Goal: Transaction & Acquisition: Book appointment/travel/reservation

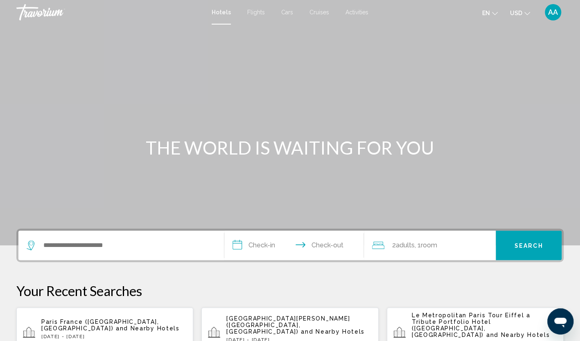
click at [81, 251] on div "Search widget" at bounding box center [121, 245] width 189 height 29
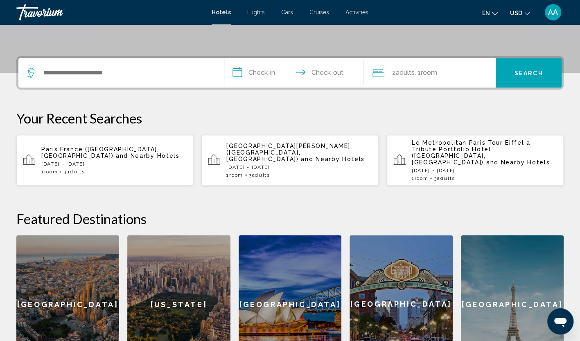
scroll to position [202, 0]
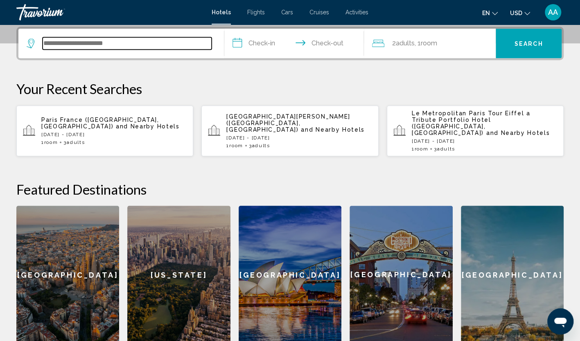
click at [83, 49] on input "Search widget" at bounding box center [127, 43] width 169 height 12
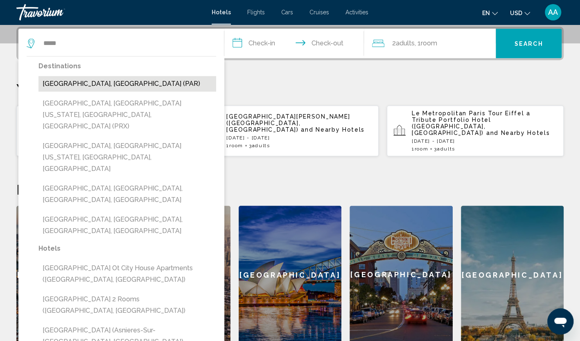
click at [65, 82] on button "Paris, France (PAR)" at bounding box center [126, 84] width 177 height 16
type input "**********"
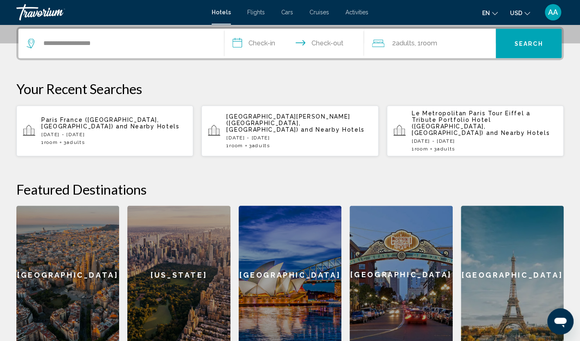
click at [263, 39] on input "**********" at bounding box center [295, 45] width 143 height 32
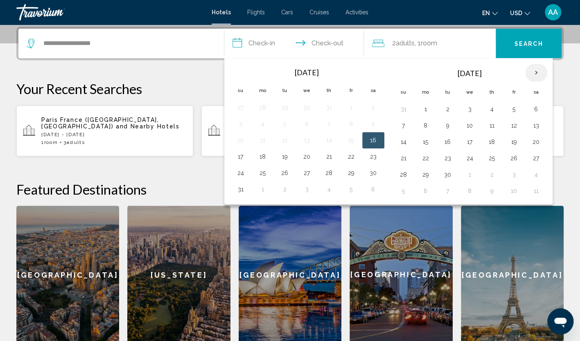
click at [529, 75] on th "Next month" at bounding box center [536, 73] width 22 height 18
click at [404, 156] on button "16" at bounding box center [403, 158] width 13 height 11
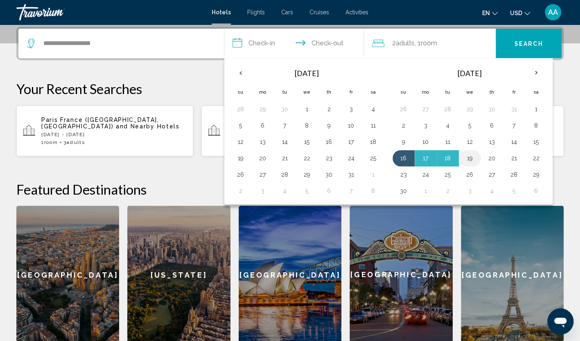
click at [472, 157] on button "19" at bounding box center [469, 158] width 13 height 11
type input "**********"
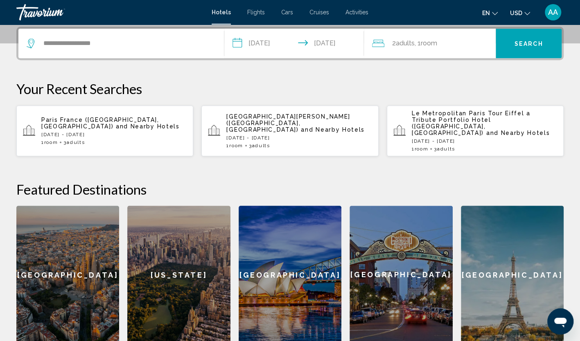
click at [432, 38] on span ", 1 Room rooms" at bounding box center [425, 43] width 22 height 11
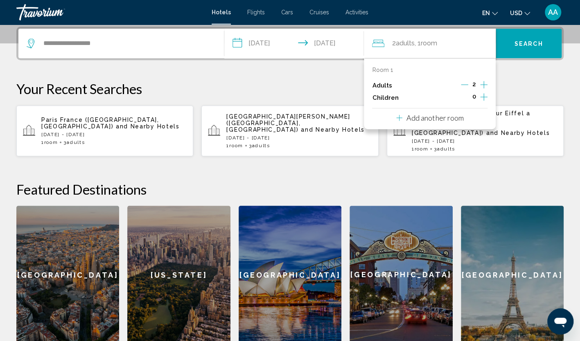
click at [482, 84] on icon "Increment adults" at bounding box center [483, 84] width 7 height 7
click at [517, 46] on span "Search" at bounding box center [528, 43] width 29 height 7
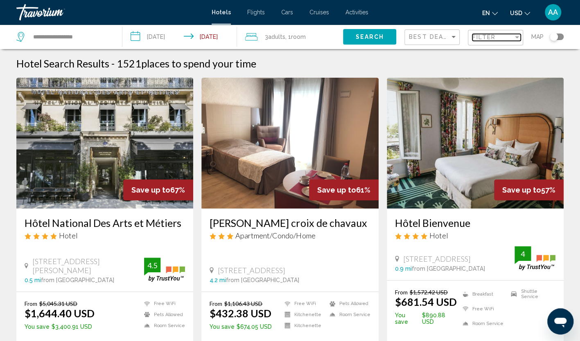
click at [483, 38] on span "Filter" at bounding box center [483, 37] width 23 height 7
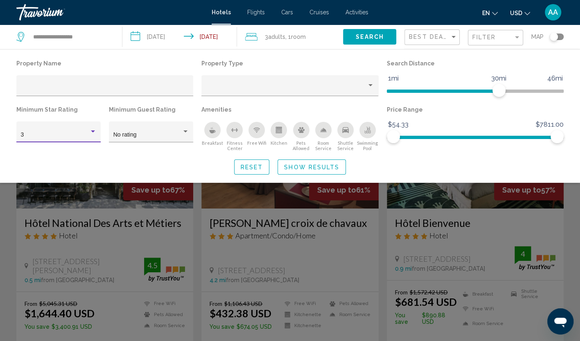
click at [91, 132] on div "Hotel Filters" at bounding box center [93, 131] width 4 height 2
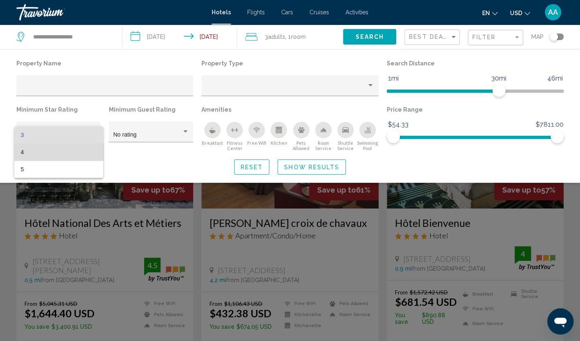
click at [74, 146] on span "4" at bounding box center [59, 152] width 76 height 17
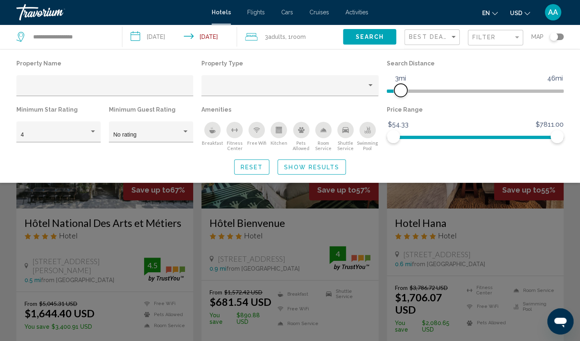
drag, startPoint x: 493, startPoint y: 89, endPoint x: 398, endPoint y: 93, distance: 95.0
click at [398, 93] on span "Hotel Filters" at bounding box center [400, 90] width 13 height 13
click at [395, 94] on span "Hotel Filters" at bounding box center [396, 90] width 13 height 13
click at [400, 92] on span "Hotel Filters" at bounding box center [400, 90] width 13 height 13
click at [395, 92] on span "Hotel Filters" at bounding box center [396, 90] width 13 height 13
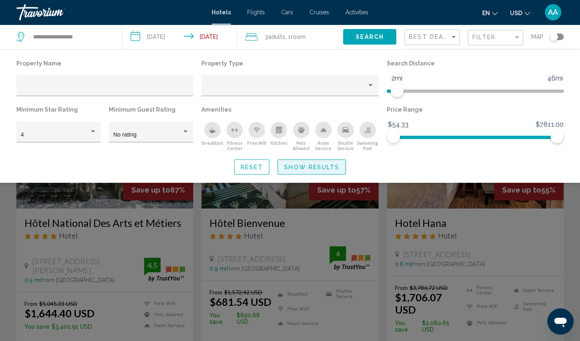
click at [323, 168] on span "Show Results" at bounding box center [311, 167] width 55 height 7
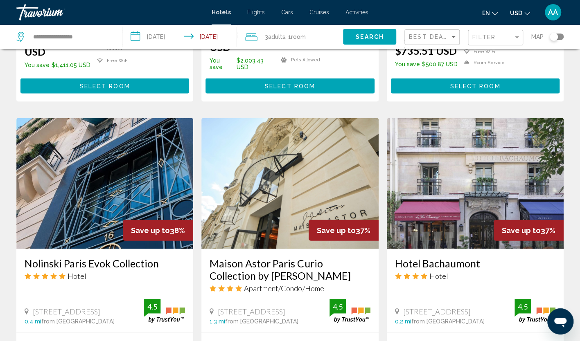
scroll to position [900, 0]
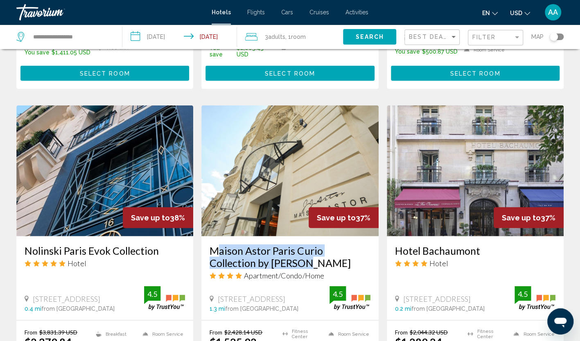
drag, startPoint x: 209, startPoint y: 212, endPoint x: 252, endPoint y: 226, distance: 45.7
click at [252, 236] on div "Maison Astor Paris Curio Collection by Hilton Apartment/Condo/Home 11 Rue D'ast…" at bounding box center [289, 278] width 177 height 84
copy h3 "Maison Astor Paris Curio Collection by [PERSON_NAME]"
click at [279, 128] on img "Main content" at bounding box center [289, 171] width 177 height 131
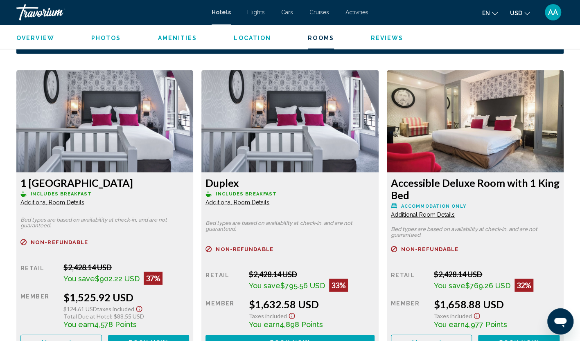
scroll to position [1104, 0]
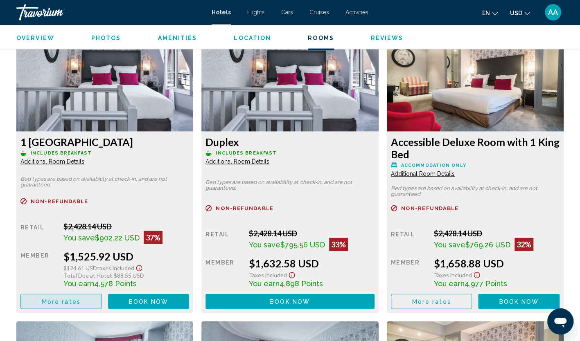
click at [84, 298] on button "More rates" at bounding box center [60, 301] width 81 height 15
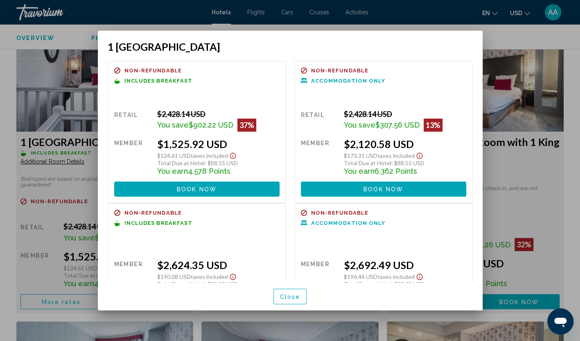
scroll to position [0, 0]
click at [303, 293] on button "Close" at bounding box center [290, 296] width 34 height 15
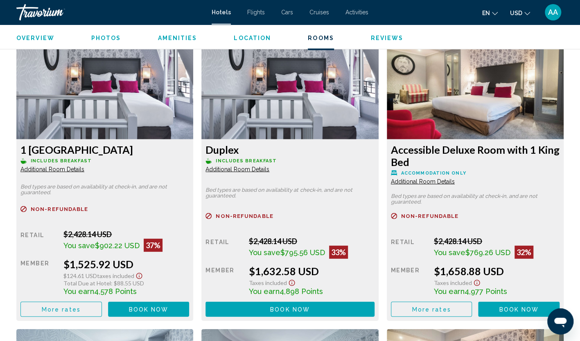
scroll to position [1104, 0]
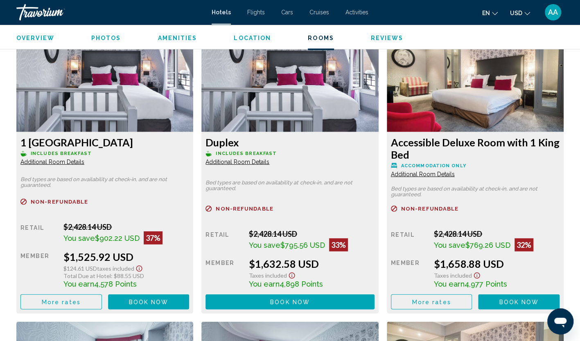
click at [73, 163] on span "Additional Room Details" at bounding box center [52, 162] width 64 height 7
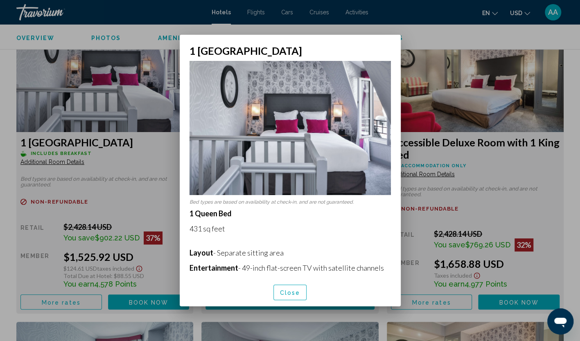
scroll to position [0, 0]
click at [383, 25] on div at bounding box center [290, 170] width 580 height 341
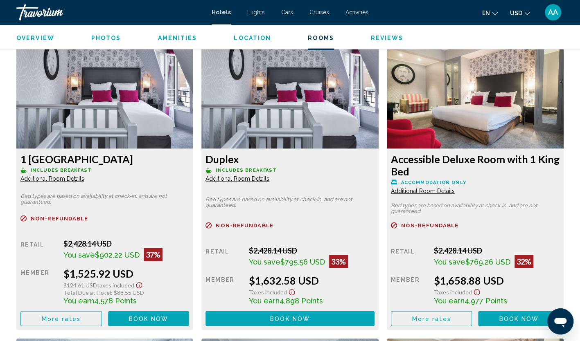
scroll to position [1104, 0]
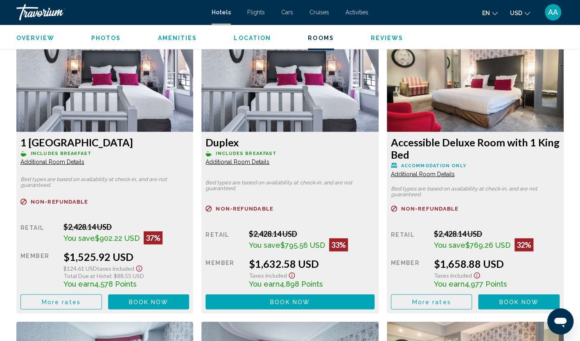
click at [55, 160] on span "Additional Room Details" at bounding box center [52, 162] width 64 height 7
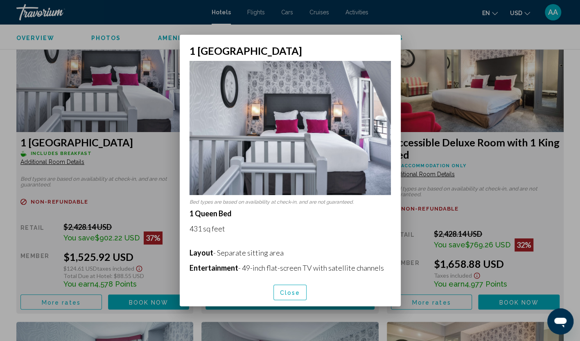
scroll to position [0, 0]
click at [290, 287] on button "Close" at bounding box center [290, 292] width 34 height 15
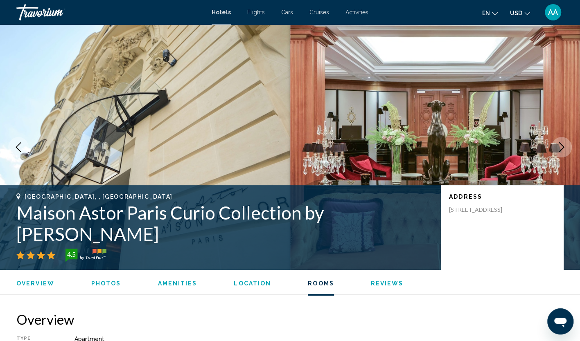
scroll to position [1104, 0]
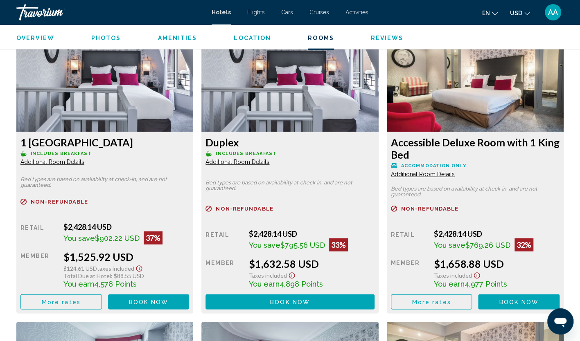
click at [59, 159] on span "Additional Room Details" at bounding box center [52, 162] width 64 height 7
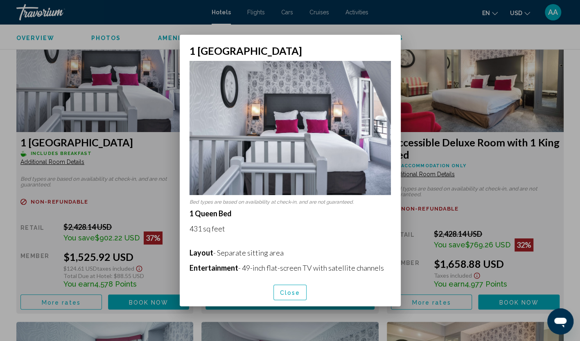
scroll to position [0, 0]
click at [294, 294] on span "Close" at bounding box center [290, 293] width 20 height 7
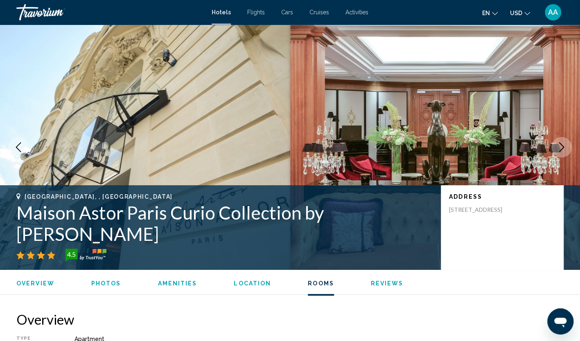
scroll to position [1104, 0]
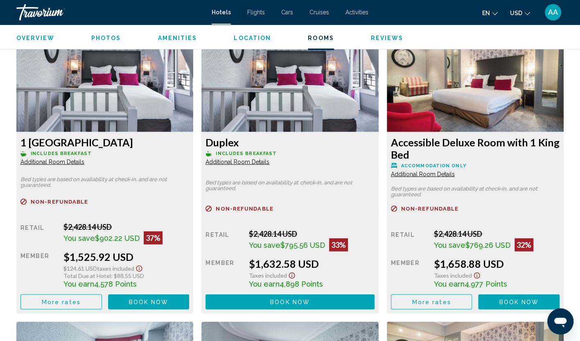
click at [84, 164] on span "Additional Room Details" at bounding box center [52, 162] width 64 height 7
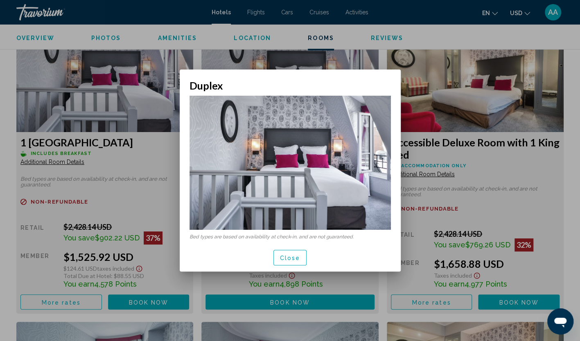
scroll to position [0, 0]
click at [296, 258] on span "Close" at bounding box center [290, 258] width 20 height 7
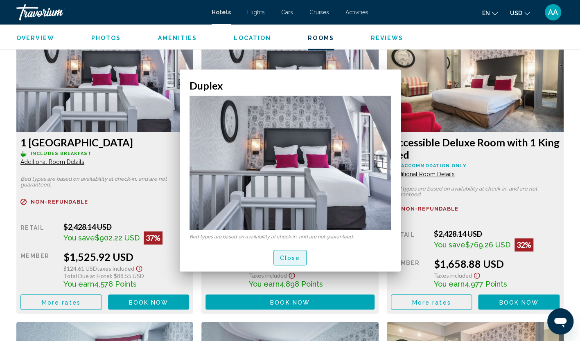
scroll to position [1104, 0]
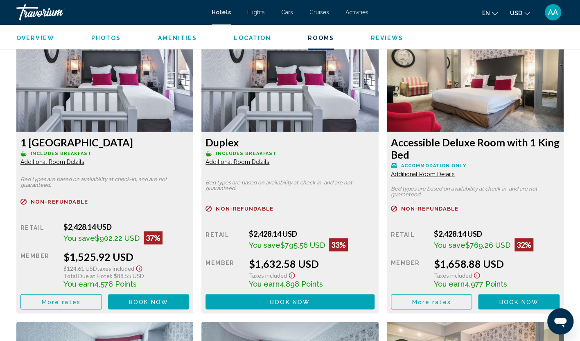
click at [84, 165] on span "Additional Room Details" at bounding box center [52, 162] width 64 height 7
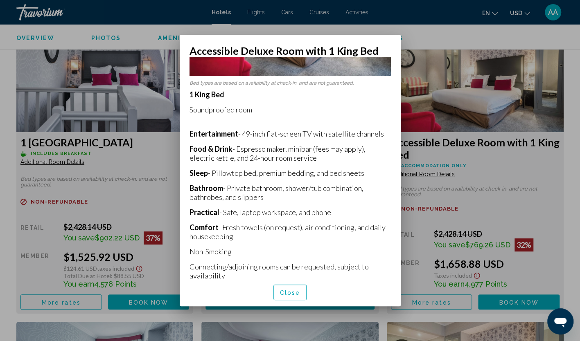
scroll to position [114, 0]
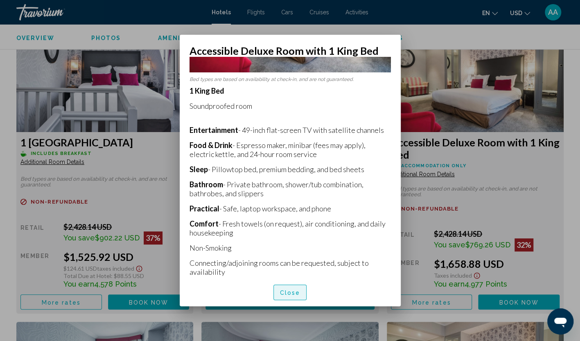
click at [296, 292] on span "Close" at bounding box center [290, 293] width 20 height 7
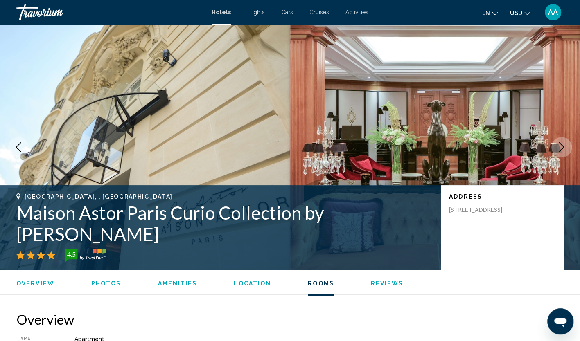
scroll to position [1104, 0]
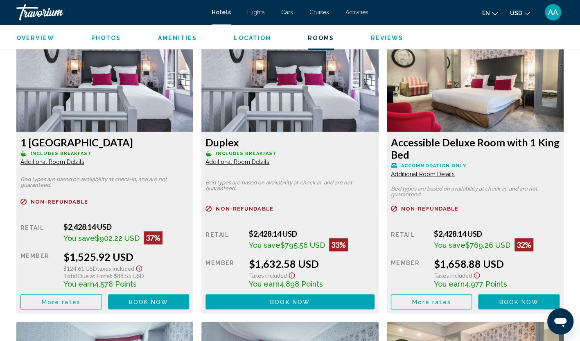
click at [75, 163] on span "Additional Room Details" at bounding box center [52, 162] width 64 height 7
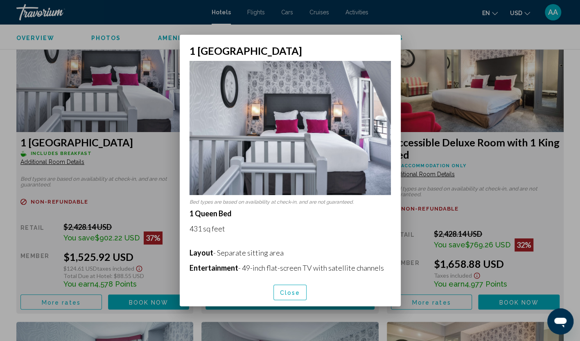
scroll to position [0, 0]
drag, startPoint x: 226, startPoint y: 225, endPoint x: 191, endPoint y: 227, distance: 34.8
click at [191, 227] on p "431 sq feet" at bounding box center [289, 228] width 201 height 9
copy p "431 sq feet"
click at [399, 23] on div at bounding box center [290, 170] width 580 height 341
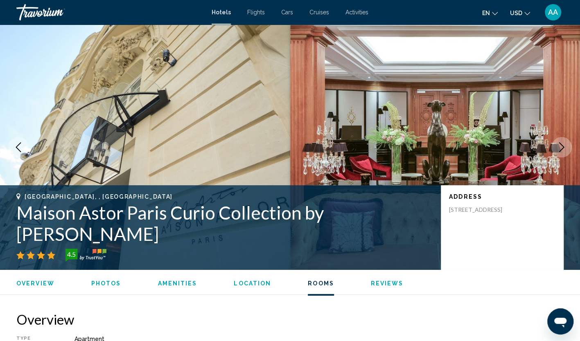
scroll to position [1104, 0]
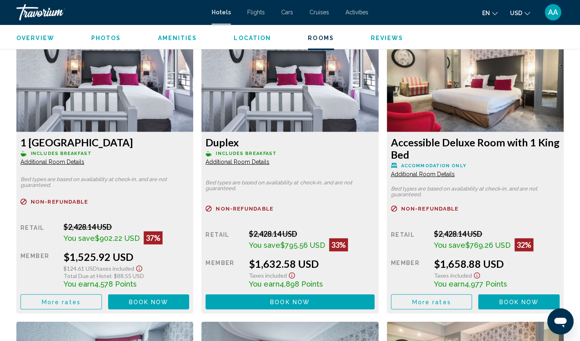
click at [153, 153] on p "Includes Breakfast" at bounding box center [104, 154] width 168 height 6
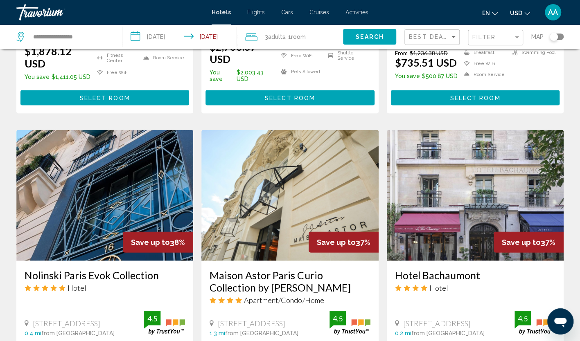
scroll to position [900, 0]
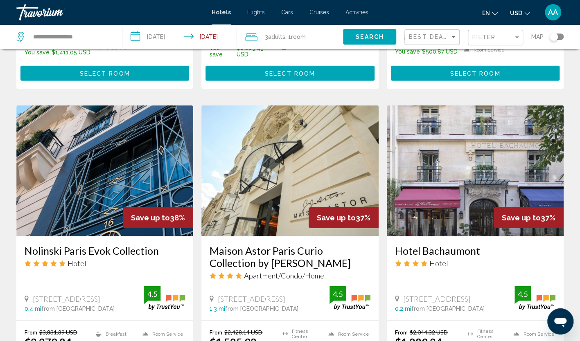
drag, startPoint x: 391, startPoint y: 216, endPoint x: 483, endPoint y: 216, distance: 92.0
click at [483, 236] on div "Hotel Bachaumont Hotel 18 Rue Bachaumont, Paris 0.2 mi from Paris city center f…" at bounding box center [474, 278] width 177 height 84
copy h3 "Hotel Bachaumont"
click at [537, 245] on h3 "Hotel Bachaumont" at bounding box center [475, 251] width 160 height 12
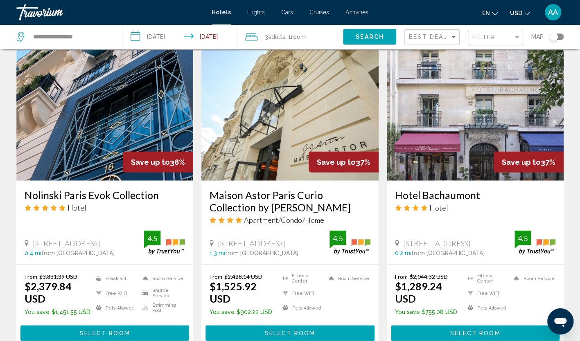
scroll to position [982, 0]
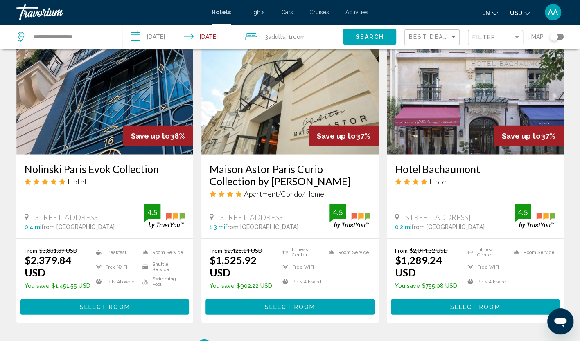
click at [461, 90] on img "Main content" at bounding box center [474, 89] width 177 height 131
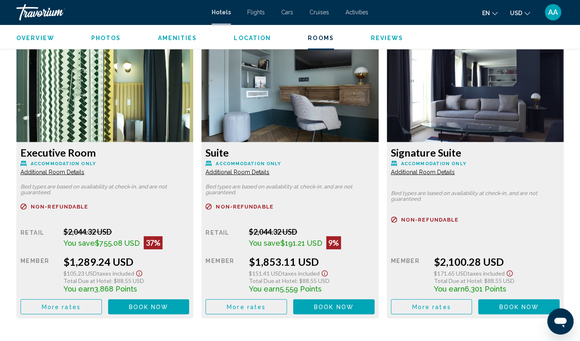
scroll to position [1104, 0]
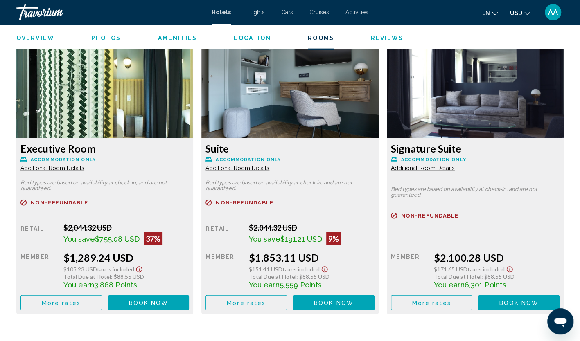
click at [79, 300] on span "More rates" at bounding box center [61, 303] width 39 height 7
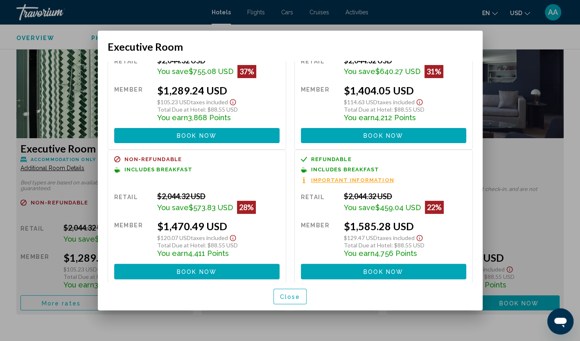
scroll to position [56, 0]
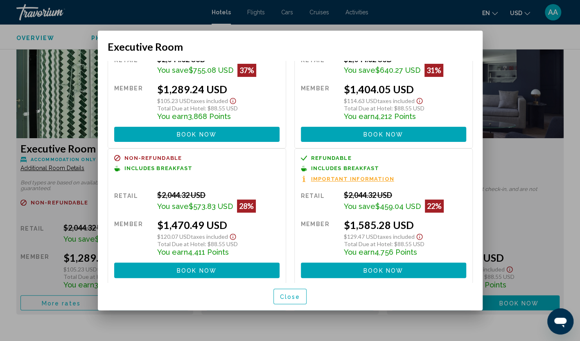
click at [506, 38] on div at bounding box center [290, 170] width 580 height 341
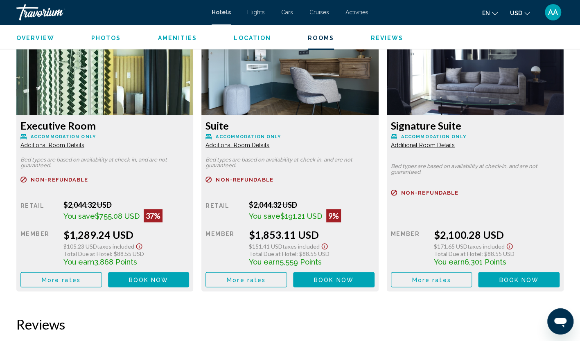
scroll to position [1145, 0]
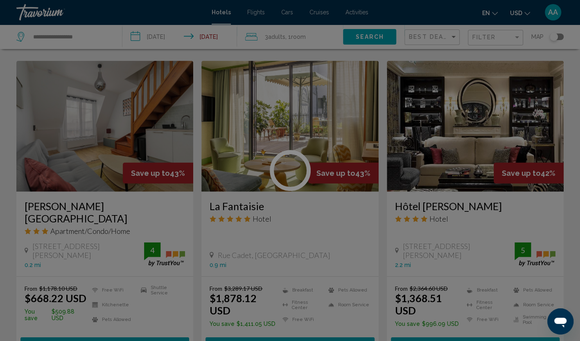
scroll to position [900, 0]
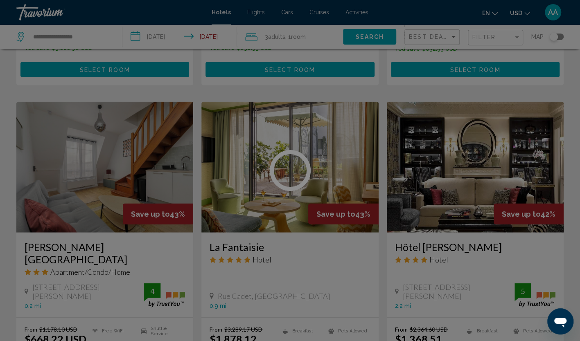
click at [516, 34] on div at bounding box center [290, 170] width 580 height 341
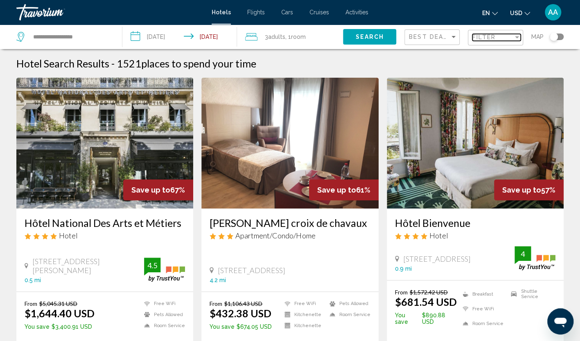
click at [515, 38] on div "Filter" at bounding box center [516, 37] width 4 height 2
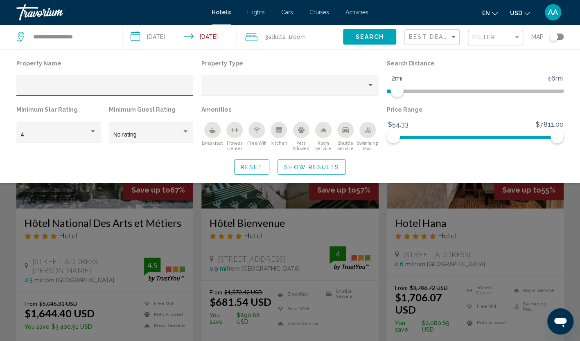
click at [309, 163] on button "Show Results" at bounding box center [311, 166] width 68 height 15
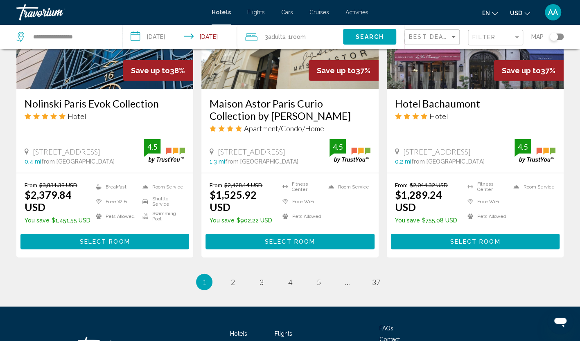
scroll to position [1063, 0]
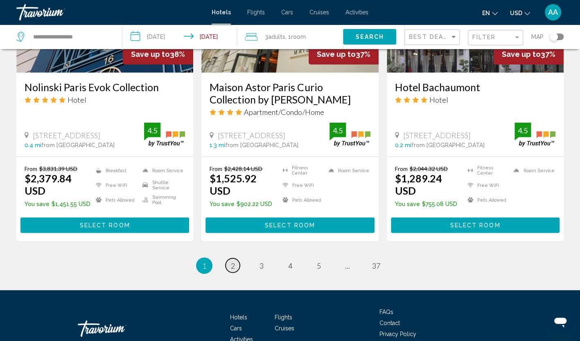
click at [235, 258] on link "page 2" at bounding box center [232, 265] width 14 height 14
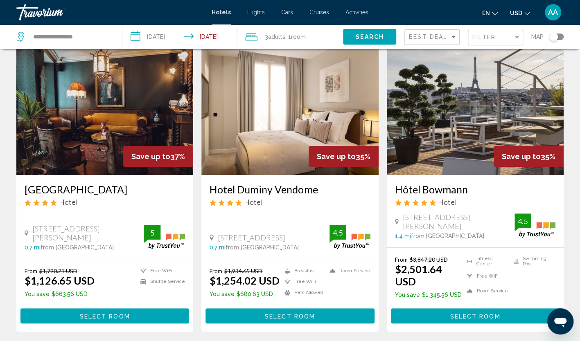
scroll to position [41, 0]
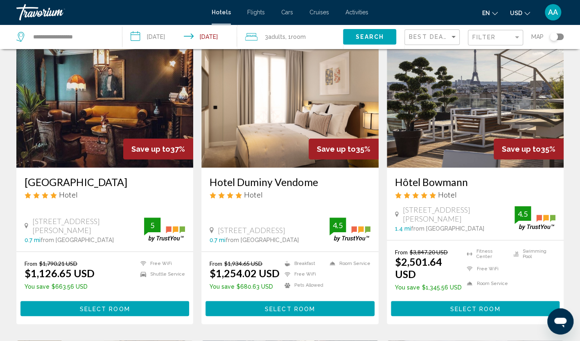
drag, startPoint x: 209, startPoint y: 182, endPoint x: 317, endPoint y: 184, distance: 108.8
click at [317, 184] on div "Hotel Duminy Vendome Hotel [STREET_ADDRESS] 0.7 mi from [GEOGRAPHIC_DATA] from …" at bounding box center [289, 210] width 177 height 84
copy h3 "Hotel Duminy Vendome"
click at [330, 51] on img "Main content" at bounding box center [289, 102] width 177 height 131
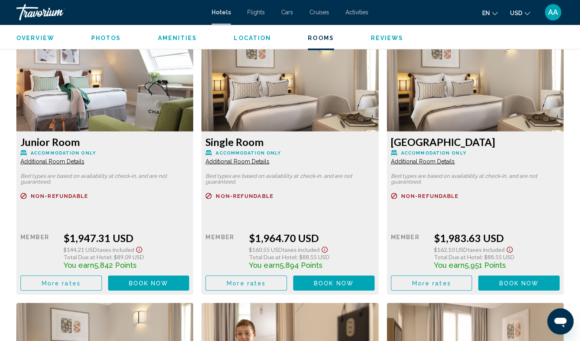
scroll to position [1063, 0]
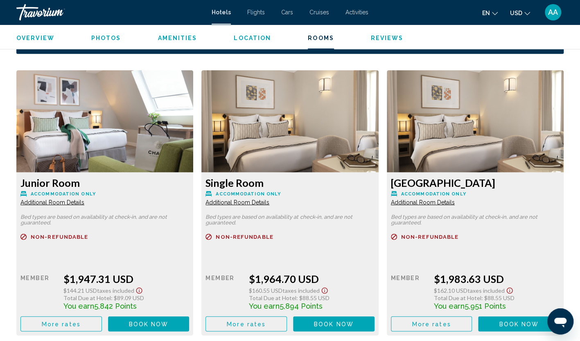
click at [84, 322] on button "More rates" at bounding box center [60, 324] width 81 height 15
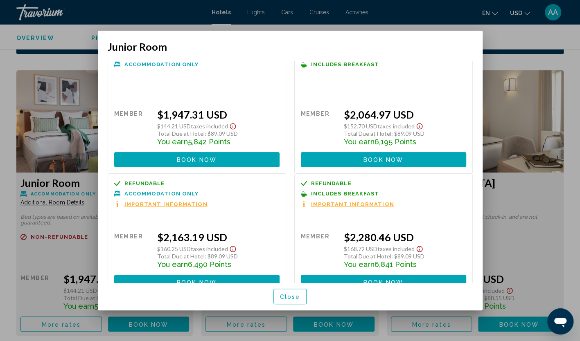
scroll to position [30, 0]
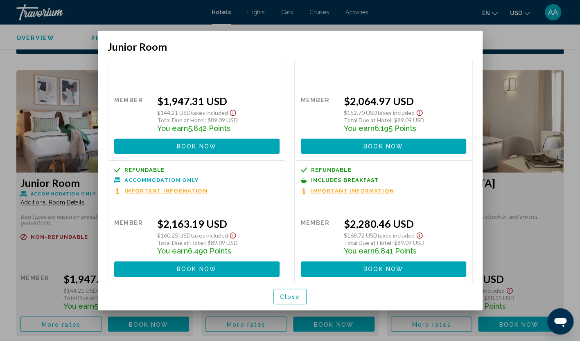
click at [285, 298] on span "Close" at bounding box center [290, 297] width 20 height 7
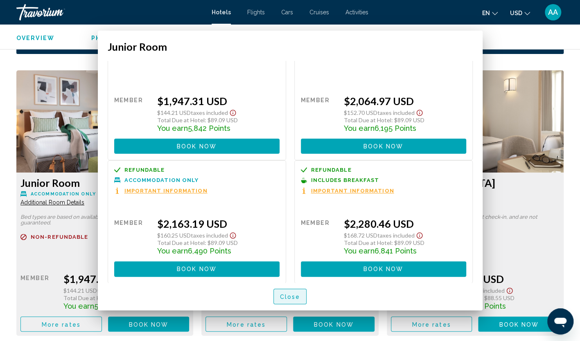
scroll to position [1063, 0]
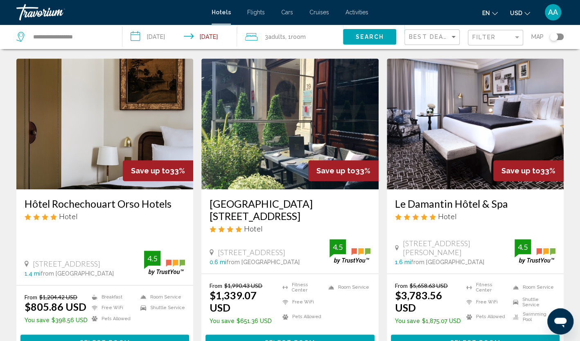
scroll to position [327, 0]
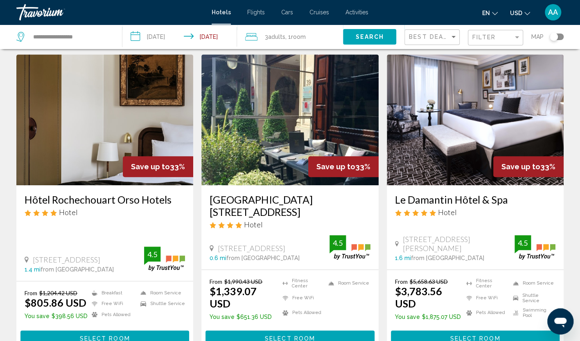
drag, startPoint x: 24, startPoint y: 198, endPoint x: 173, endPoint y: 201, distance: 149.3
click at [173, 201] on div "Hôtel Rochechouart Orso Hotels Hotel [STREET_ADDRESS] 1.4 mi from [GEOGRAPHIC_D…" at bounding box center [104, 232] width 177 height 95
copy h3 "Hôtel Rochechouart Orso Hotels"
click at [102, 335] on span "Select Room" at bounding box center [105, 338] width 50 height 7
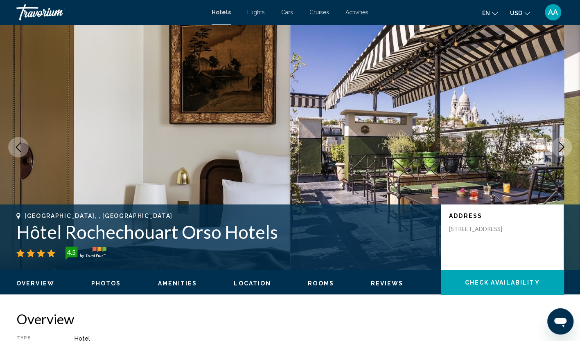
click at [569, 147] on button "Next image" at bounding box center [561, 147] width 20 height 20
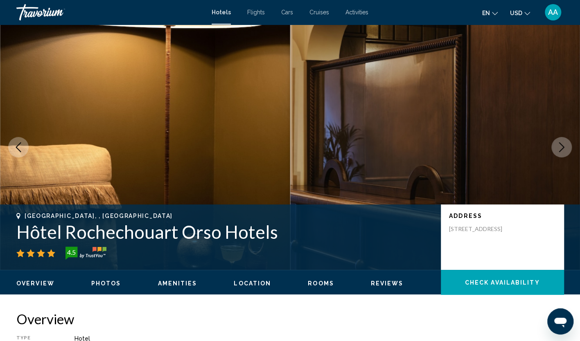
click at [569, 147] on button "Next image" at bounding box center [561, 147] width 20 height 20
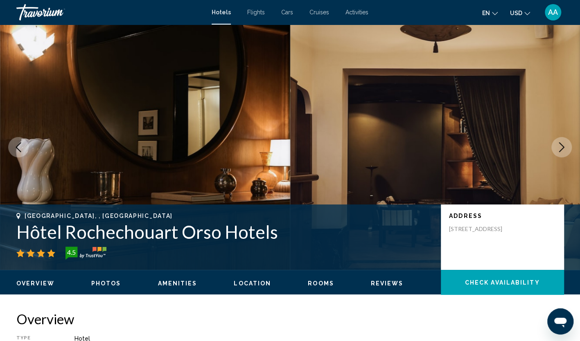
click at [569, 147] on button "Next image" at bounding box center [561, 147] width 20 height 20
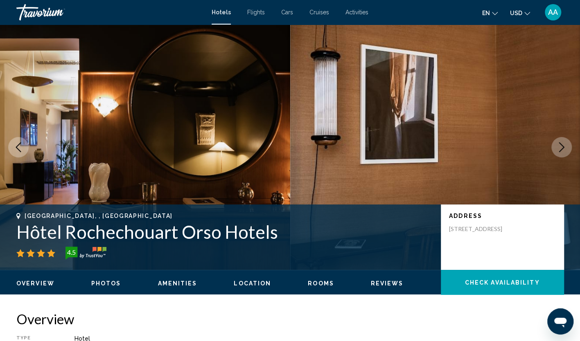
click at [569, 147] on button "Next image" at bounding box center [561, 147] width 20 height 20
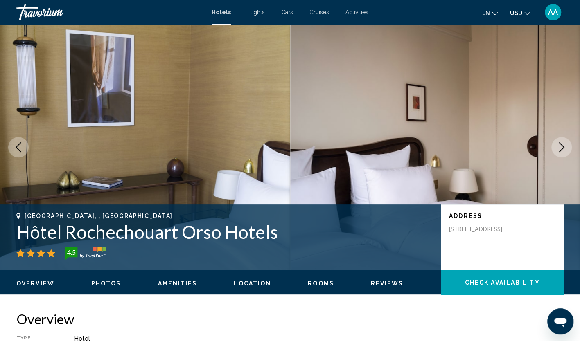
click at [569, 147] on button "Next image" at bounding box center [561, 147] width 20 height 20
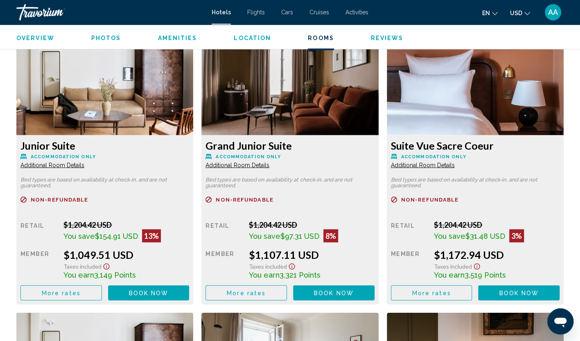
scroll to position [1145, 0]
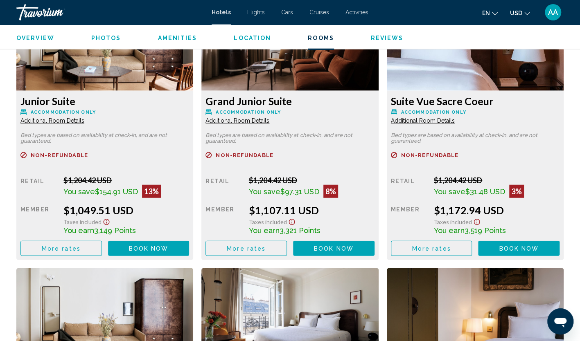
click at [82, 241] on button "More rates" at bounding box center [60, 248] width 81 height 15
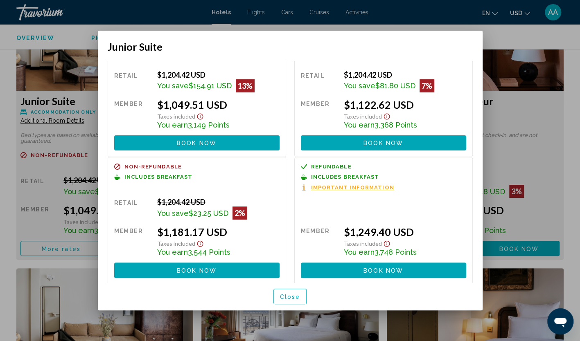
scroll to position [42, 0]
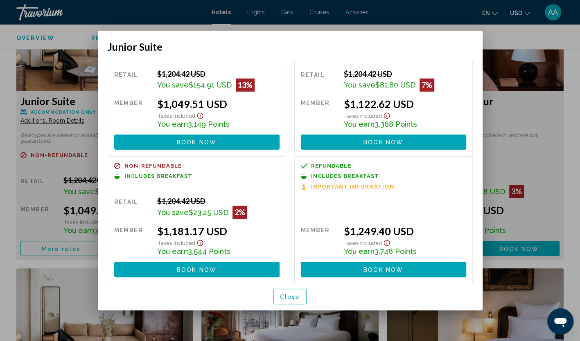
click at [4, 60] on div at bounding box center [290, 170] width 580 height 341
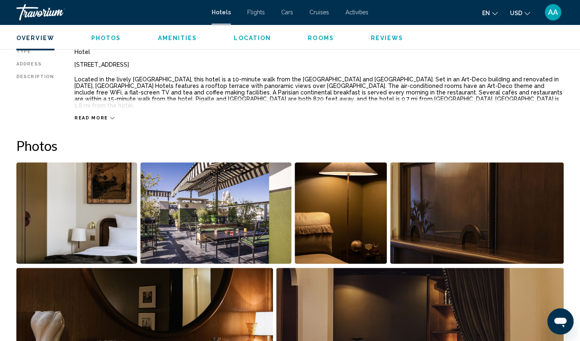
scroll to position [286, 0]
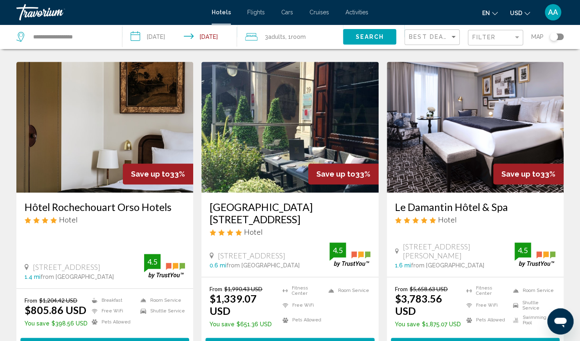
scroll to position [327, 0]
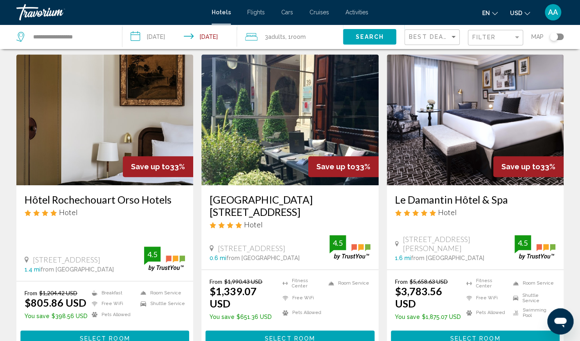
drag, startPoint x: 209, startPoint y: 195, endPoint x: 341, endPoint y: 201, distance: 132.2
click at [341, 201] on div "[GEOGRAPHIC_DATA][STREET_ADDRESS] Hotel [STREET_ADDRESS] 0.6 mi from [GEOGRAPHI…" at bounding box center [289, 227] width 177 height 84
copy h3 "[GEOGRAPHIC_DATA][STREET_ADDRESS]"
click at [205, 201] on div "[GEOGRAPHIC_DATA][STREET_ADDRESS] Hotel [STREET_ADDRESS] 0.6 mi from [GEOGRAPHI…" at bounding box center [289, 227] width 177 height 84
click at [287, 335] on span "Select Room" at bounding box center [290, 338] width 50 height 7
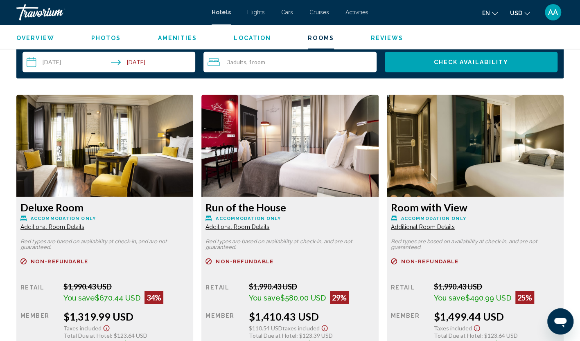
scroll to position [1104, 0]
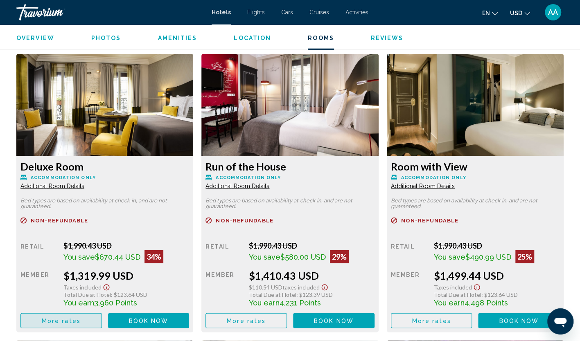
click at [76, 318] on span "More rates" at bounding box center [61, 321] width 39 height 7
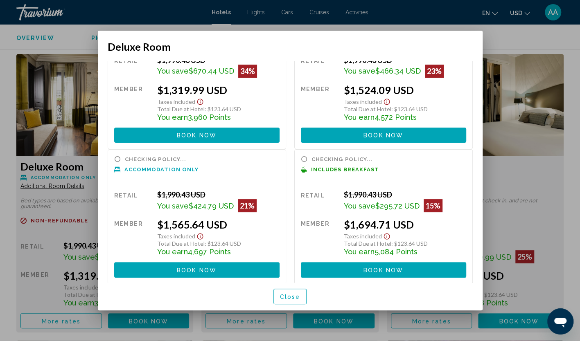
scroll to position [55, 0]
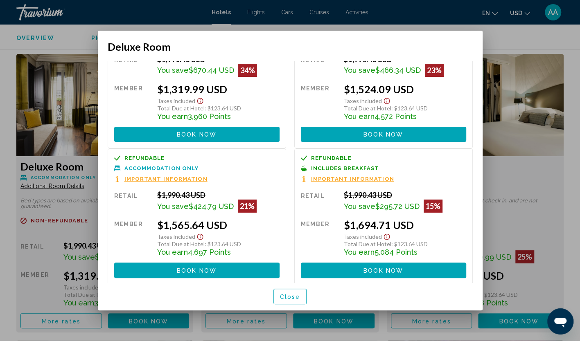
click at [293, 298] on span "Close" at bounding box center [290, 297] width 20 height 7
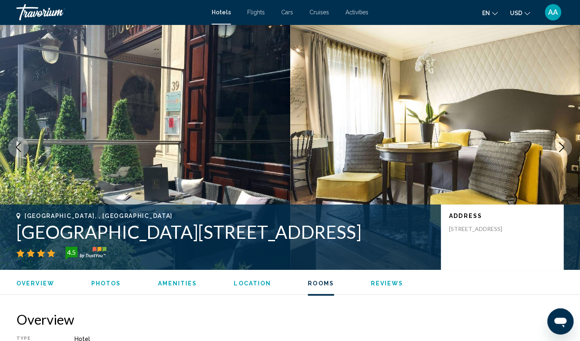
scroll to position [1104, 0]
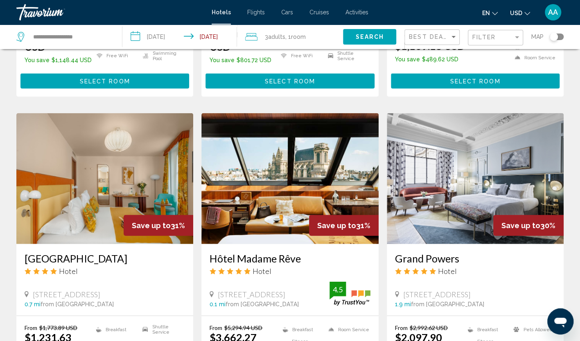
scroll to position [941, 0]
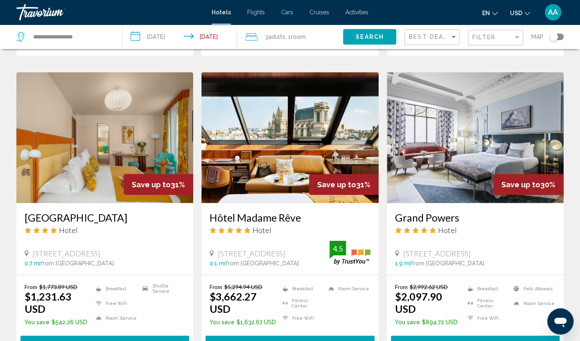
click at [146, 127] on img "Main content" at bounding box center [104, 137] width 177 height 131
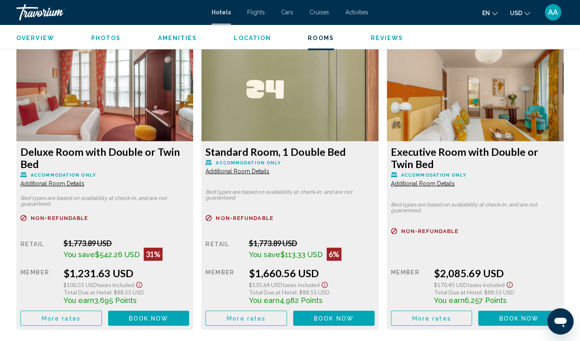
scroll to position [1101, 0]
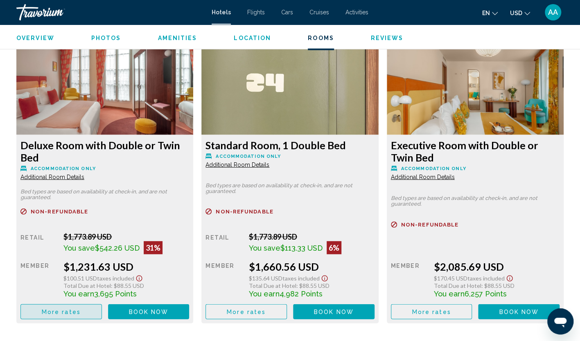
click at [82, 307] on button "More rates" at bounding box center [60, 311] width 81 height 15
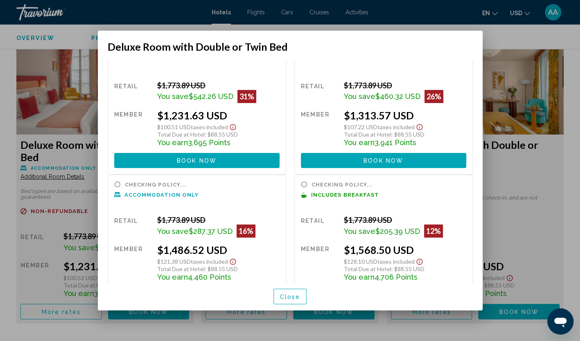
scroll to position [41, 0]
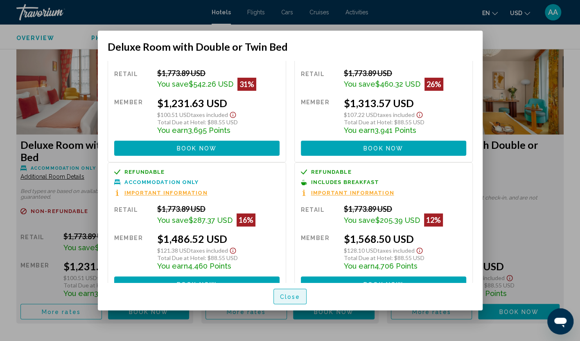
click at [292, 296] on span "Close" at bounding box center [290, 297] width 20 height 7
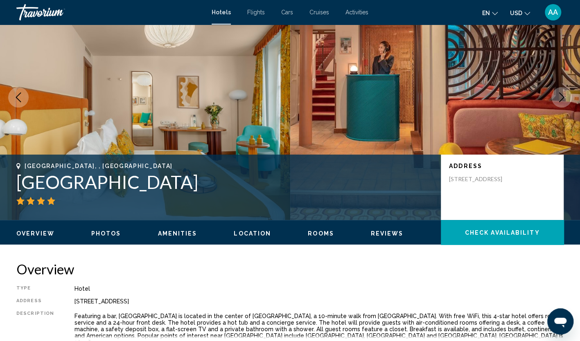
scroll to position [82, 0]
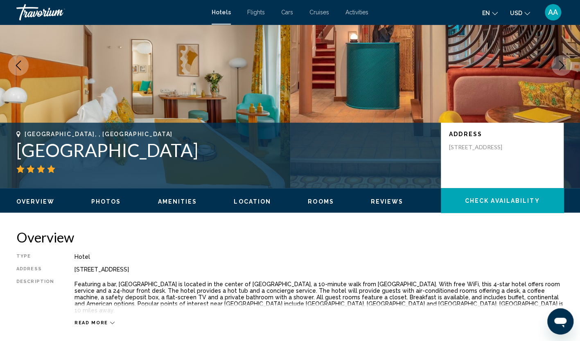
drag, startPoint x: 17, startPoint y: 151, endPoint x: 245, endPoint y: 153, distance: 227.4
click at [245, 153] on h1 "[GEOGRAPHIC_DATA]" at bounding box center [224, 149] width 416 height 21
copy h1 "[GEOGRAPHIC_DATA]"
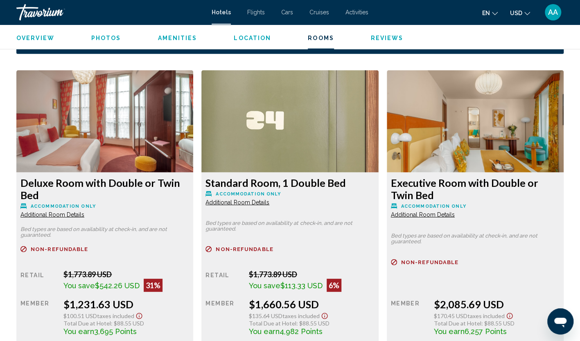
scroll to position [1104, 0]
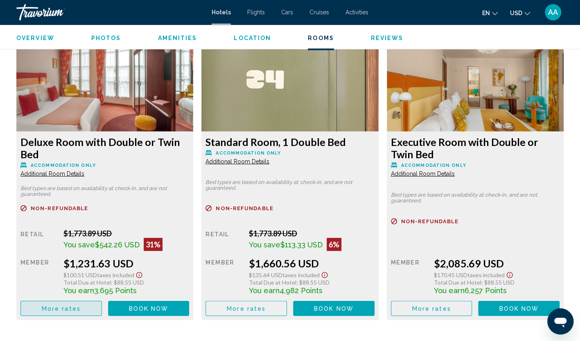
click at [60, 306] on span "More rates" at bounding box center [61, 309] width 39 height 7
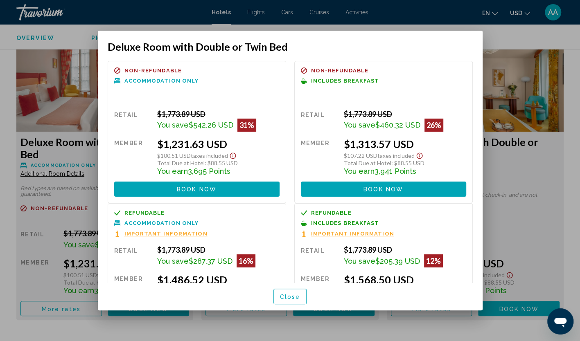
click at [296, 301] on button "Close" at bounding box center [290, 296] width 34 height 15
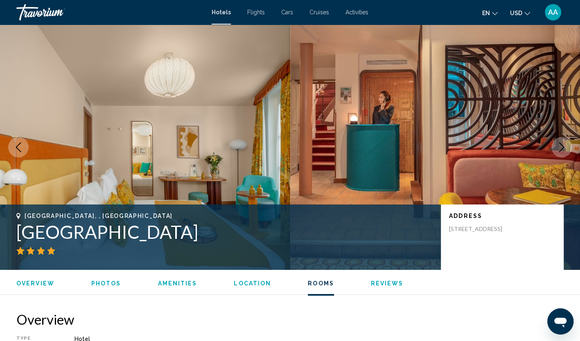
scroll to position [1104, 0]
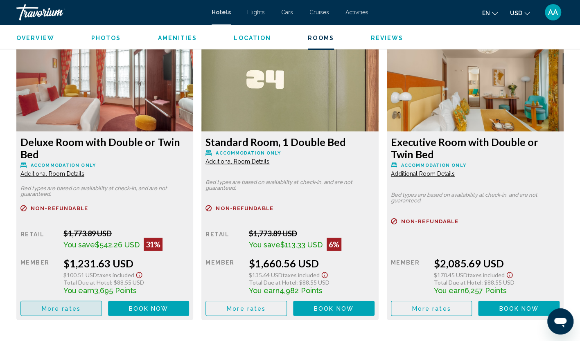
click at [84, 304] on button "More rates" at bounding box center [60, 308] width 81 height 15
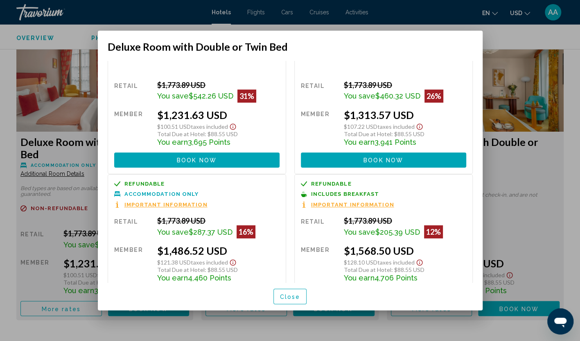
scroll to position [56, 0]
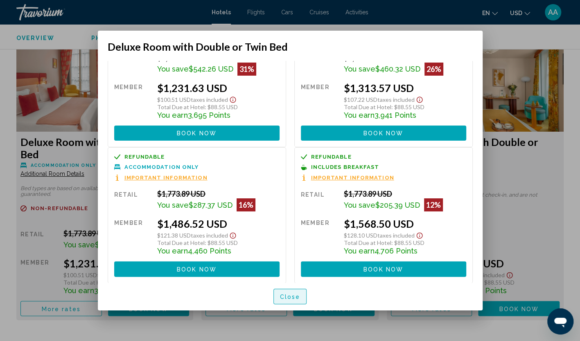
click at [302, 294] on button "Close" at bounding box center [290, 296] width 34 height 15
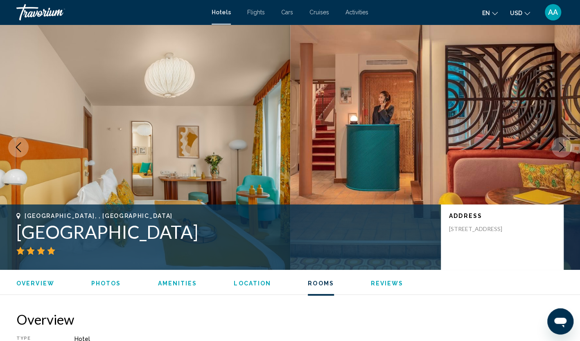
scroll to position [1104, 0]
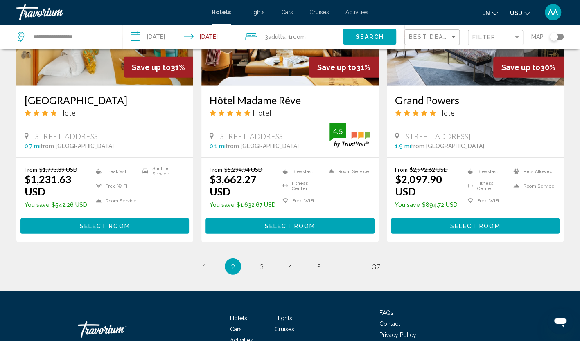
scroll to position [1069, 0]
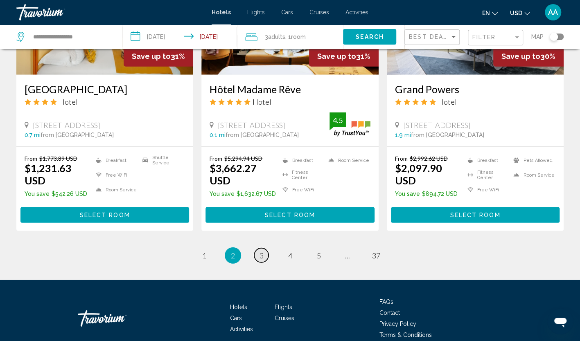
click at [257, 248] on link "page 3" at bounding box center [261, 255] width 14 height 14
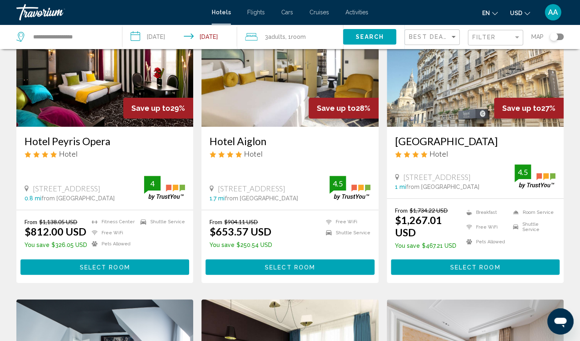
scroll to position [41, 0]
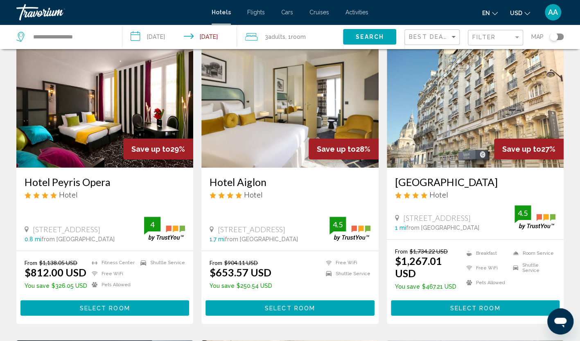
drag, startPoint x: 206, startPoint y: 178, endPoint x: 275, endPoint y: 188, distance: 69.8
click at [275, 188] on div "Hotel Aiglon Hotel [STREET_ADDRESS] 1.7 mi from [GEOGRAPHIC_DATA] from hotel 4.5" at bounding box center [289, 209] width 177 height 83
click at [275, 188] on div "Hotel Aiglon Hotel" at bounding box center [289, 190] width 160 height 29
click at [203, 180] on div "Hotel Aiglon Hotel [STREET_ADDRESS] 1.7 mi from [GEOGRAPHIC_DATA] from hotel 4.5" at bounding box center [289, 209] width 177 height 83
drag, startPoint x: 219, startPoint y: 181, endPoint x: 267, endPoint y: 184, distance: 48.3
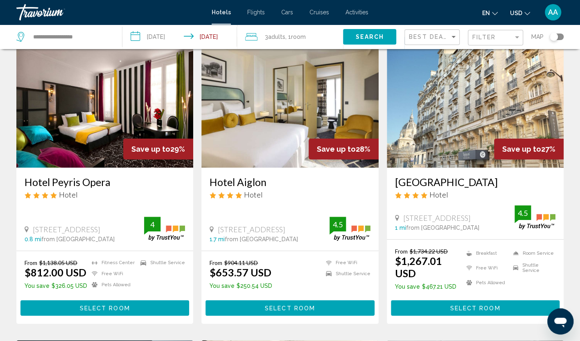
click at [267, 184] on div "Hotel Aiglon Hotel [STREET_ADDRESS] 1.7 mi from [GEOGRAPHIC_DATA] from hotel 4.5" at bounding box center [289, 209] width 177 height 83
copy h3 "Hotel Aiglon"
click at [384, 192] on app-hotels-search-item "Save up to 27% [GEOGRAPHIC_DATA] Hotel [STREET_ADDRESS] 1 mi from [GEOGRAPHIC_D…" at bounding box center [474, 180] width 185 height 287
click at [258, 115] on img "Main content" at bounding box center [289, 102] width 177 height 131
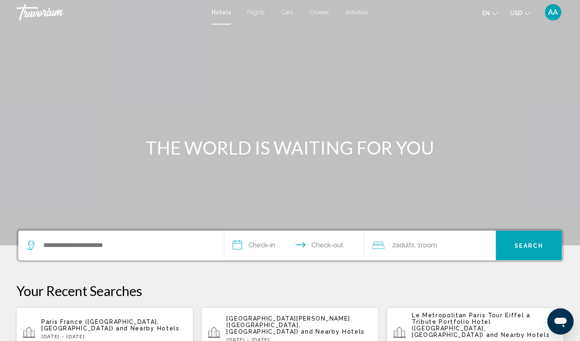
click at [128, 334] on p "[DATE] - [DATE]" at bounding box center [113, 337] width 145 height 6
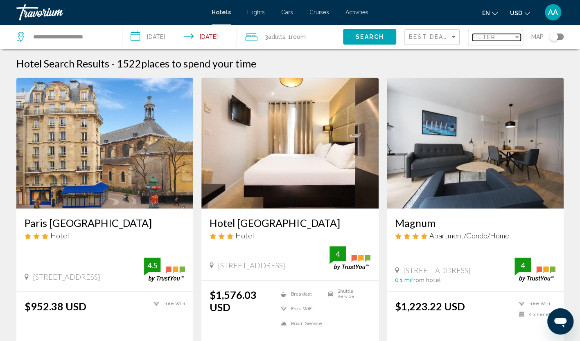
click at [492, 37] on span "Filter" at bounding box center [483, 37] width 23 height 7
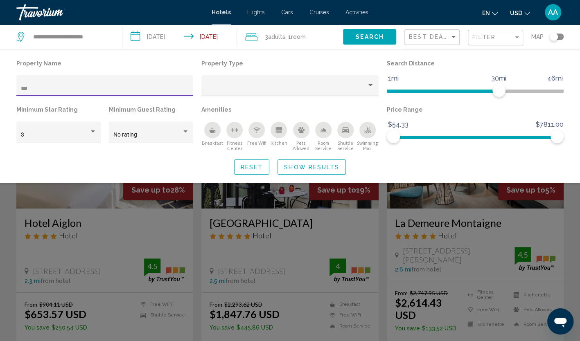
type input "***"
click at [98, 203] on div "Search widget" at bounding box center [290, 232] width 580 height 218
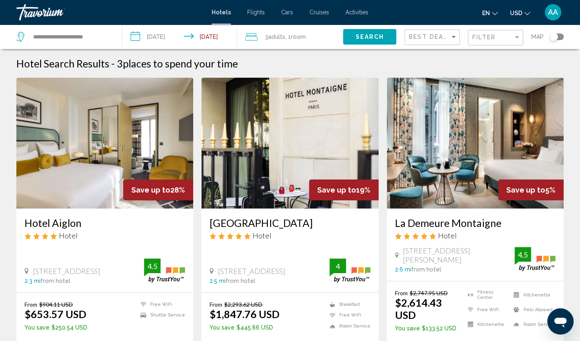
click at [97, 160] on img "Main content" at bounding box center [104, 143] width 177 height 131
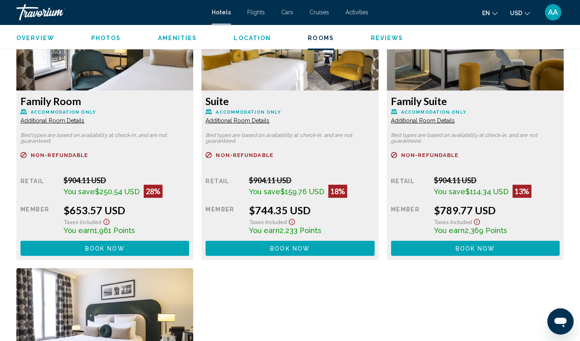
scroll to position [1022, 0]
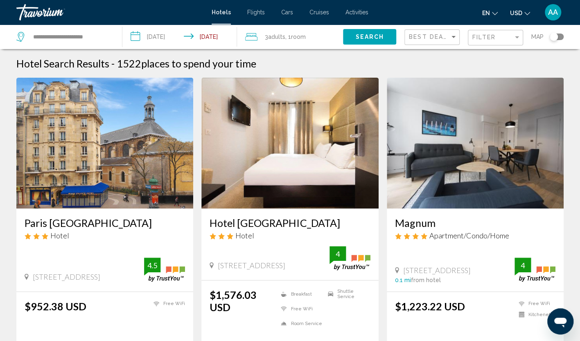
click at [490, 41] on div "Filter" at bounding box center [496, 37] width 48 height 15
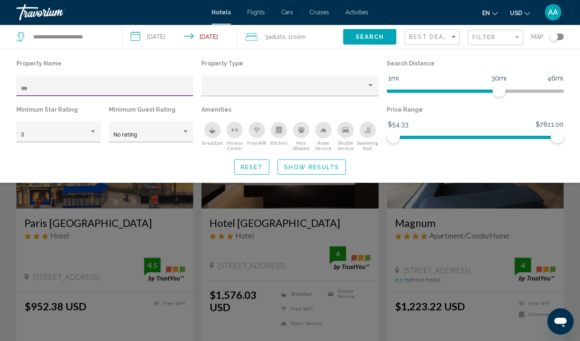
drag, startPoint x: 36, startPoint y: 88, endPoint x: -2, endPoint y: 82, distance: 38.1
click at [0, 82] on html "**********" at bounding box center [290, 170] width 580 height 341
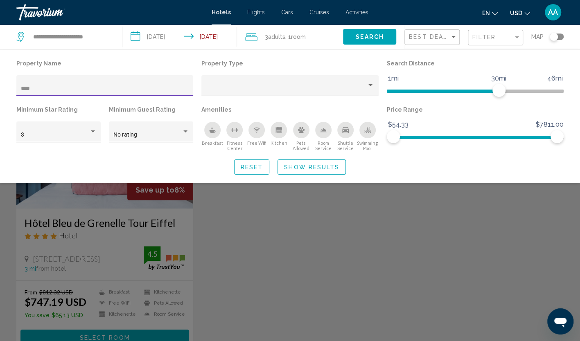
type input "****"
click at [251, 217] on div "Search widget" at bounding box center [290, 232] width 580 height 218
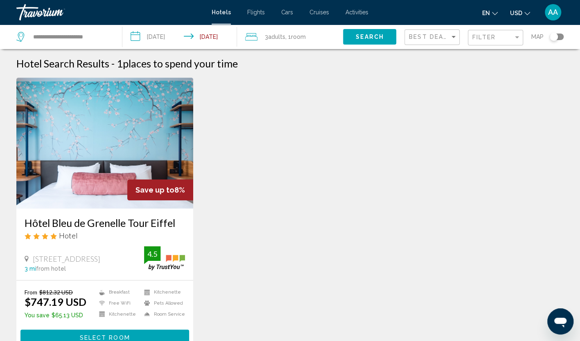
drag, startPoint x: 23, startPoint y: 220, endPoint x: 173, endPoint y: 228, distance: 150.7
click at [173, 228] on div "Hôtel Bleu de Grenelle Tour Eiffel Hotel [STREET_ADDRESS] 3 mi from hotel 4.5" at bounding box center [104, 245] width 177 height 72
copy h3 "Hôtel Bleu de Grenelle Tour Eiffel"
click at [135, 137] on img "Main content" at bounding box center [104, 143] width 177 height 131
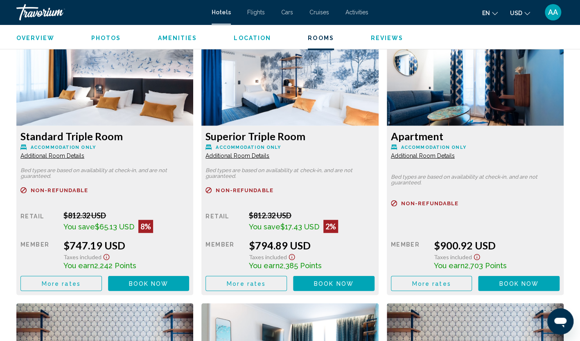
scroll to position [1145, 0]
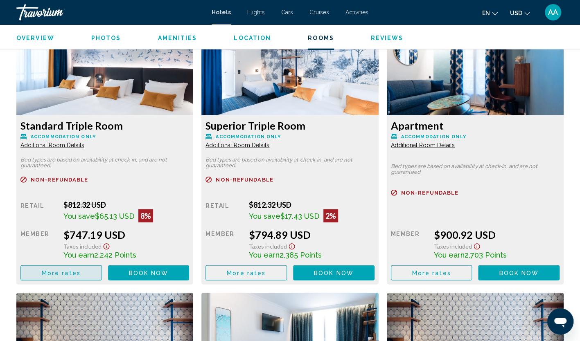
click at [51, 275] on span "More rates" at bounding box center [61, 273] width 39 height 7
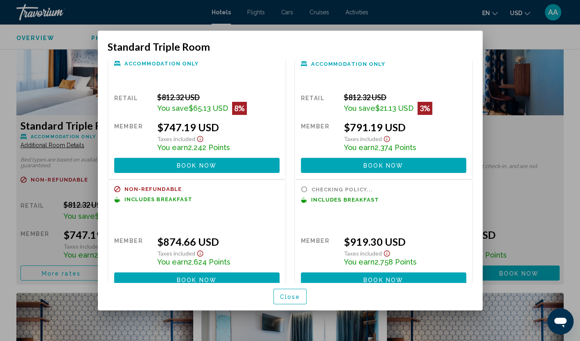
scroll to position [28, 0]
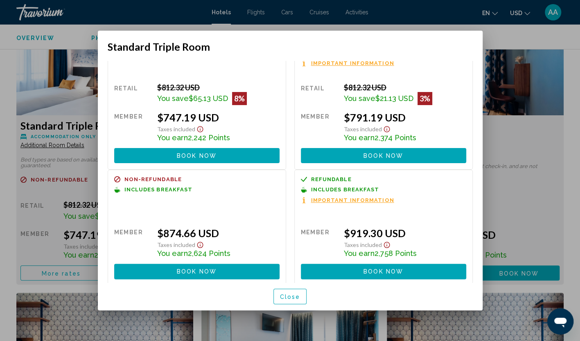
click at [297, 295] on span "Close" at bounding box center [290, 297] width 20 height 7
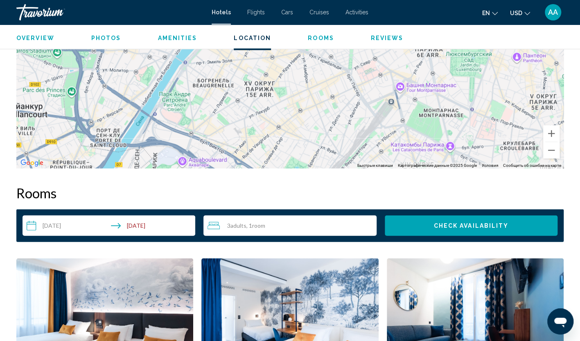
scroll to position [695, 0]
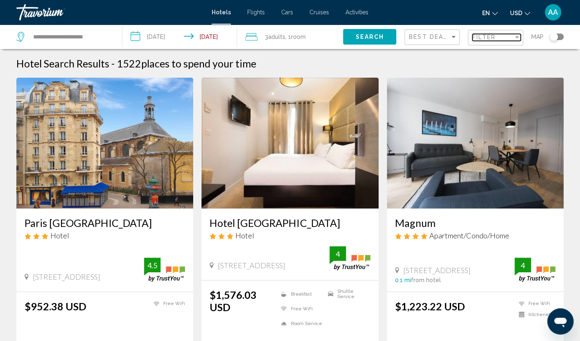
click at [487, 35] on span "Filter" at bounding box center [483, 37] width 23 height 7
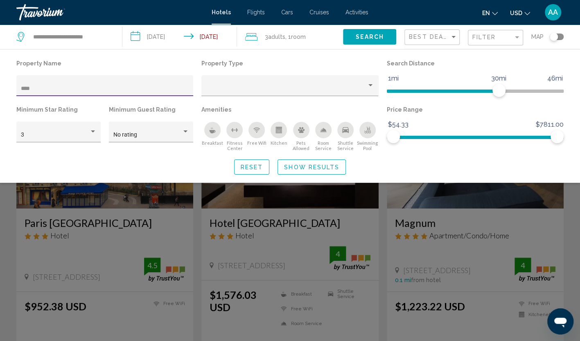
click at [296, 166] on span "Show Results" at bounding box center [311, 167] width 55 height 7
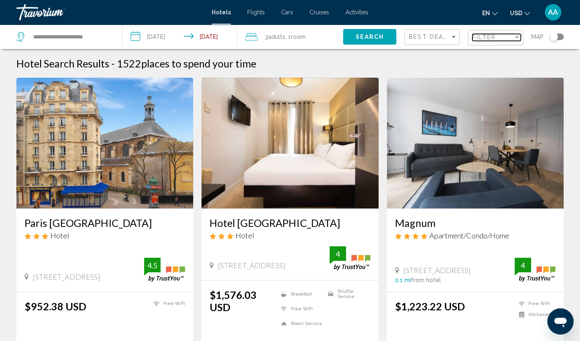
click at [490, 36] on span "Filter" at bounding box center [483, 37] width 23 height 7
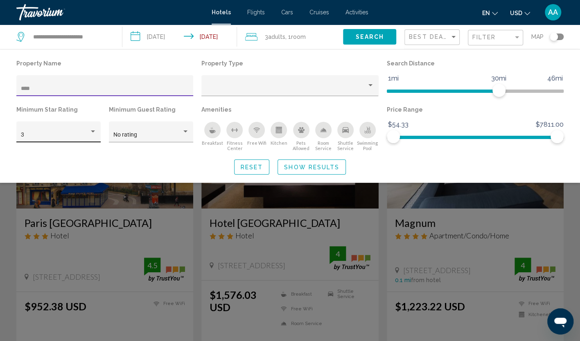
click at [89, 130] on div "Hotel Filters" at bounding box center [92, 131] width 7 height 7
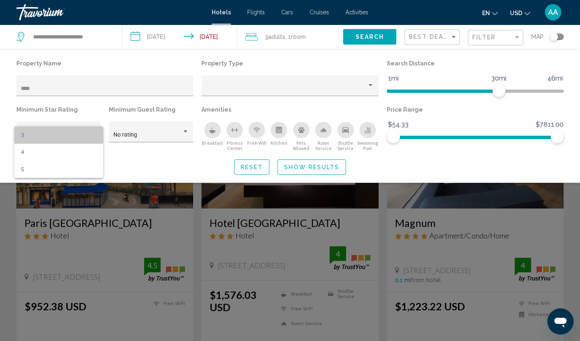
click at [74, 143] on span "3" at bounding box center [59, 134] width 76 height 17
click at [65, 131] on div "3" at bounding box center [59, 134] width 76 height 17
click at [63, 153] on span "4" at bounding box center [59, 152] width 76 height 17
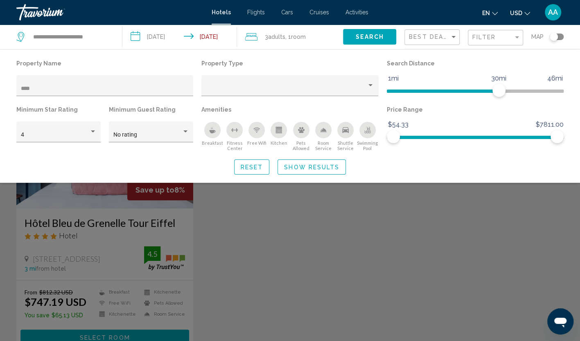
click at [277, 252] on div "Search widget" at bounding box center [290, 232] width 580 height 218
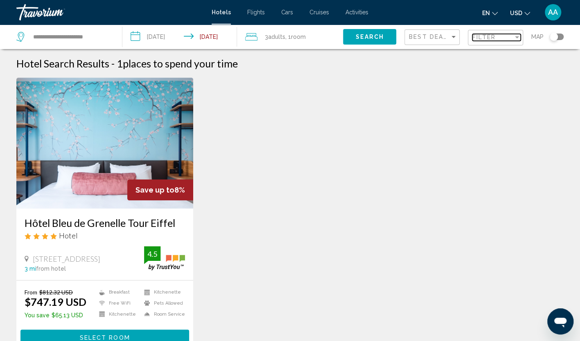
click at [495, 40] on div "Filter" at bounding box center [492, 37] width 41 height 7
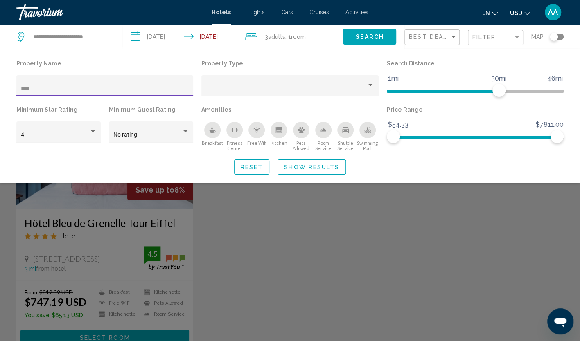
drag, startPoint x: 66, startPoint y: 89, endPoint x: -2, endPoint y: 82, distance: 67.8
click at [0, 82] on html "**********" at bounding box center [290, 170] width 580 height 341
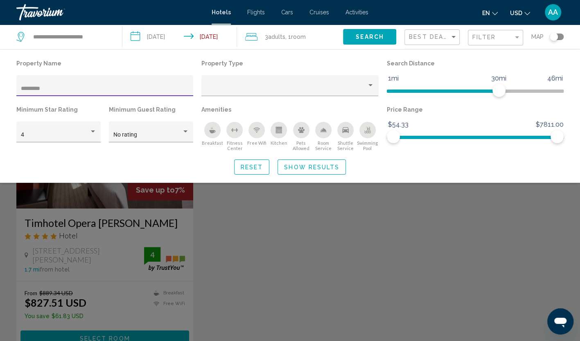
type input "********"
click at [108, 223] on div "Search widget" at bounding box center [290, 232] width 580 height 218
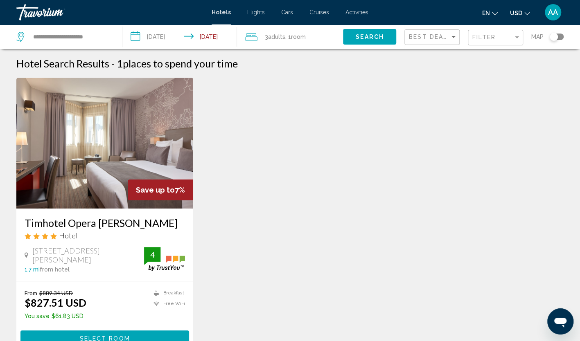
click at [106, 173] on img "Main content" at bounding box center [104, 143] width 177 height 131
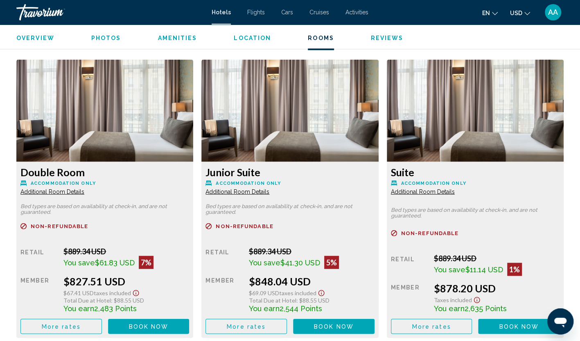
scroll to position [1104, 0]
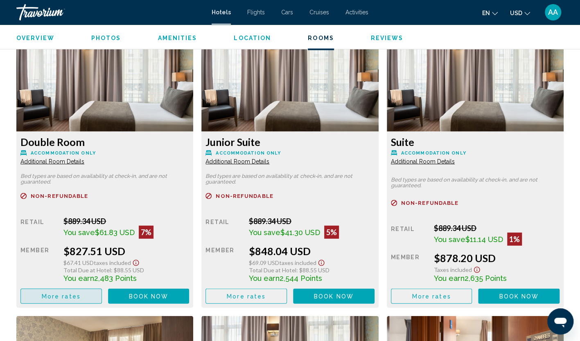
click at [76, 294] on button "More rates" at bounding box center [60, 296] width 81 height 15
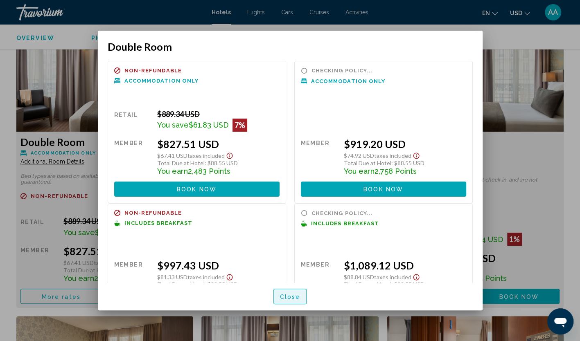
click at [303, 297] on button "Close" at bounding box center [290, 296] width 34 height 15
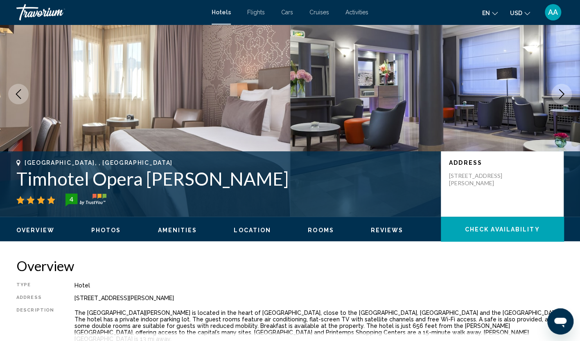
scroll to position [41, 0]
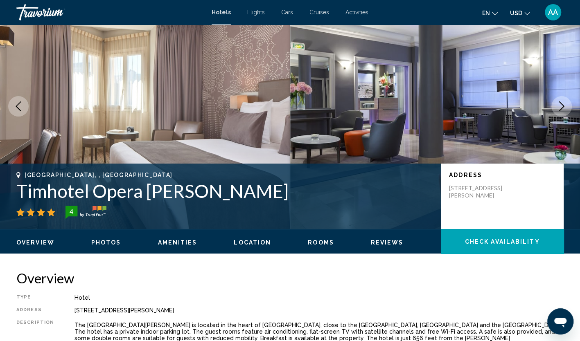
drag, startPoint x: 284, startPoint y: 196, endPoint x: 23, endPoint y: 193, distance: 260.9
click at [23, 193] on h1 "Timhotel Opera [PERSON_NAME]" at bounding box center [224, 190] width 416 height 21
click at [183, 228] on div "[GEOGRAPHIC_DATA], , [GEOGRAPHIC_DATA] Timhotel Opera [PERSON_NAME] 4 Address […" at bounding box center [290, 196] width 580 height 65
drag, startPoint x: 258, startPoint y: 192, endPoint x: 10, endPoint y: 191, distance: 247.8
click at [10, 191] on div "[GEOGRAPHIC_DATA], , [GEOGRAPHIC_DATA] Timhotel Opera [PERSON_NAME] 4 Address […" at bounding box center [290, 196] width 580 height 49
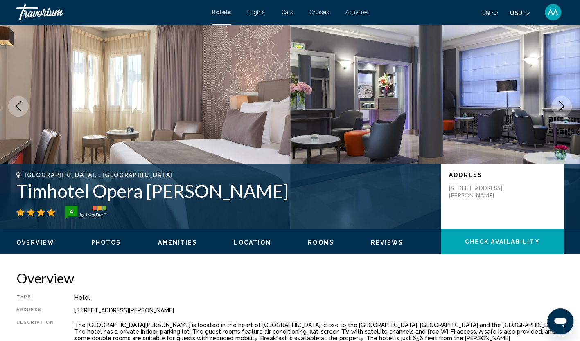
copy h1 "Timhotel Opera [PERSON_NAME]"
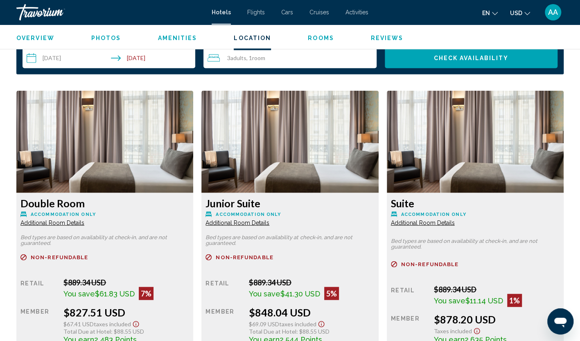
scroll to position [1063, 0]
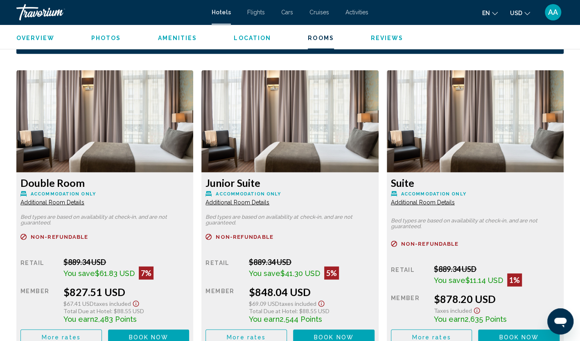
click at [61, 199] on span "Additional Room Details" at bounding box center [52, 202] width 64 height 7
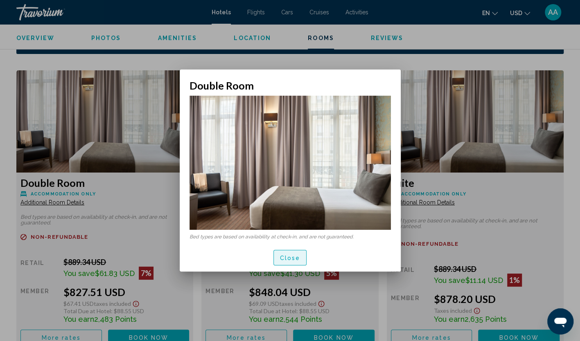
click at [286, 255] on span "Close" at bounding box center [290, 258] width 20 height 7
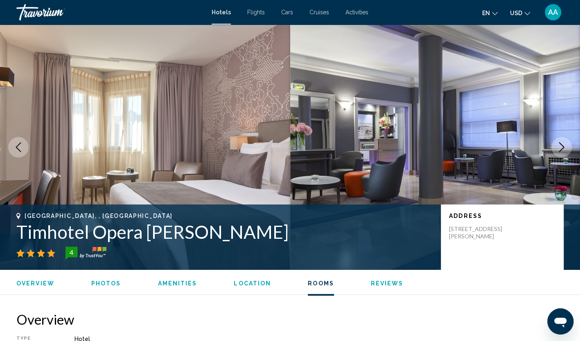
scroll to position [1063, 0]
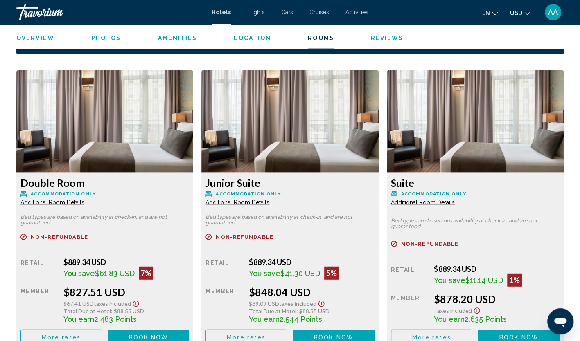
click at [84, 199] on span "Additional Room Details" at bounding box center [52, 202] width 64 height 7
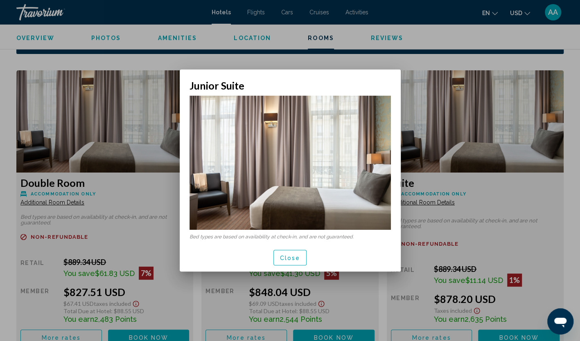
click at [279, 257] on button "Close" at bounding box center [290, 257] width 34 height 15
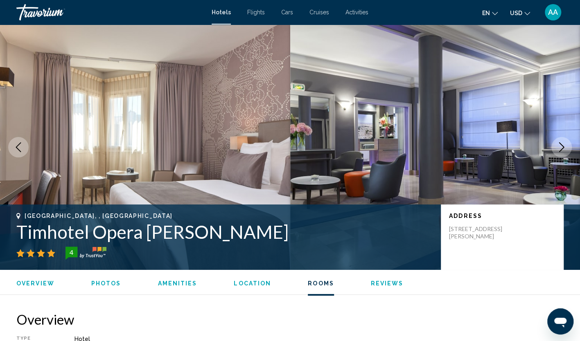
scroll to position [1063, 0]
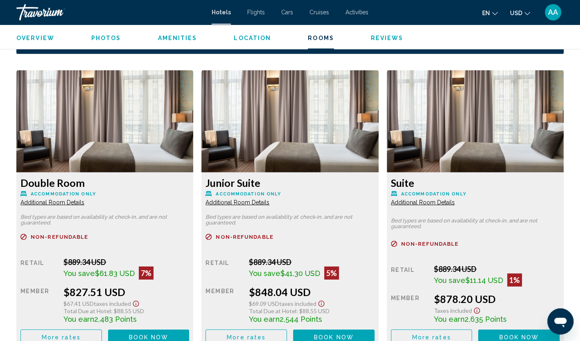
click at [81, 334] on span "More rates" at bounding box center [61, 337] width 39 height 7
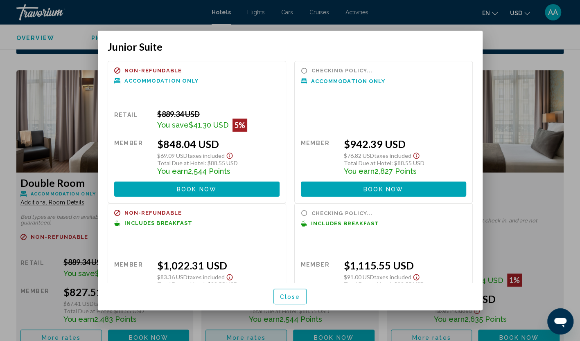
scroll to position [0, 0]
click at [291, 287] on div "Close" at bounding box center [290, 297] width 365 height 28
click at [291, 290] on button "Close" at bounding box center [290, 296] width 34 height 15
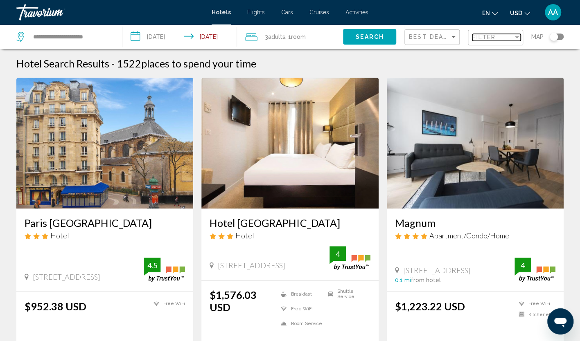
click at [491, 37] on span "Filter" at bounding box center [483, 37] width 23 height 7
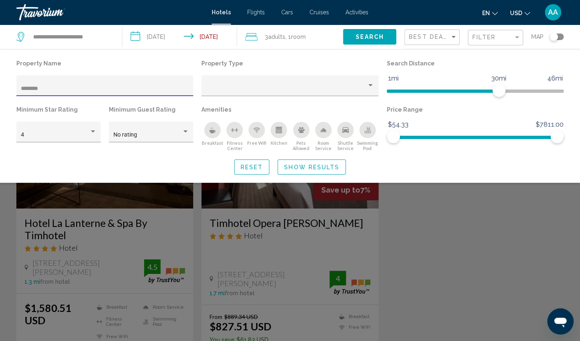
drag, startPoint x: 121, startPoint y: 91, endPoint x: -2, endPoint y: 77, distance: 123.5
click at [0, 77] on html "**********" at bounding box center [290, 170] width 580 height 341
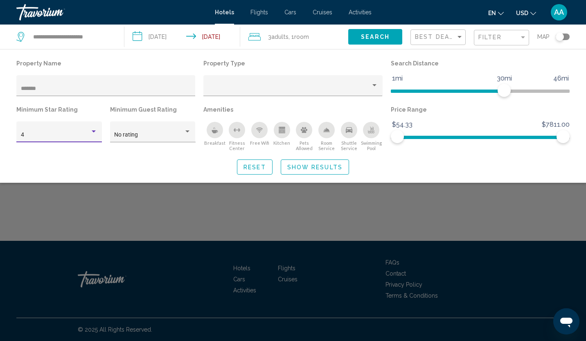
click at [77, 137] on div "4" at bounding box center [56, 135] width 70 height 7
click at [62, 116] on span "3" at bounding box center [59, 117] width 77 height 17
drag, startPoint x: 57, startPoint y: 87, endPoint x: -2, endPoint y: 81, distance: 59.2
click at [0, 81] on html "**********" at bounding box center [293, 170] width 586 height 341
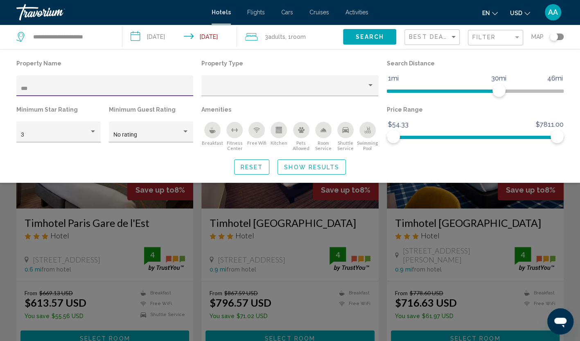
type input "****"
click at [316, 164] on span "Show Results" at bounding box center [311, 167] width 55 height 7
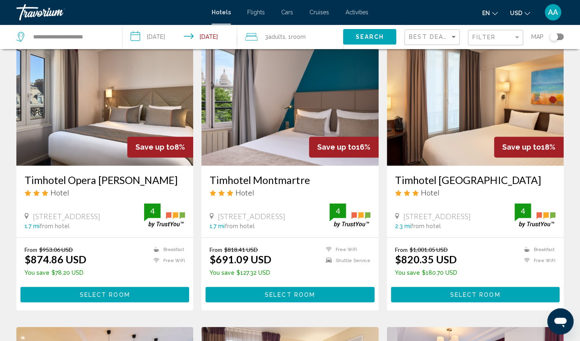
scroll to position [613, 0]
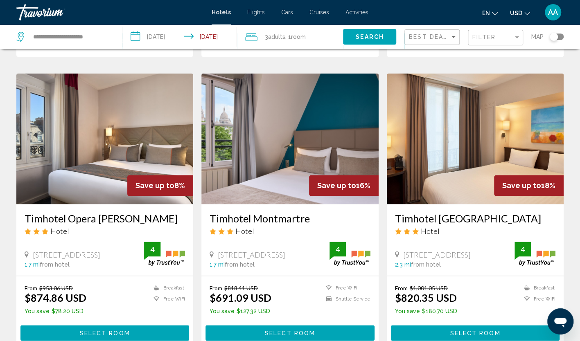
drag, startPoint x: 207, startPoint y: 213, endPoint x: 306, endPoint y: 219, distance: 99.2
click at [306, 219] on div "Timhotel Montmartre Hotel [STREET_ADDRESS] 1.7 mi from [GEOGRAPHIC_DATA]" at bounding box center [289, 240] width 177 height 72
copy h3 "Timhotel Montmartre"
click at [196, 225] on app-hotels-search-item "Save up to 8% Timhotel Opera [PERSON_NAME] Hotel [STREET_ADDRESS] 1.7 mi from h…" at bounding box center [104, 211] width 185 height 276
click at [246, 180] on img "Main content" at bounding box center [289, 138] width 177 height 131
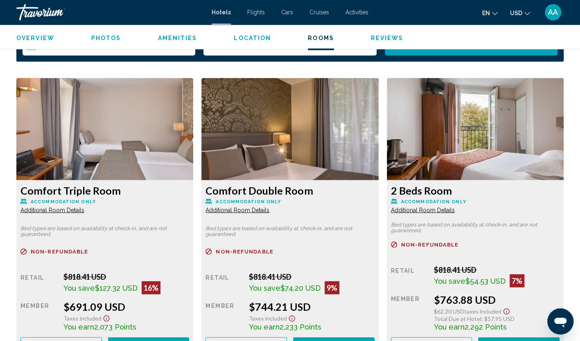
scroll to position [1063, 0]
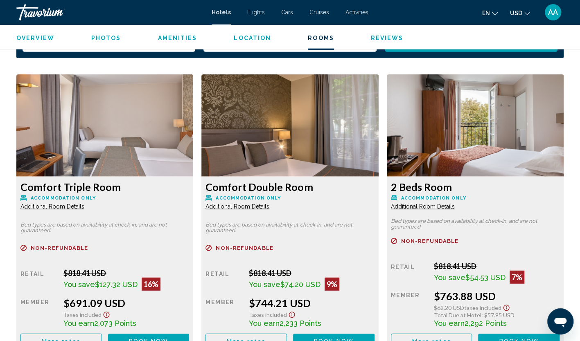
click at [36, 203] on span "Additional Room Details" at bounding box center [52, 206] width 64 height 7
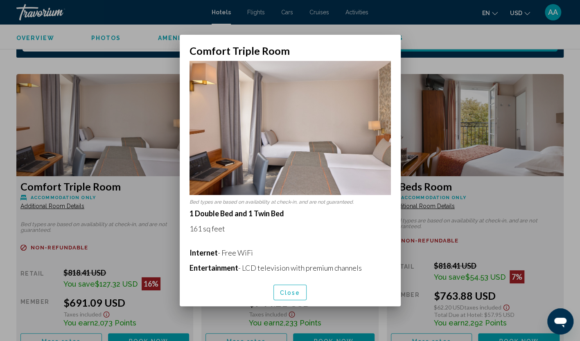
click at [287, 288] on button "Close" at bounding box center [290, 292] width 34 height 15
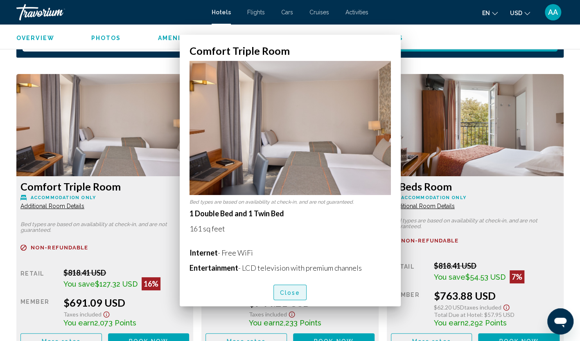
scroll to position [1063, 0]
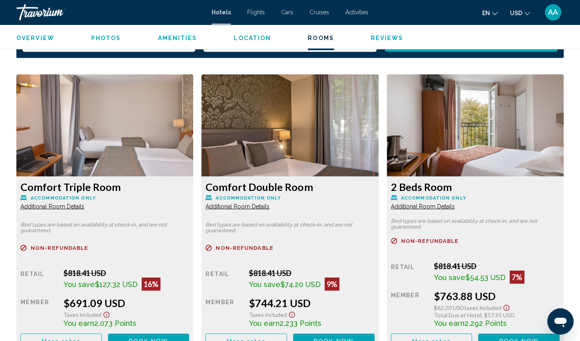
click at [84, 203] on span "Additional Room Details" at bounding box center [52, 206] width 64 height 7
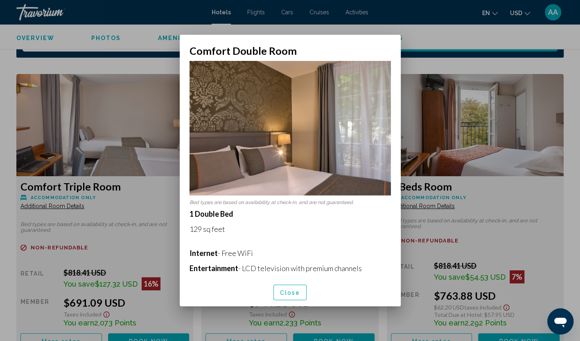
scroll to position [0, 0]
click at [284, 293] on span "Close" at bounding box center [290, 293] width 20 height 7
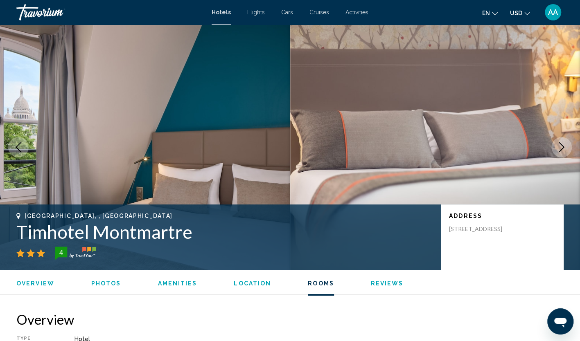
scroll to position [1063, 0]
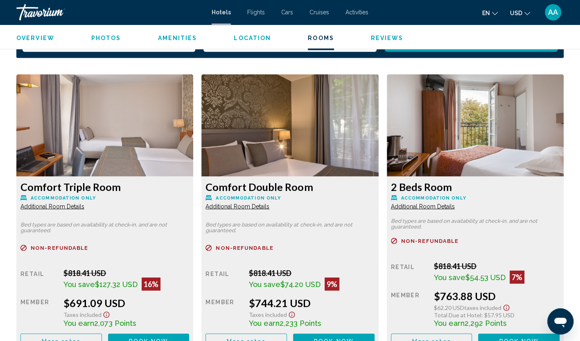
click at [68, 203] on span "Additional Room Details" at bounding box center [52, 206] width 64 height 7
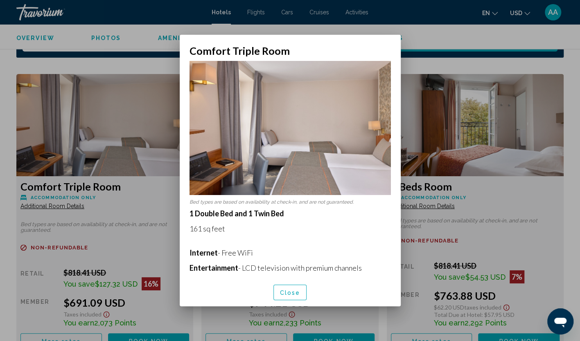
scroll to position [0, 0]
click at [291, 293] on span "Close" at bounding box center [290, 293] width 20 height 7
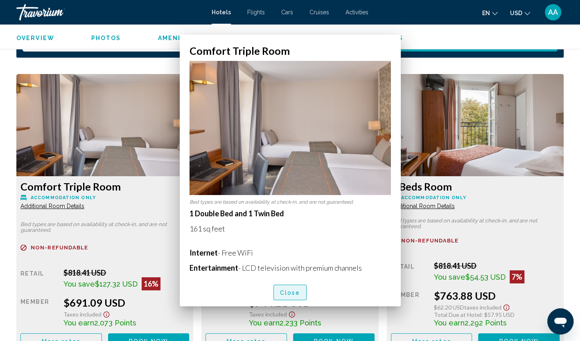
scroll to position [1063, 0]
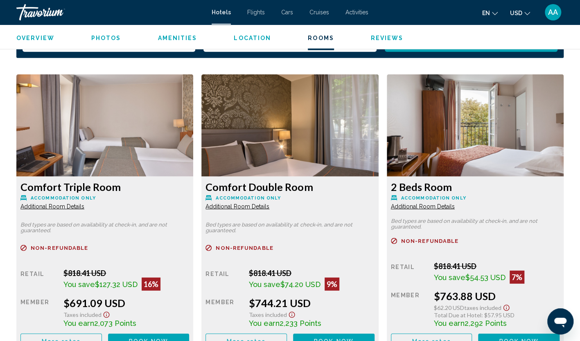
click at [84, 203] on span "Additional Room Details" at bounding box center [52, 206] width 64 height 7
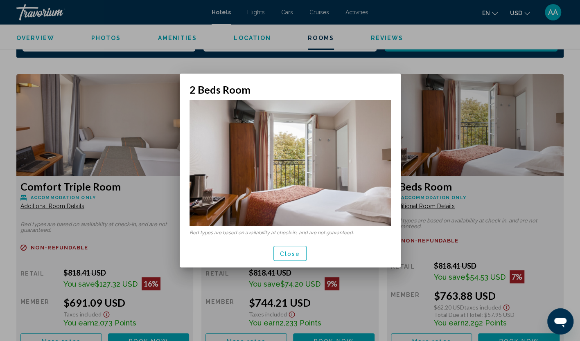
scroll to position [0, 0]
click at [299, 249] on button "Close" at bounding box center [290, 253] width 34 height 15
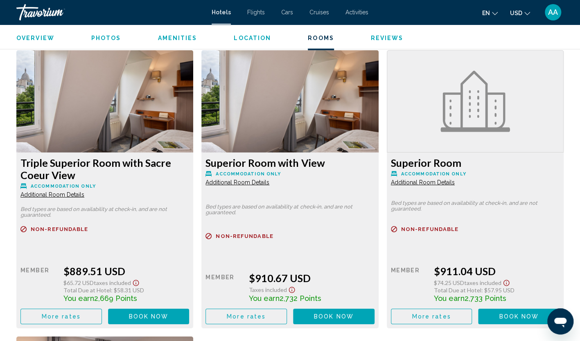
scroll to position [1390, 0]
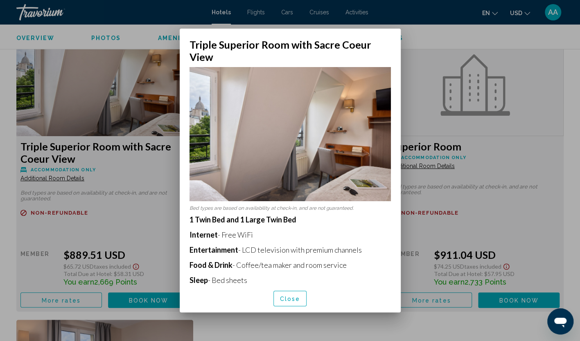
scroll to position [0, 0]
click at [290, 297] on span "Close" at bounding box center [290, 299] width 20 height 7
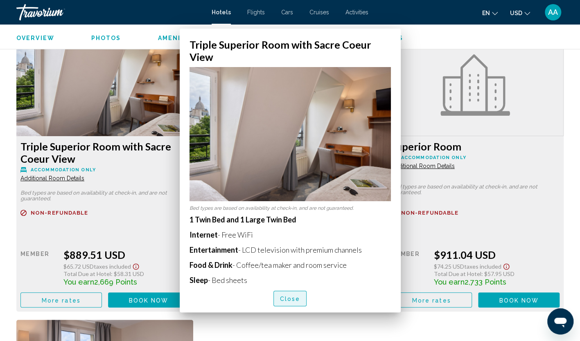
scroll to position [1390, 0]
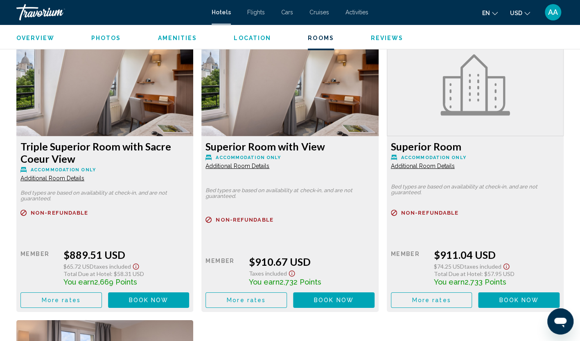
click at [61, 18] on span "More rates" at bounding box center [61, 14] width 39 height 7
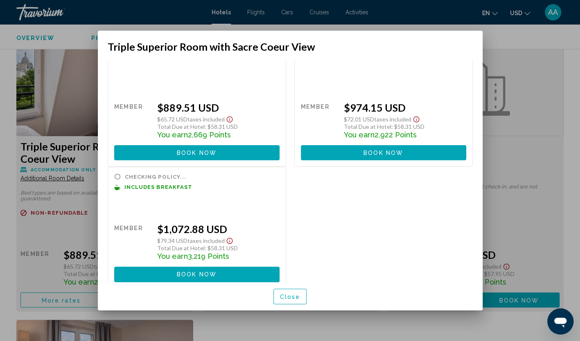
scroll to position [29, 0]
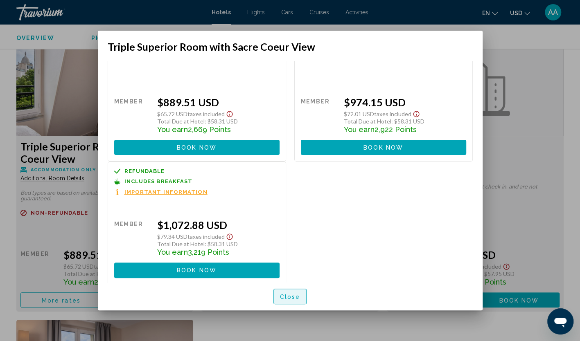
click at [299, 294] on span "Close" at bounding box center [290, 297] width 20 height 7
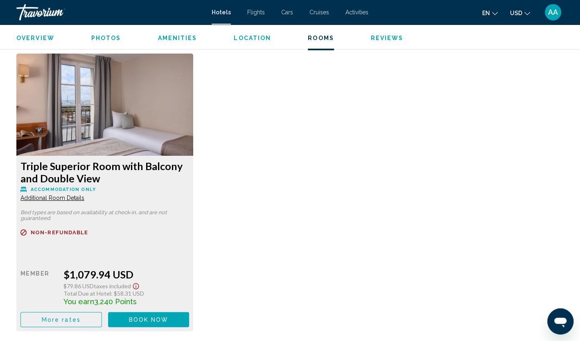
scroll to position [1718, 0]
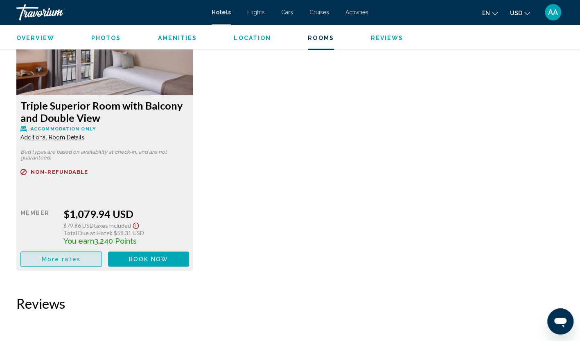
click at [81, 255] on button "More rates" at bounding box center [60, 259] width 81 height 15
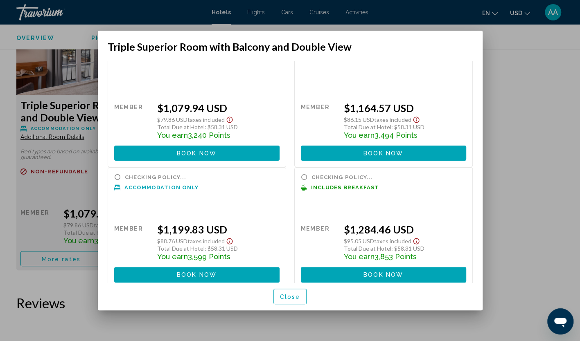
scroll to position [29, 0]
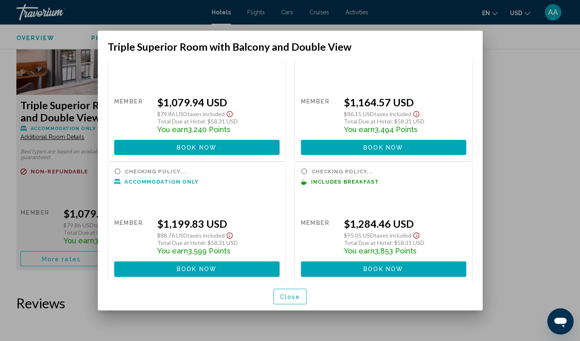
click at [286, 289] on div "Close" at bounding box center [290, 297] width 365 height 28
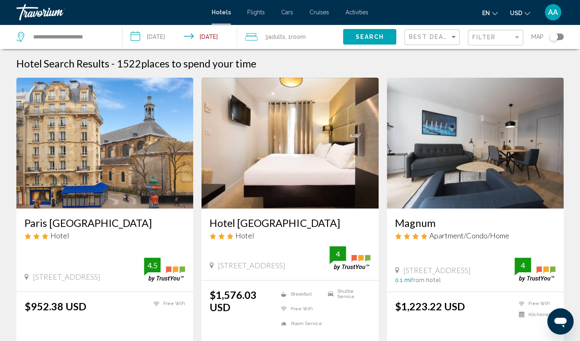
click at [489, 32] on div "Filter" at bounding box center [496, 37] width 48 height 15
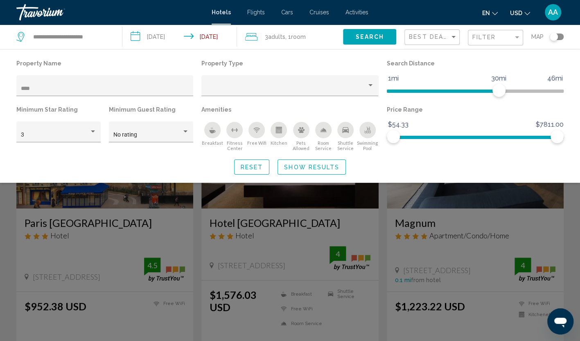
drag, startPoint x: 59, startPoint y: 95, endPoint x: -2, endPoint y: 79, distance: 62.6
click at [0, 79] on html "**********" at bounding box center [290, 170] width 580 height 341
drag, startPoint x: -2, startPoint y: 79, endPoint x: 58, endPoint y: 85, distance: 60.0
click at [58, 85] on div "****" at bounding box center [105, 88] width 168 height 17
drag, startPoint x: 53, startPoint y: 87, endPoint x: -2, endPoint y: 82, distance: 54.6
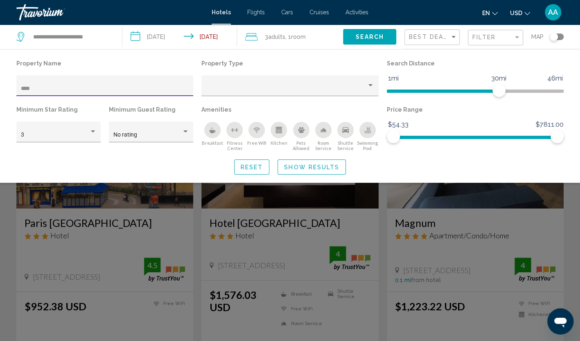
click at [0, 82] on html "**********" at bounding box center [290, 170] width 580 height 341
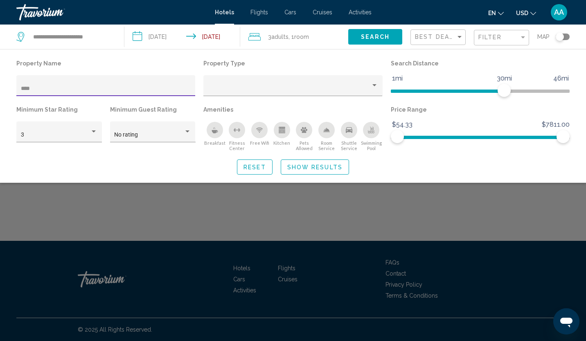
click at [54, 88] on input "****" at bounding box center [106, 88] width 170 height 7
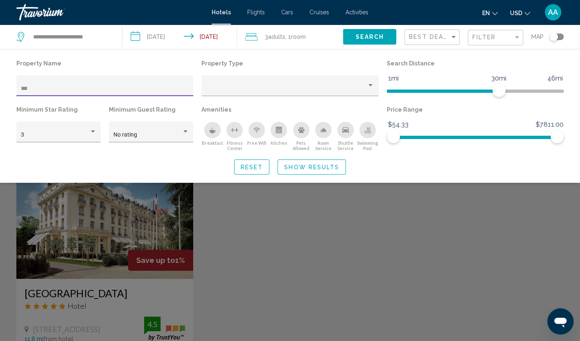
scroll to position [286, 0]
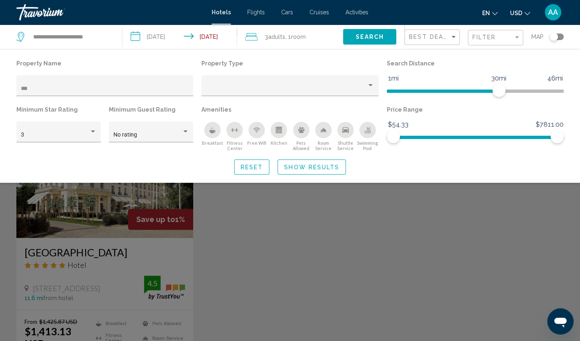
drag, startPoint x: 72, startPoint y: 83, endPoint x: 0, endPoint y: 76, distance: 72.3
drag, startPoint x: 0, startPoint y: 76, endPoint x: 47, endPoint y: 86, distance: 48.4
click at [48, 85] on div "***" at bounding box center [105, 88] width 168 height 17
type input "*"
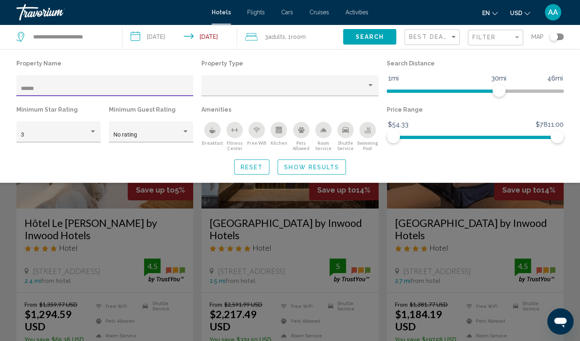
type input "******"
click at [326, 163] on button "Show Results" at bounding box center [311, 166] width 68 height 15
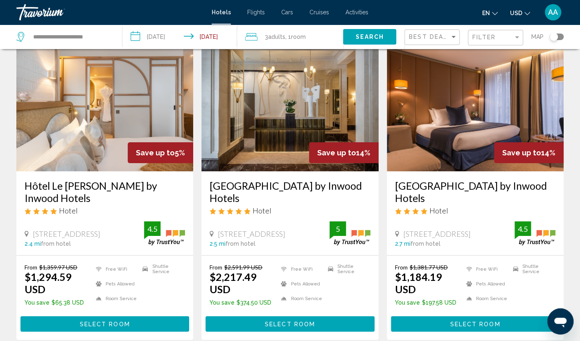
scroll to position [41, 0]
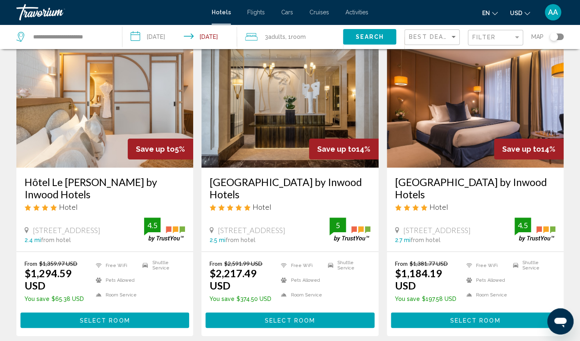
click at [91, 117] on img "Main content" at bounding box center [104, 102] width 177 height 131
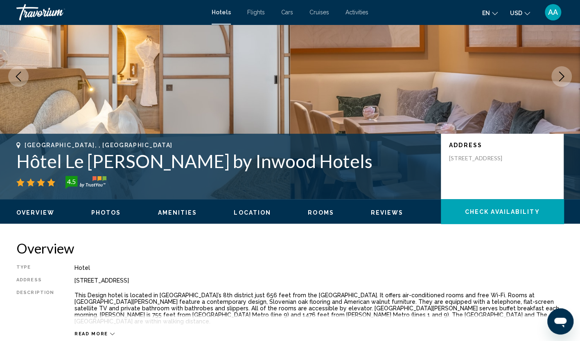
scroll to position [41, 0]
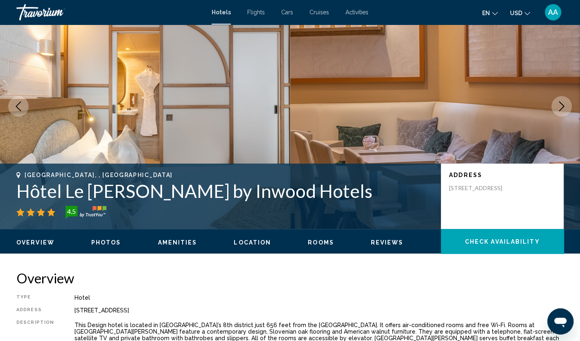
drag, startPoint x: 13, startPoint y: 192, endPoint x: 317, endPoint y: 197, distance: 304.3
click at [317, 197] on div "[GEOGRAPHIC_DATA], , [GEOGRAPHIC_DATA] [GEOGRAPHIC_DATA][PERSON_NAME] by Inwood…" at bounding box center [290, 196] width 580 height 49
copy h1 "Hôtel Le [PERSON_NAME] by Inwood Hotels"
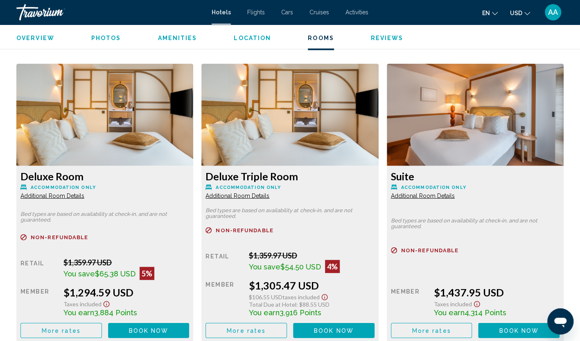
scroll to position [1063, 0]
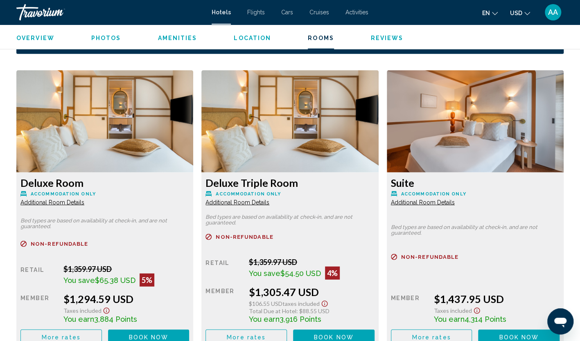
click at [77, 199] on div "Deluxe Room Accommodation Only Additional Room Details" at bounding box center [104, 191] width 168 height 29
click at [77, 199] on span "Additional Room Details" at bounding box center [52, 202] width 64 height 7
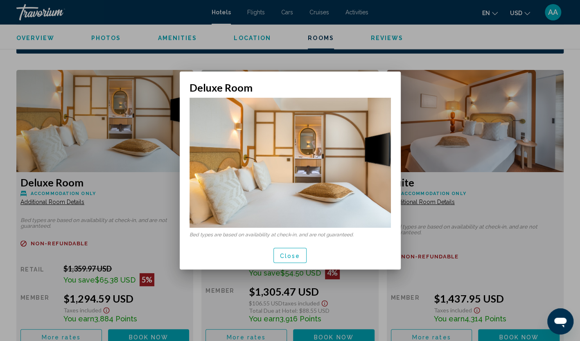
click at [296, 255] on span "Close" at bounding box center [290, 255] width 20 height 7
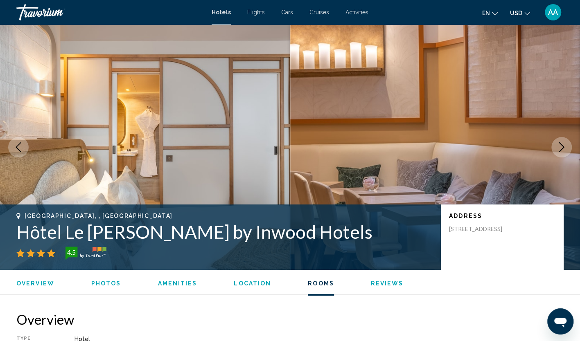
scroll to position [1063, 0]
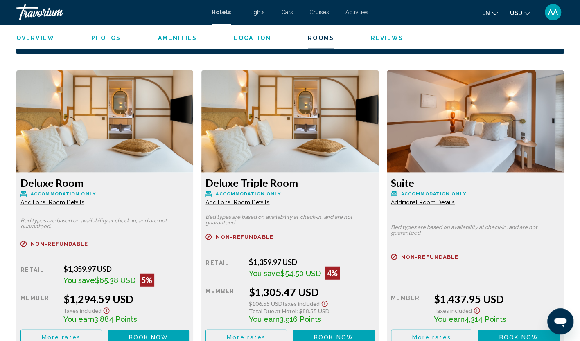
click at [84, 199] on span "Additional Room Details" at bounding box center [52, 202] width 64 height 7
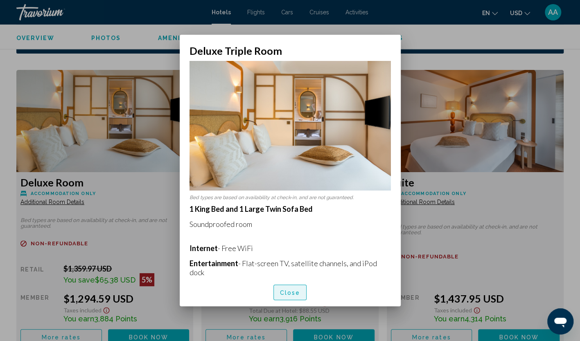
click at [288, 290] on span "Close" at bounding box center [290, 293] width 20 height 7
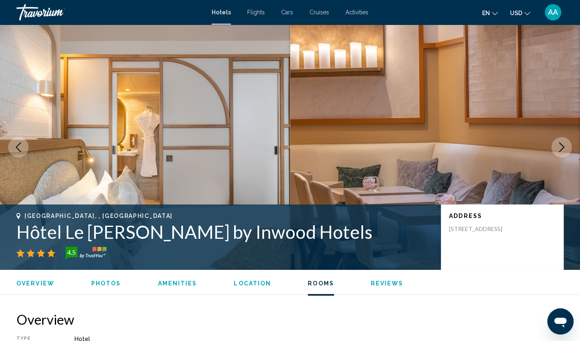
scroll to position [1063, 0]
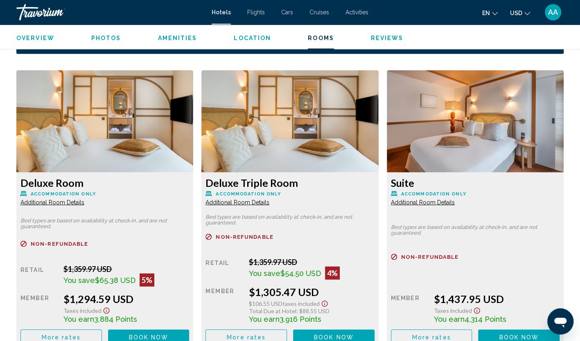
click at [102, 330] on button "More rates" at bounding box center [60, 337] width 81 height 15
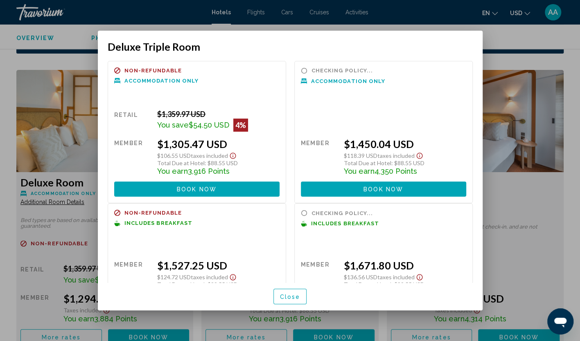
scroll to position [42, 0]
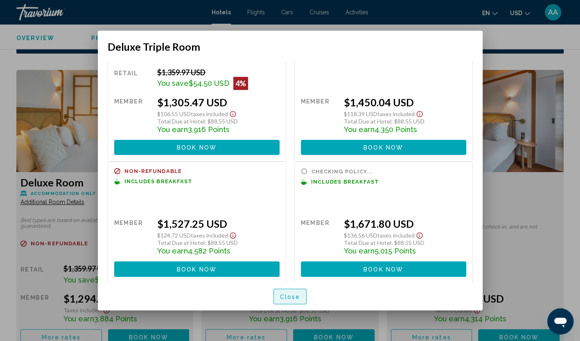
click at [286, 296] on span "Close" at bounding box center [290, 297] width 20 height 7
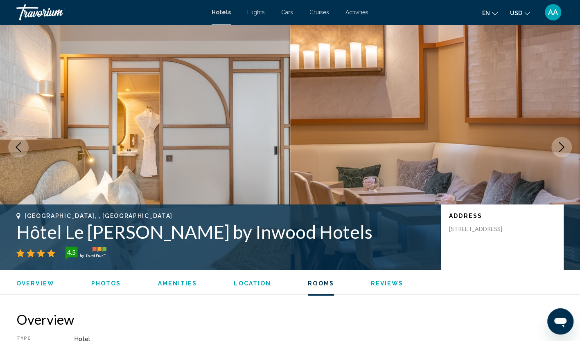
scroll to position [1063, 0]
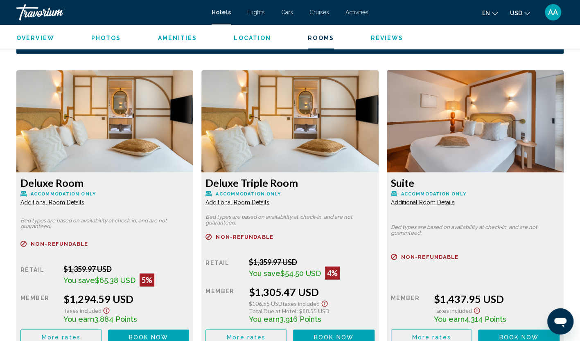
click at [72, 330] on button "More rates" at bounding box center [60, 337] width 81 height 15
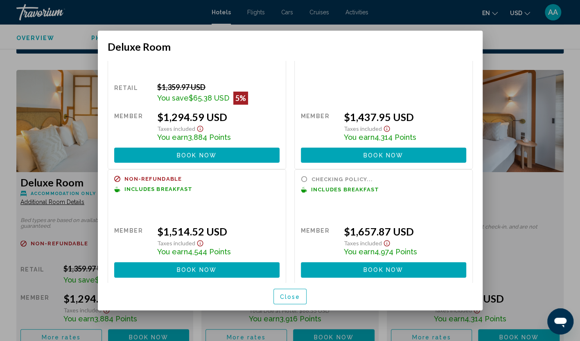
scroll to position [28, 0]
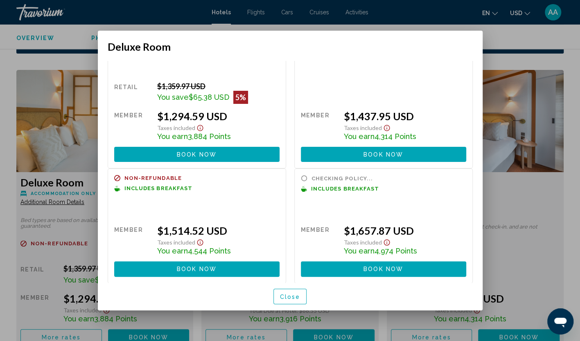
click at [295, 296] on span "Close" at bounding box center [290, 297] width 20 height 7
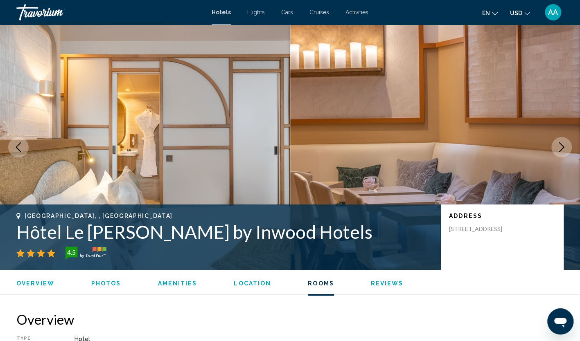
scroll to position [1063, 0]
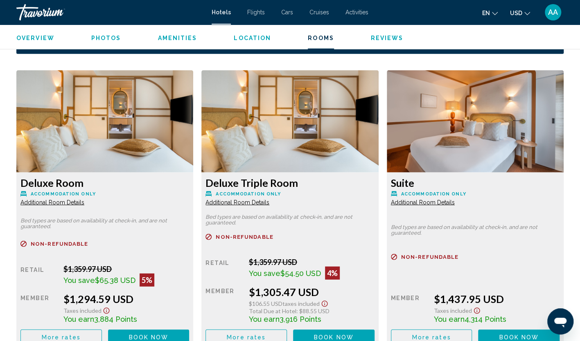
click at [81, 334] on span "More rates" at bounding box center [61, 337] width 39 height 7
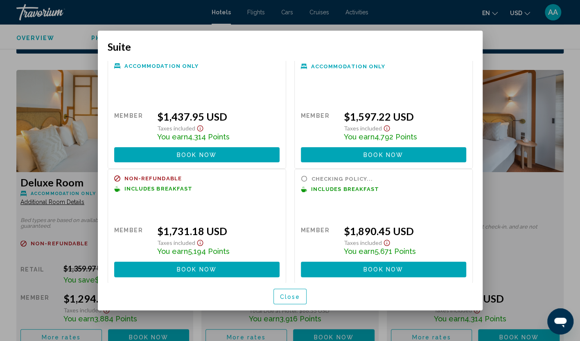
scroll to position [15, 0]
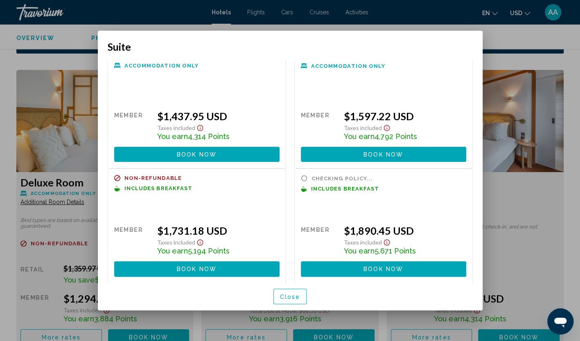
click at [284, 297] on span "Close" at bounding box center [290, 297] width 20 height 7
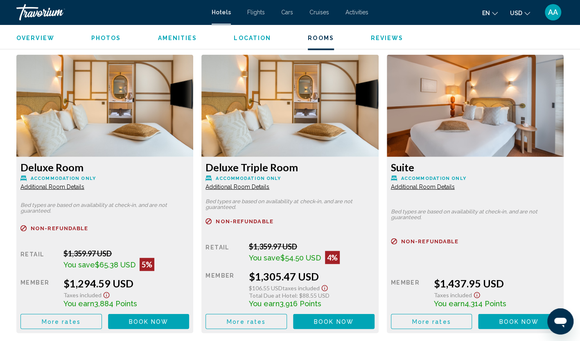
scroll to position [1063, 0]
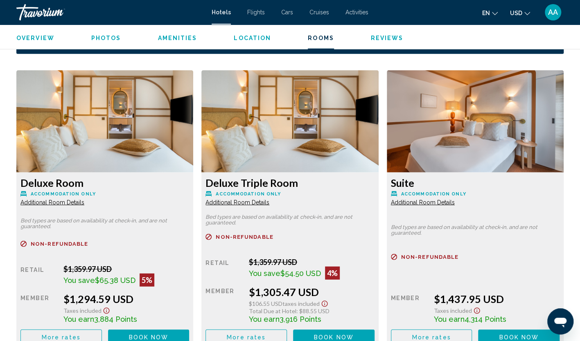
click at [102, 330] on button "More rates" at bounding box center [60, 337] width 81 height 15
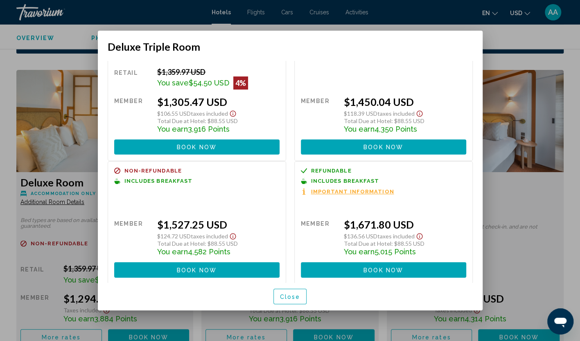
scroll to position [43, 0]
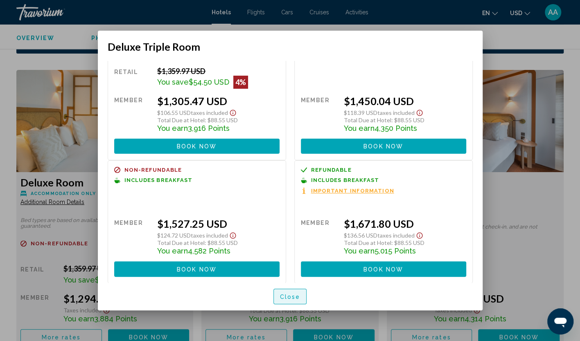
click at [292, 297] on span "Close" at bounding box center [290, 297] width 20 height 7
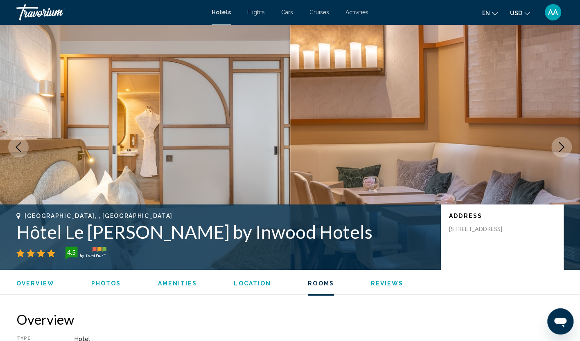
scroll to position [1063, 0]
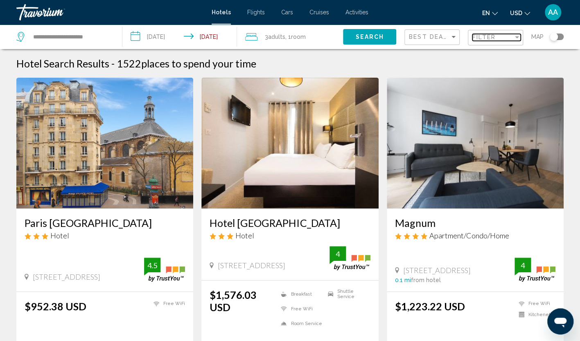
click at [481, 36] on span "Filter" at bounding box center [483, 37] width 23 height 7
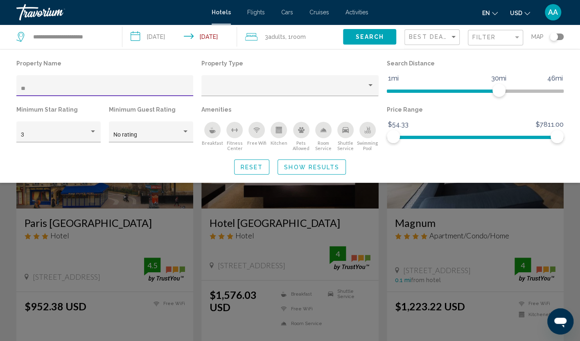
type input "*"
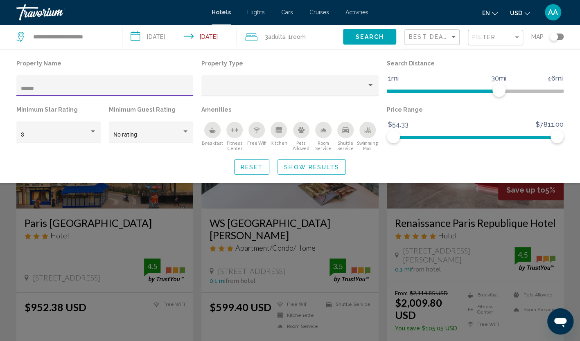
type input "*******"
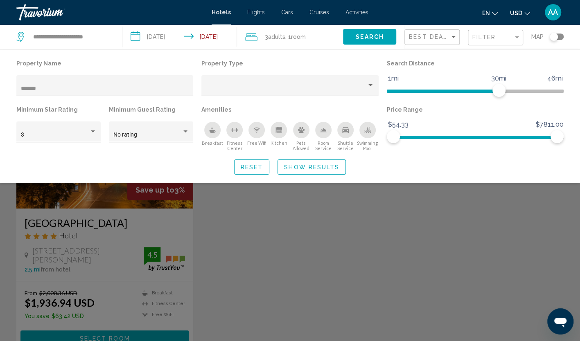
click at [148, 199] on div "Search widget" at bounding box center [290, 232] width 580 height 218
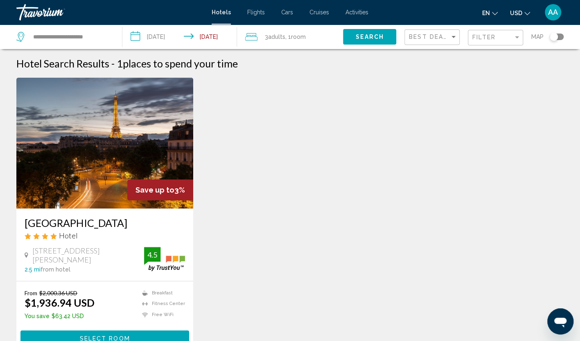
click at [137, 137] on img "Main content" at bounding box center [104, 143] width 177 height 131
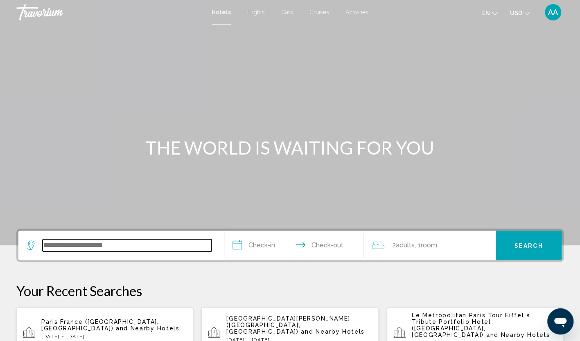
click at [104, 245] on input "Search widget" at bounding box center [127, 245] width 169 height 12
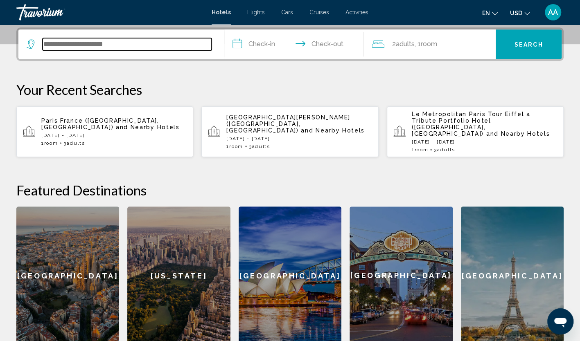
scroll to position [202, 0]
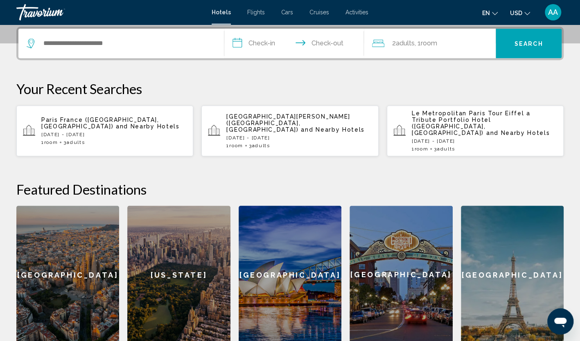
click at [105, 111] on app-hotels-recent-search "[GEOGRAPHIC_DATA] ([GEOGRAPHIC_DATA], [GEOGRAPHIC_DATA]) and Nearby Hotels [DAT…" at bounding box center [104, 131] width 177 height 51
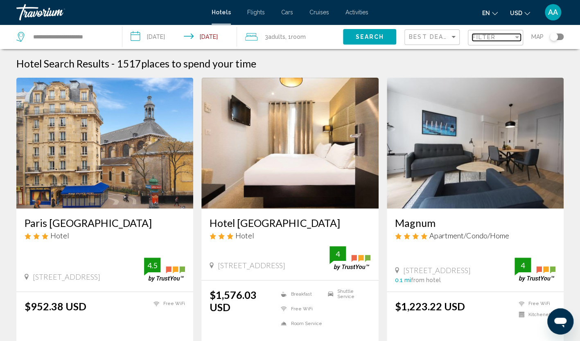
click at [497, 38] on div "Filter" at bounding box center [492, 37] width 41 height 7
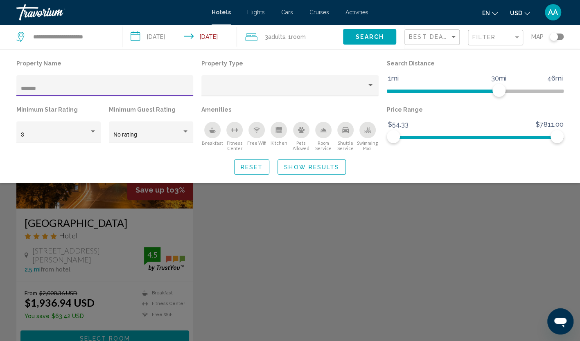
type input "*******"
click at [301, 169] on span "Show Results" at bounding box center [311, 167] width 55 height 7
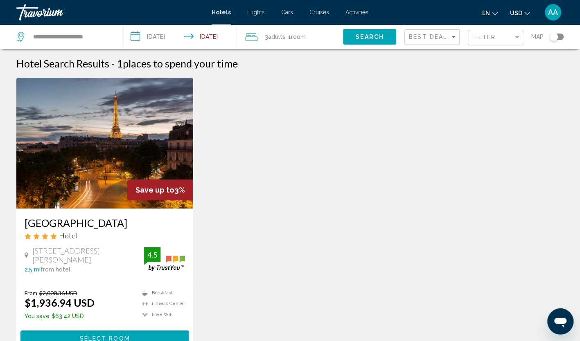
click at [142, 158] on img "Main content" at bounding box center [104, 143] width 177 height 131
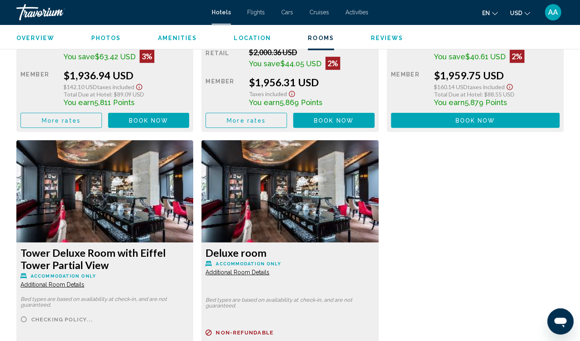
scroll to position [1350, 0]
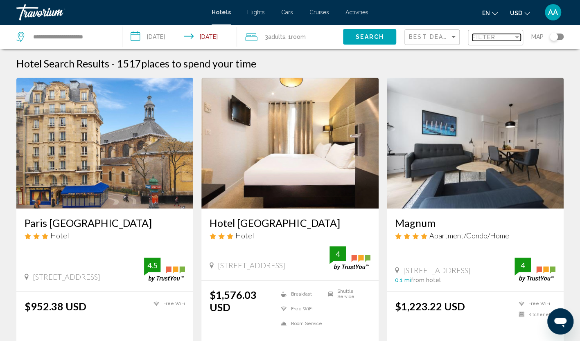
click at [487, 40] on span "Filter" at bounding box center [483, 37] width 23 height 7
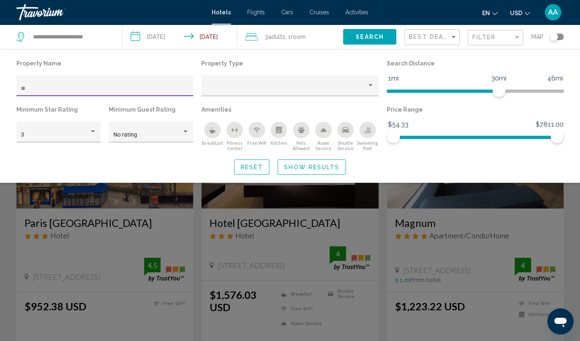
type input "*"
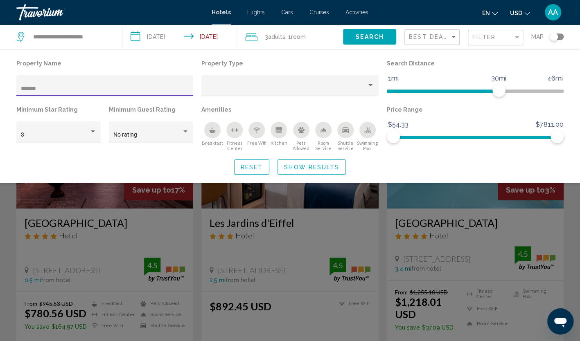
type input "*******"
click at [339, 170] on button "Show Results" at bounding box center [311, 166] width 68 height 15
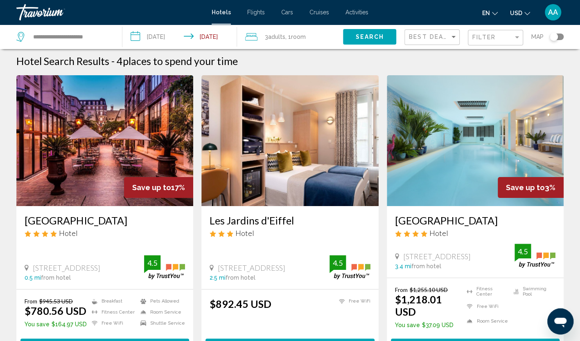
scroll to position [41, 0]
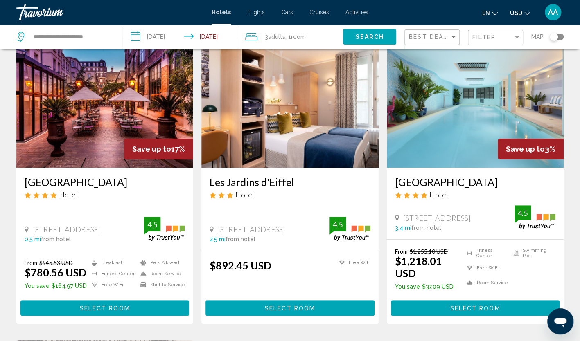
drag, startPoint x: 217, startPoint y: 181, endPoint x: 300, endPoint y: 183, distance: 83.5
click at [300, 183] on div "Les Jardins d'Eiffel Hotel [STREET_ADDRESS] 2.5 mi from hotel 4.5" at bounding box center [289, 209] width 177 height 83
copy h3 "Les Jardins d'Eiffel"
click at [138, 100] on img "Main content" at bounding box center [104, 102] width 177 height 131
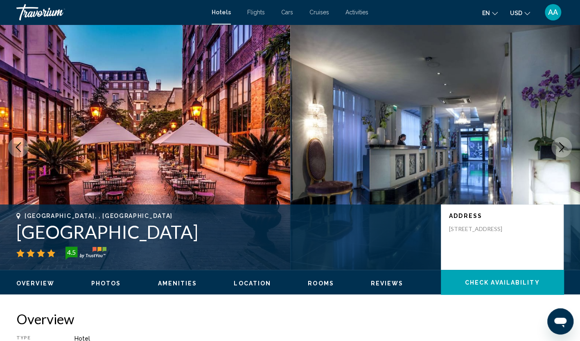
click at [568, 145] on button "Next image" at bounding box center [561, 147] width 20 height 20
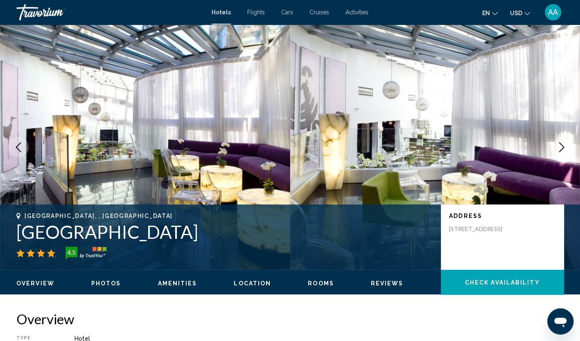
click at [568, 145] on button "Next image" at bounding box center [561, 147] width 20 height 20
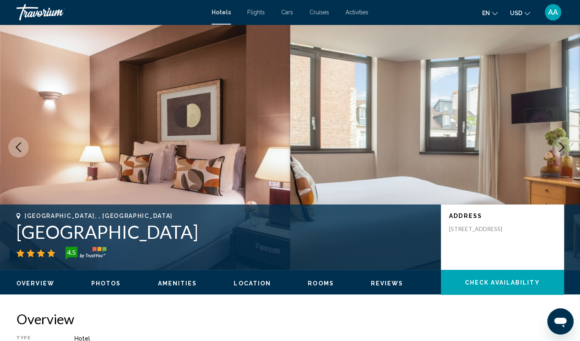
click at [568, 145] on button "Next image" at bounding box center [561, 147] width 20 height 20
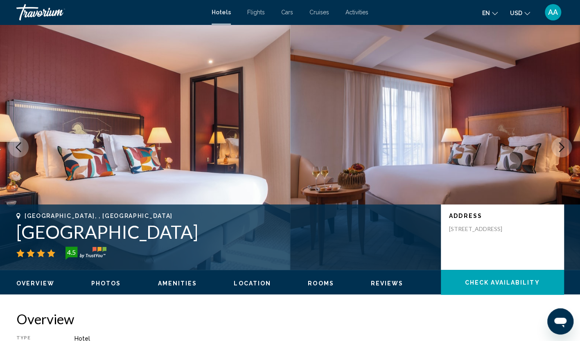
click at [568, 145] on button "Next image" at bounding box center [561, 147] width 20 height 20
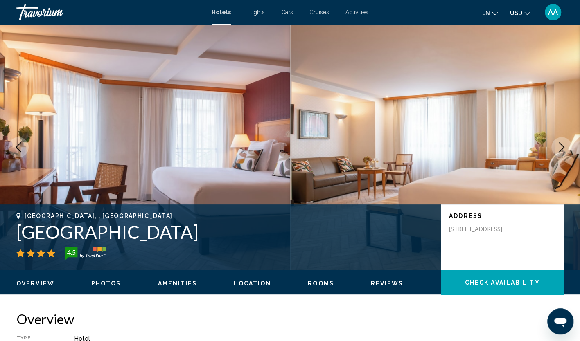
click at [568, 145] on button "Next image" at bounding box center [561, 147] width 20 height 20
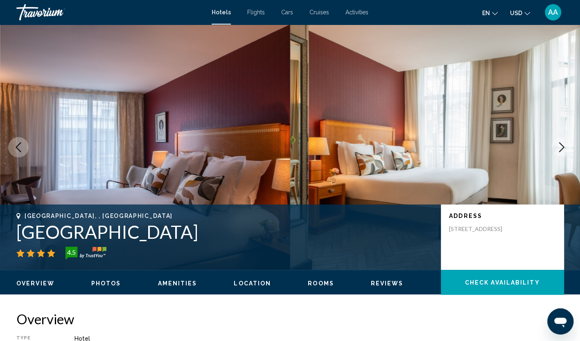
click at [568, 145] on button "Next image" at bounding box center [561, 147] width 20 height 20
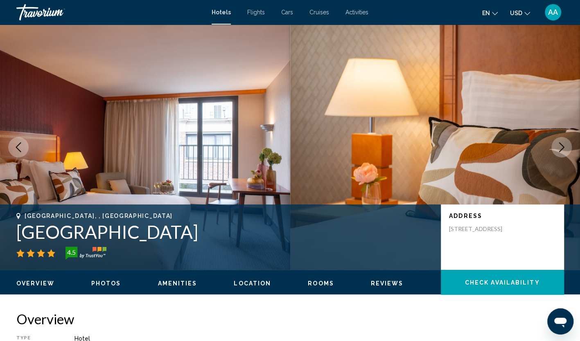
click at [568, 145] on button "Next image" at bounding box center [561, 147] width 20 height 20
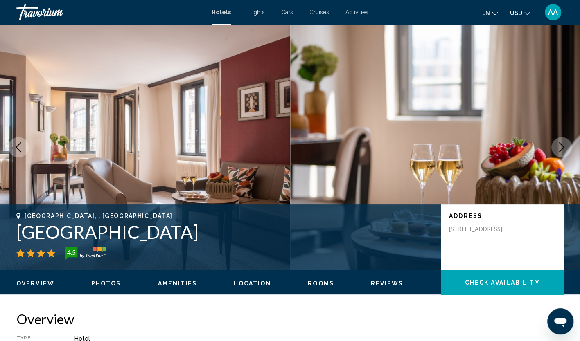
click at [568, 145] on button "Next image" at bounding box center [561, 147] width 20 height 20
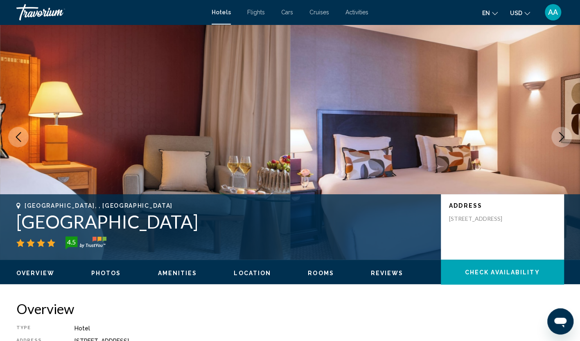
scroll to position [41, 0]
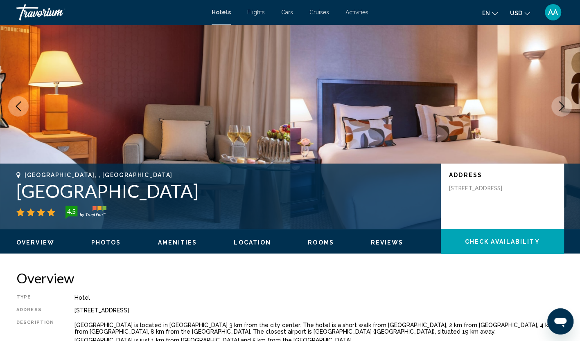
drag, startPoint x: 11, startPoint y: 188, endPoint x: 186, endPoint y: 200, distance: 175.0
click at [186, 200] on div "[GEOGRAPHIC_DATA], , [GEOGRAPHIC_DATA] [GEOGRAPHIC_DATA] 4.5 Address [STREET_AD…" at bounding box center [290, 196] width 580 height 49
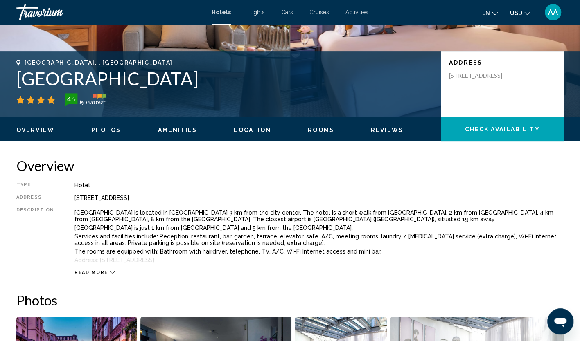
scroll to position [0, 0]
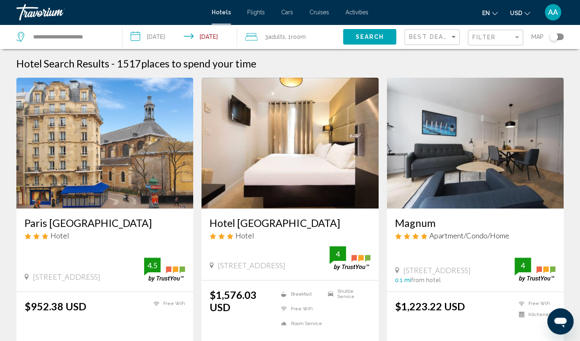
click at [496, 43] on div "Filter" at bounding box center [496, 37] width 48 height 15
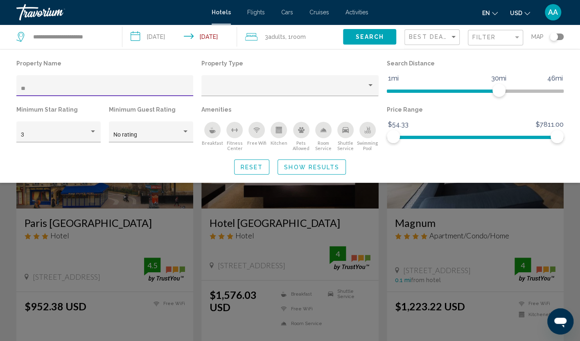
type input "*"
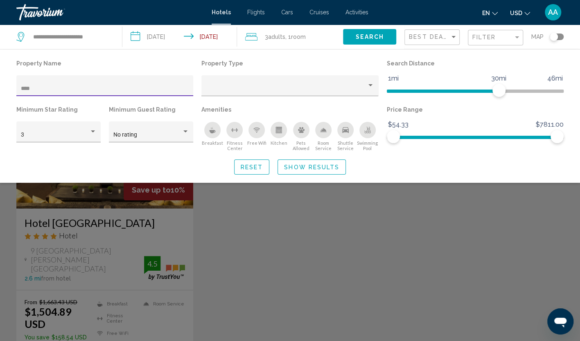
type input "****"
click at [133, 201] on div "Search widget" at bounding box center [290, 232] width 580 height 218
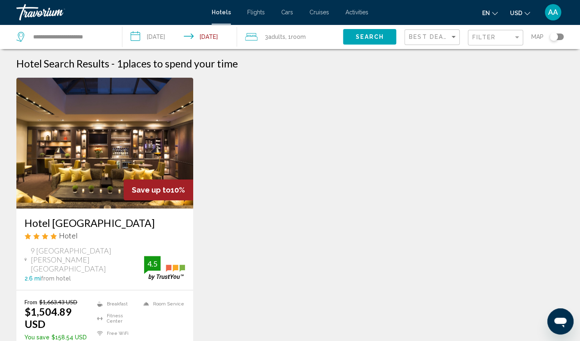
click at [110, 166] on img "Main content" at bounding box center [104, 143] width 177 height 131
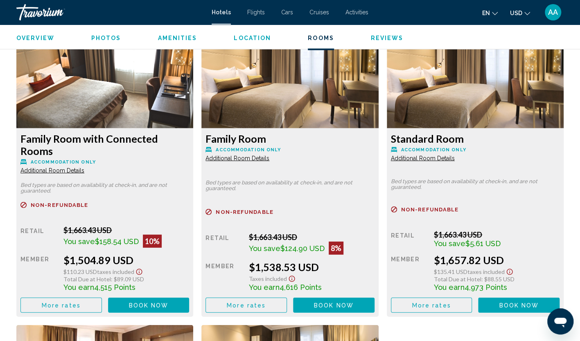
scroll to position [1173, 0]
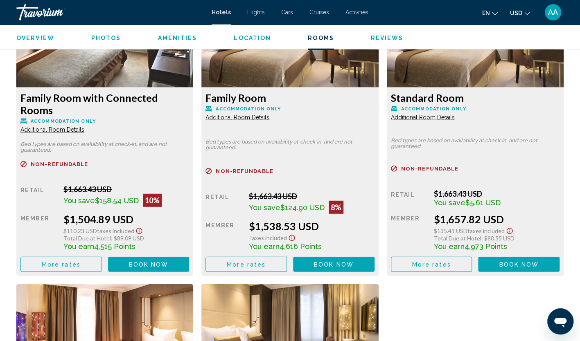
click at [90, 257] on button "More rates" at bounding box center [60, 264] width 81 height 15
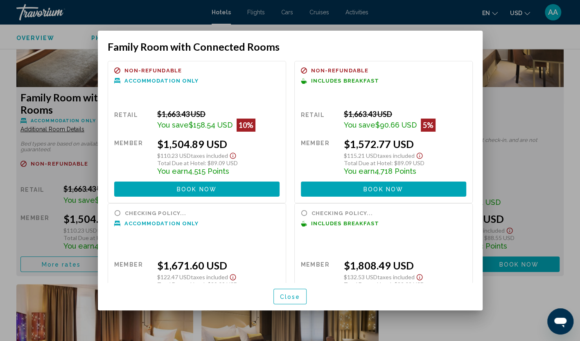
scroll to position [41, 0]
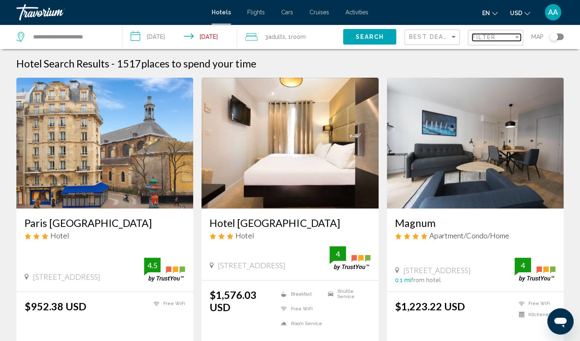
click at [492, 36] on span "Filter" at bounding box center [483, 37] width 23 height 7
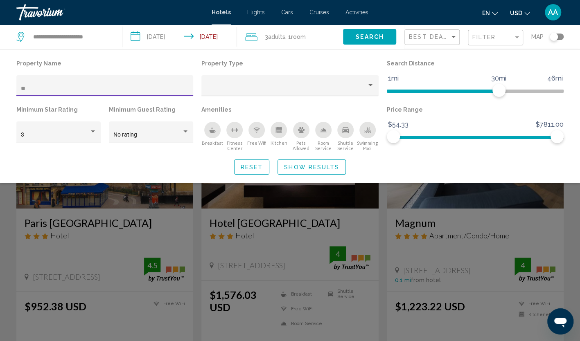
type input "*"
type input "****"
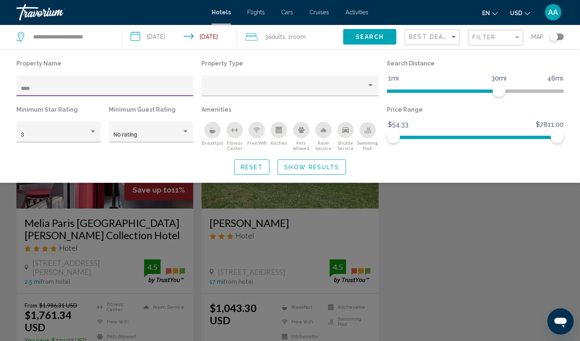
click at [318, 168] on span "Show Results" at bounding box center [311, 167] width 55 height 7
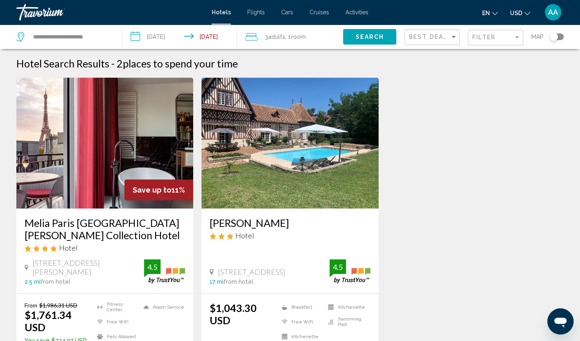
click at [489, 41] on div "Filter" at bounding box center [496, 37] width 48 height 15
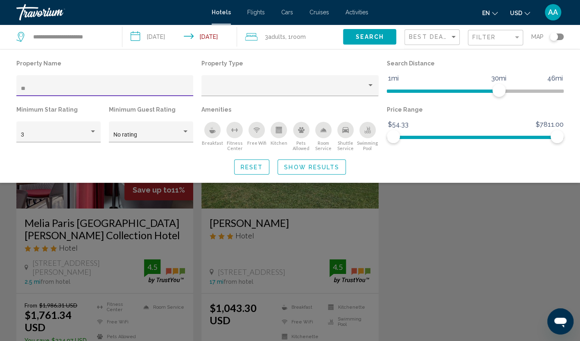
type input "*"
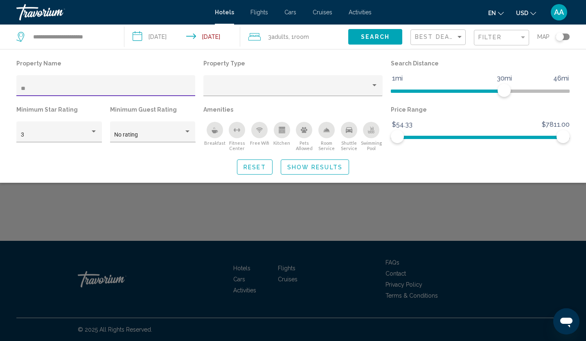
type input "*"
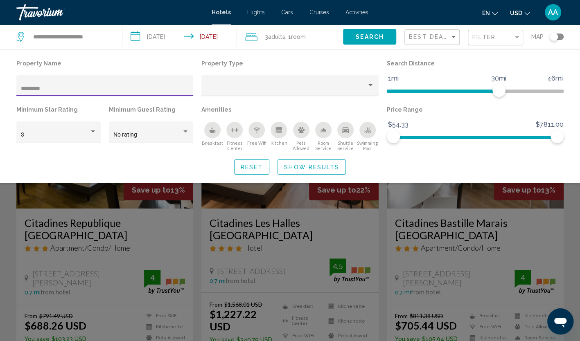
type input "*********"
click at [295, 164] on span "Show Results" at bounding box center [311, 167] width 55 height 7
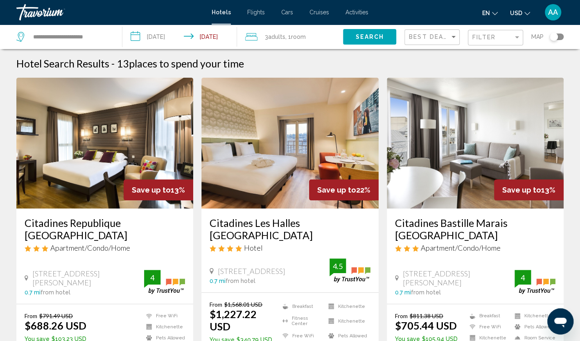
scroll to position [41, 0]
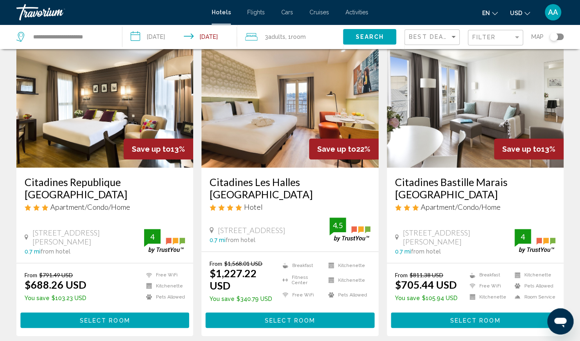
drag, startPoint x: 18, startPoint y: 178, endPoint x: 153, endPoint y: 183, distance: 134.6
click at [153, 183] on div "Citadines Republique [GEOGRAPHIC_DATA] Apartment/Condo/Home [STREET_ADDRESS][PE…" at bounding box center [104, 215] width 177 height 95
drag, startPoint x: 206, startPoint y: 180, endPoint x: 324, endPoint y: 186, distance: 118.4
click at [324, 186] on div "Citadines Les Halles [GEOGRAPHIC_DATA] Hotel [STREET_ADDRESS] 0.7 mi from hotel…" at bounding box center [289, 210] width 177 height 84
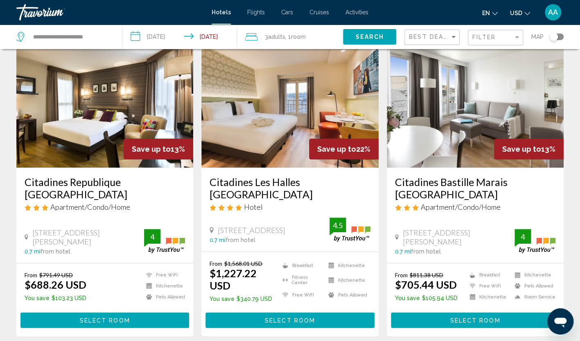
click at [257, 122] on img "Main content" at bounding box center [289, 102] width 177 height 131
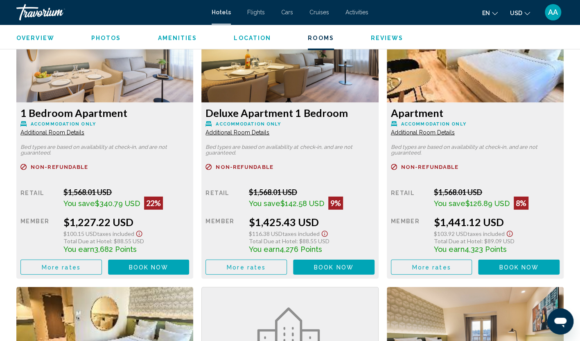
scroll to position [1145, 0]
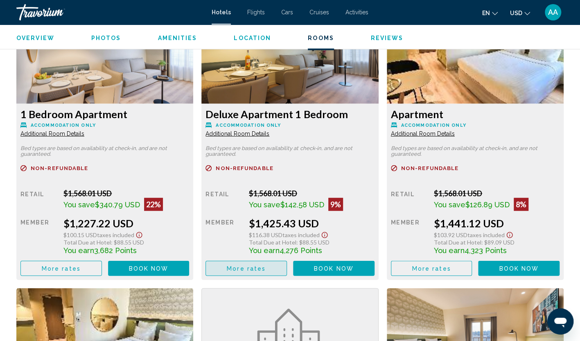
click at [225, 261] on button "More rates" at bounding box center [245, 268] width 81 height 15
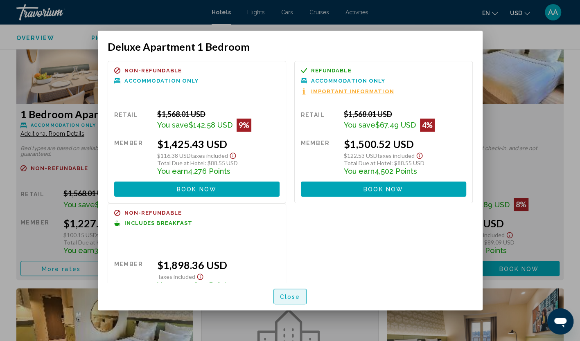
click at [286, 291] on button "Close" at bounding box center [290, 296] width 34 height 15
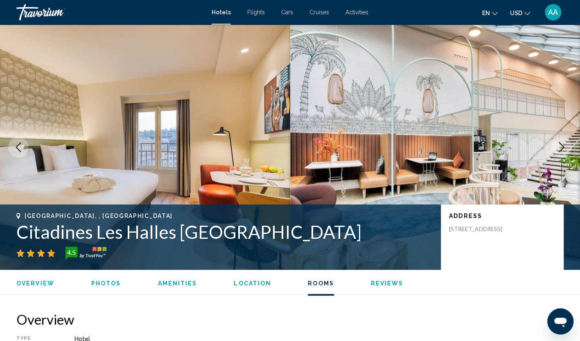
scroll to position [1145, 0]
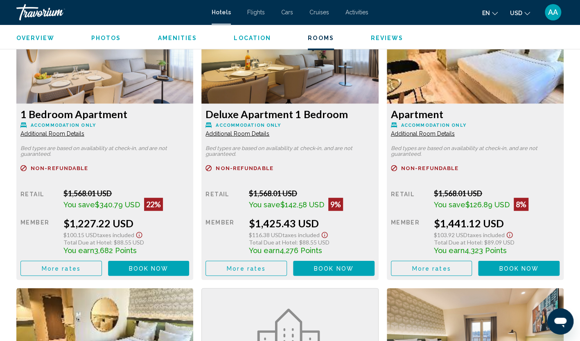
click at [84, 265] on button "More rates" at bounding box center [60, 268] width 81 height 15
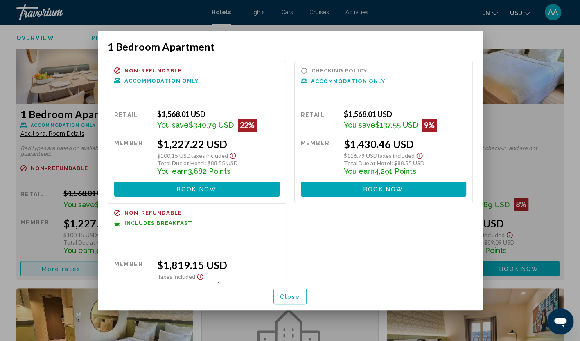
scroll to position [0, 0]
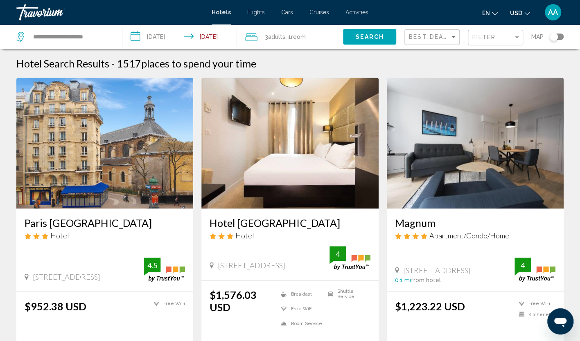
click at [497, 34] on div "Filter" at bounding box center [496, 37] width 48 height 15
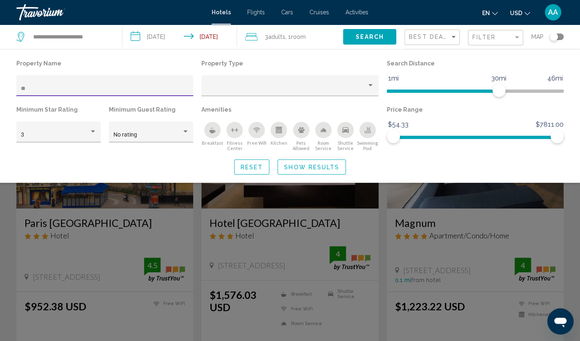
type input "*"
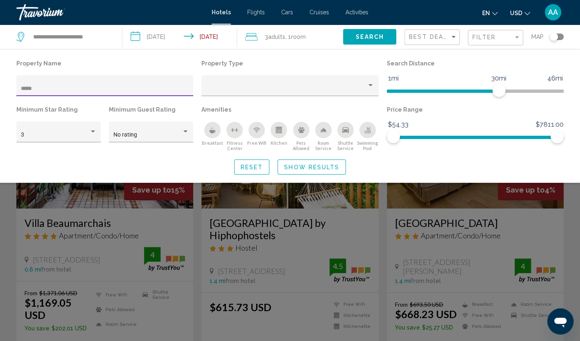
type input "*****"
click at [338, 167] on span "Show Results" at bounding box center [311, 167] width 55 height 7
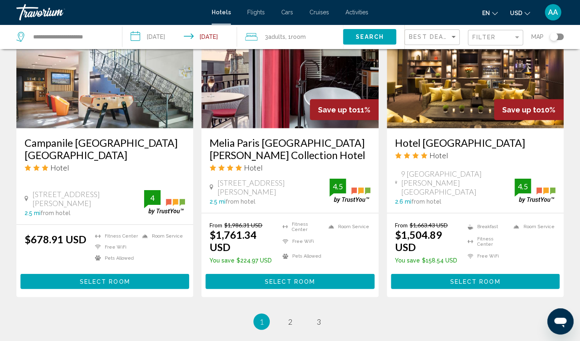
scroll to position [982, 0]
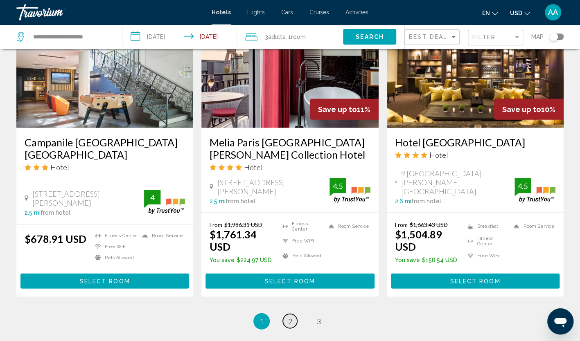
click at [289, 317] on span "2" at bounding box center [290, 321] width 4 height 9
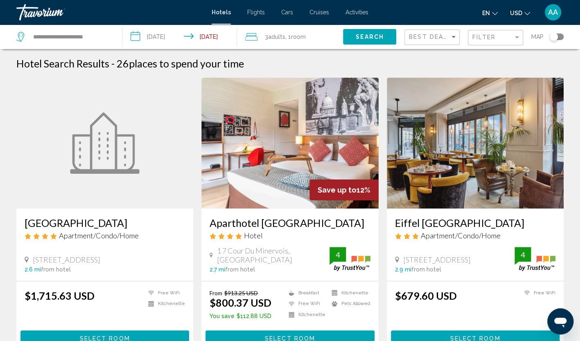
drag, startPoint x: 206, startPoint y: 217, endPoint x: 248, endPoint y: 236, distance: 46.0
click at [248, 236] on div "Aparthotel [GEOGRAPHIC_DATA] Hotel 1 [GEOGRAPHIC_DATA], [GEOGRAPHIC_DATA] 2.7 m…" at bounding box center [289, 245] width 177 height 72
click at [196, 244] on app-hotels-search-item "[GEOGRAPHIC_DATA] Apartment/Condo/Home [STREET_ADDRESS] 2.6 mi from hotel $1,71…" at bounding box center [104, 216] width 185 height 276
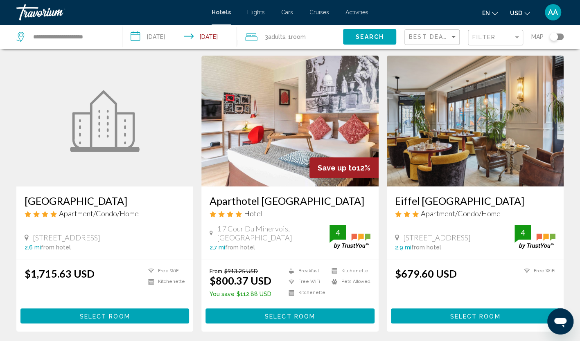
scroll to position [41, 0]
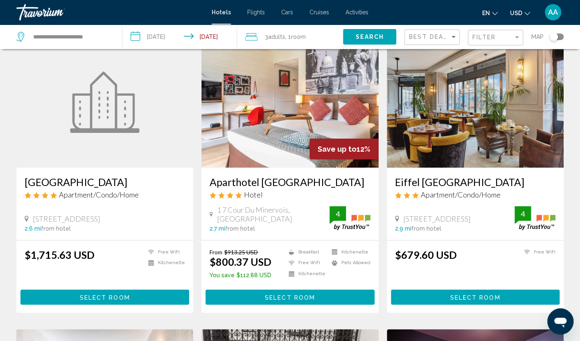
drag, startPoint x: 389, startPoint y: 181, endPoint x: 496, endPoint y: 184, distance: 107.2
click at [496, 184] on div "Eiffel [GEOGRAPHIC_DATA] Apartment/Condo/Home [STREET_ADDRESS] 2.9 mi from [GEO…" at bounding box center [474, 204] width 177 height 72
click at [456, 123] on img "Main content" at bounding box center [474, 102] width 177 height 131
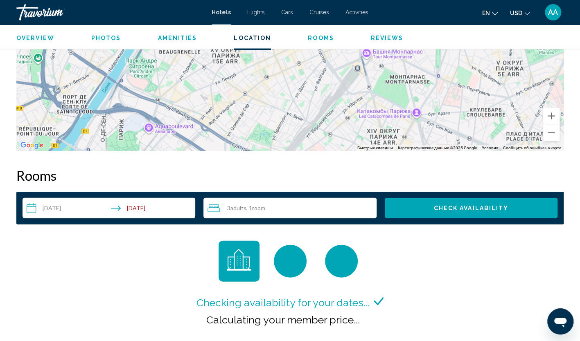
scroll to position [948, 0]
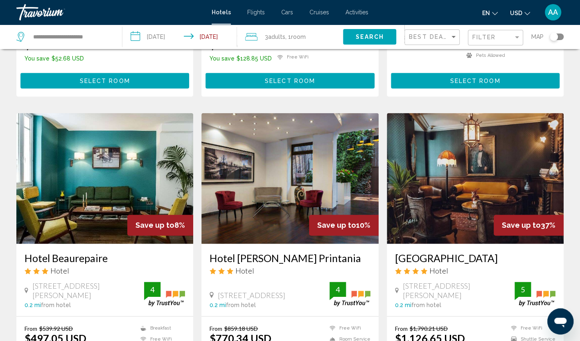
scroll to position [613, 0]
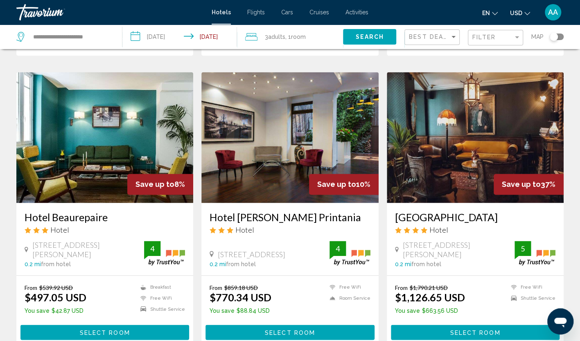
click at [454, 135] on img "Main content" at bounding box center [474, 137] width 177 height 131
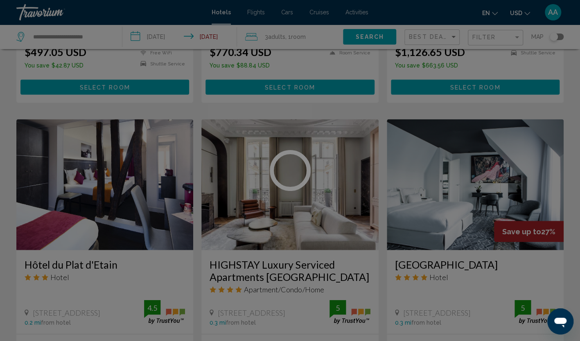
scroll to position [900, 0]
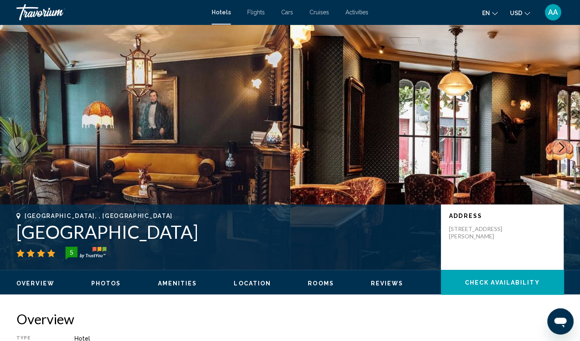
click at [559, 151] on icon "Next image" at bounding box center [561, 147] width 5 height 10
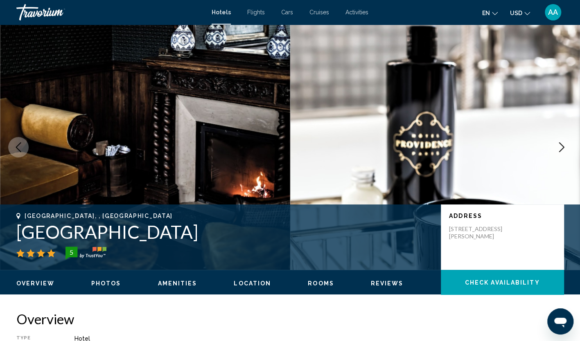
click at [559, 151] on icon "Next image" at bounding box center [561, 147] width 5 height 10
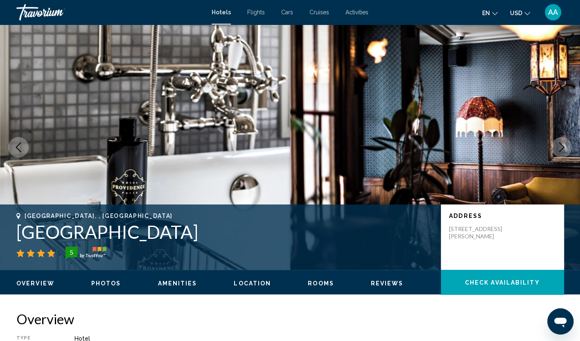
click at [559, 151] on icon "Next image" at bounding box center [561, 147] width 5 height 10
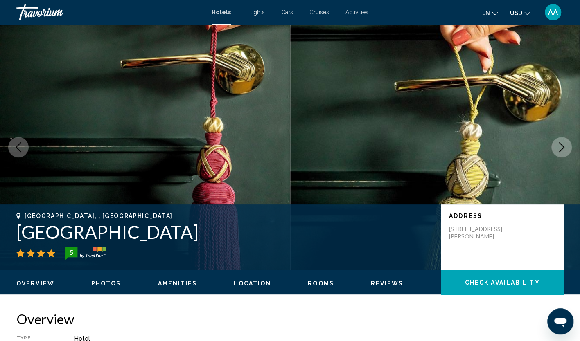
click at [559, 151] on icon "Next image" at bounding box center [561, 147] width 5 height 10
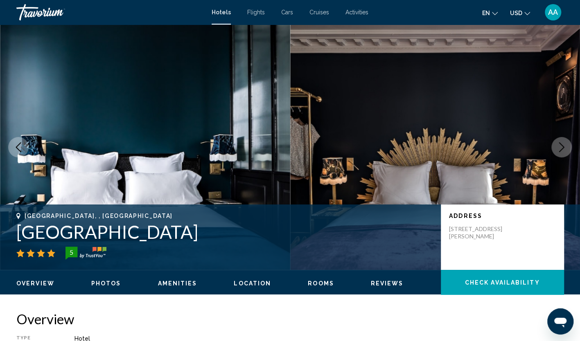
click at [559, 151] on icon "Next image" at bounding box center [561, 147] width 5 height 10
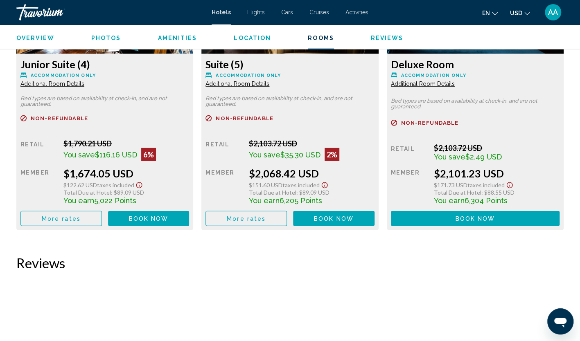
scroll to position [1186, 0]
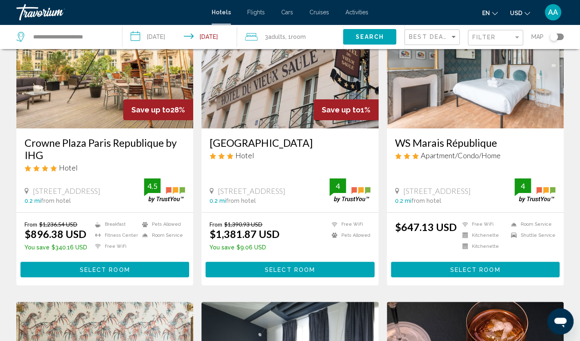
scroll to position [79, 0]
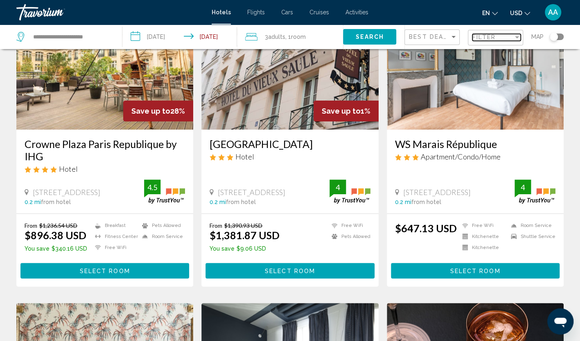
click at [475, 35] on span "Filter" at bounding box center [483, 37] width 23 height 7
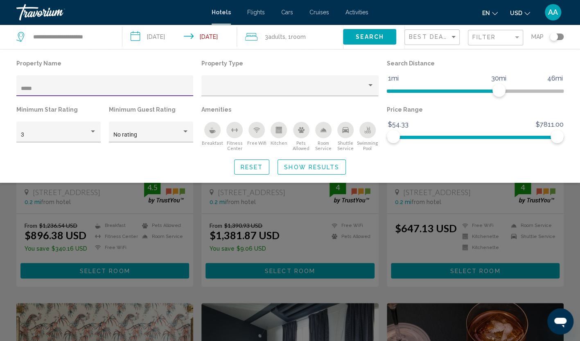
drag, startPoint x: 106, startPoint y: 92, endPoint x: 13, endPoint y: 78, distance: 93.5
click at [13, 78] on div "Property Name *****" at bounding box center [104, 81] width 185 height 46
click at [97, 128] on div "3" at bounding box center [58, 131] width 84 height 21
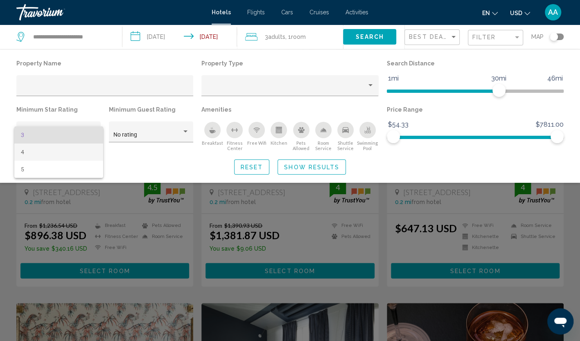
click at [68, 148] on span "4" at bounding box center [59, 152] width 76 height 17
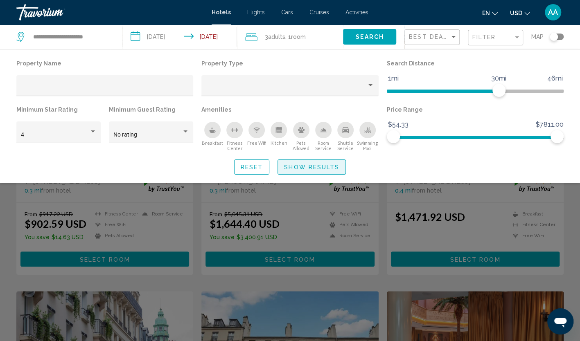
click at [298, 171] on button "Show Results" at bounding box center [311, 166] width 68 height 15
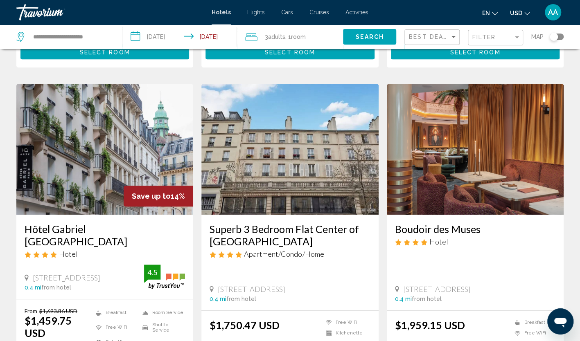
scroll to position [327, 0]
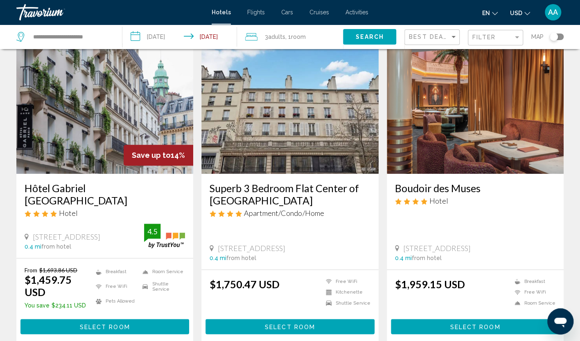
click at [151, 113] on img "Main content" at bounding box center [104, 108] width 177 height 131
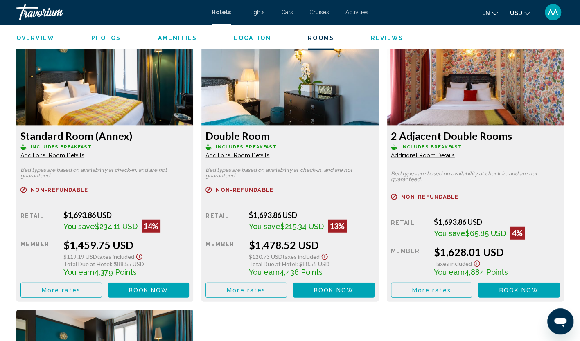
scroll to position [1104, 0]
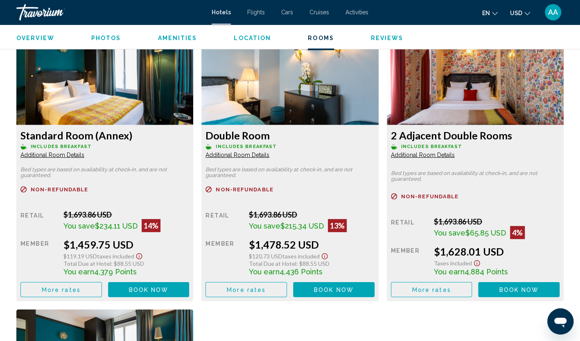
click at [102, 288] on button "More rates" at bounding box center [60, 289] width 81 height 15
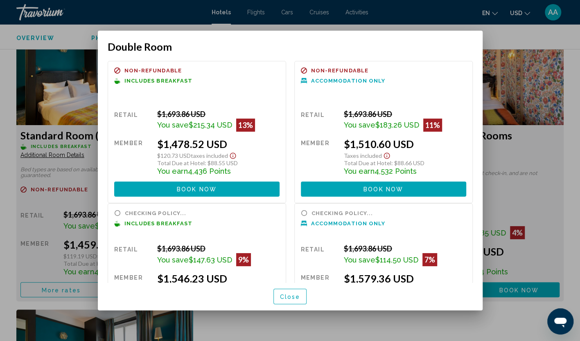
scroll to position [55, 0]
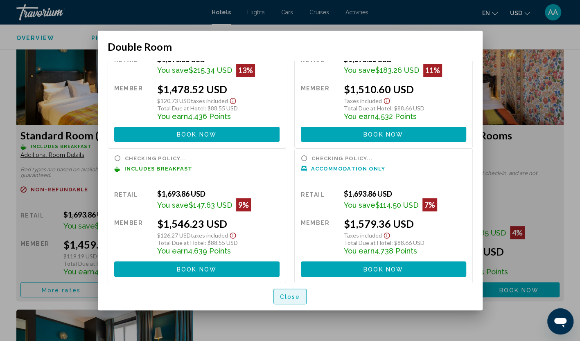
click at [297, 295] on span "Close" at bounding box center [290, 297] width 20 height 7
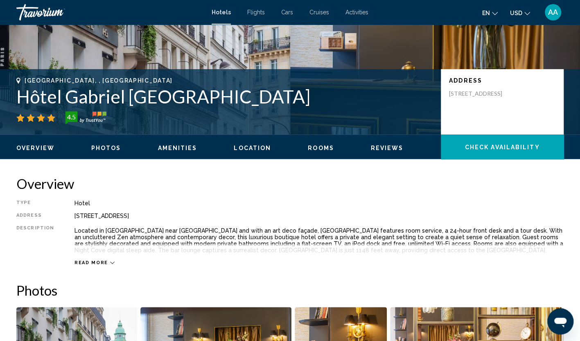
scroll to position [123, 0]
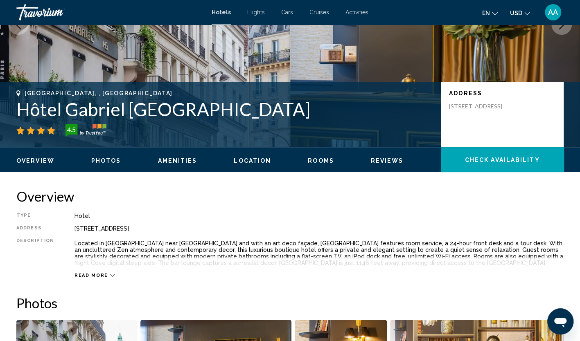
drag, startPoint x: 155, startPoint y: 107, endPoint x: 17, endPoint y: 117, distance: 139.0
click at [17, 117] on h1 "Hôtel Gabriel [GEOGRAPHIC_DATA]" at bounding box center [224, 109] width 416 height 21
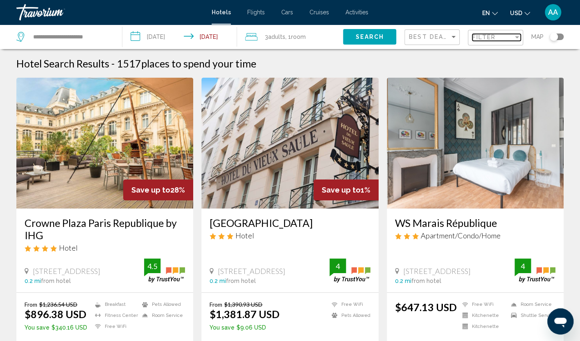
click at [501, 34] on div "Filter" at bounding box center [492, 37] width 41 height 7
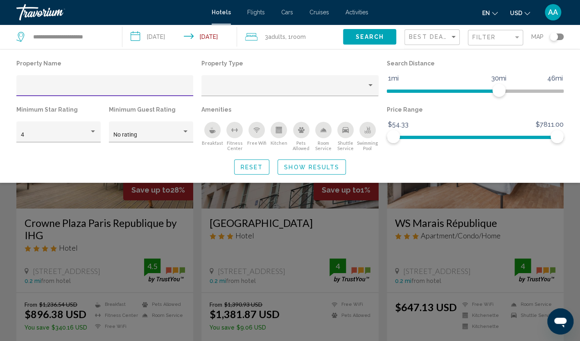
click at [299, 166] on span "Show Results" at bounding box center [311, 167] width 55 height 7
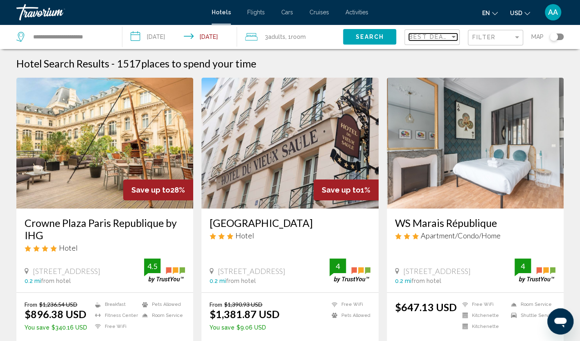
click at [418, 36] on span "Best Deals" at bounding box center [430, 37] width 43 height 7
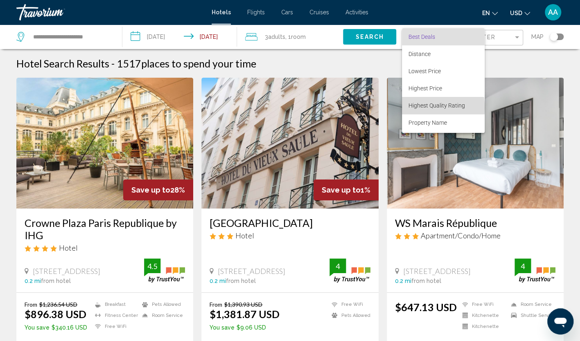
click at [436, 108] on span "Highest Quality Rating" at bounding box center [436, 105] width 56 height 7
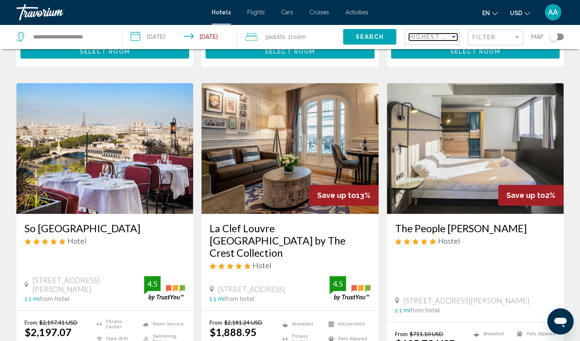
scroll to position [327, 0]
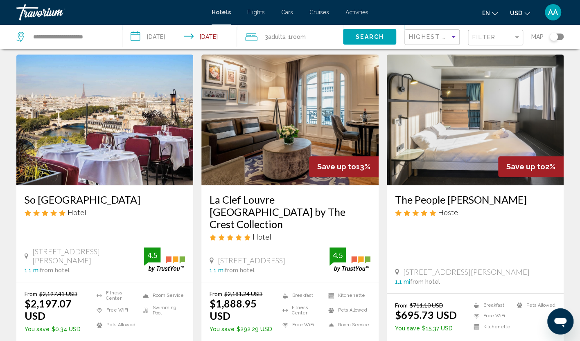
click at [470, 149] on img "Main content" at bounding box center [474, 119] width 177 height 131
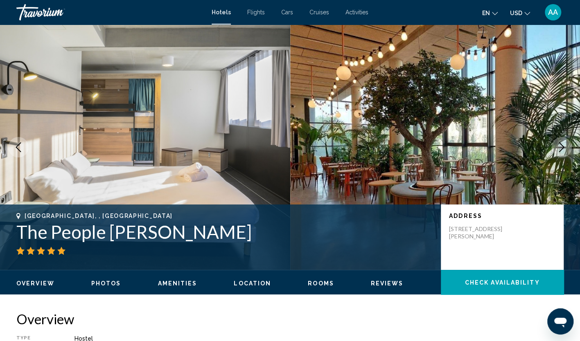
click at [567, 152] on button "Next image" at bounding box center [561, 147] width 20 height 20
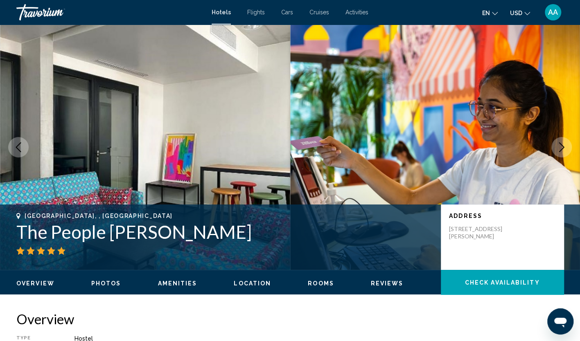
click at [567, 152] on button "Next image" at bounding box center [561, 147] width 20 height 20
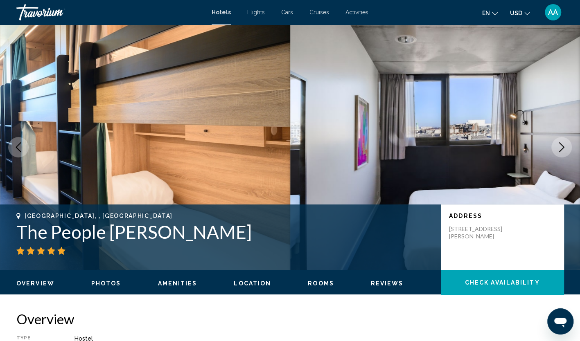
click at [567, 152] on button "Next image" at bounding box center [561, 147] width 20 height 20
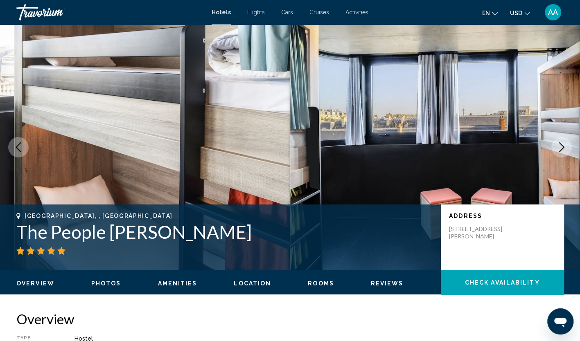
click at [567, 152] on button "Next image" at bounding box center [561, 147] width 20 height 20
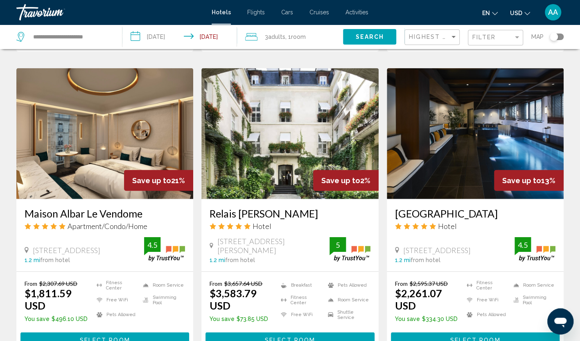
scroll to position [1075, 0]
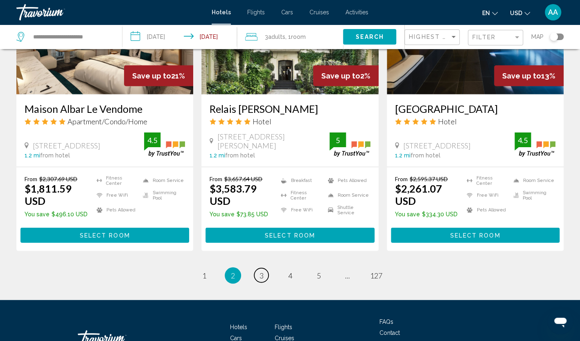
click at [257, 268] on link "page 3" at bounding box center [261, 275] width 14 height 14
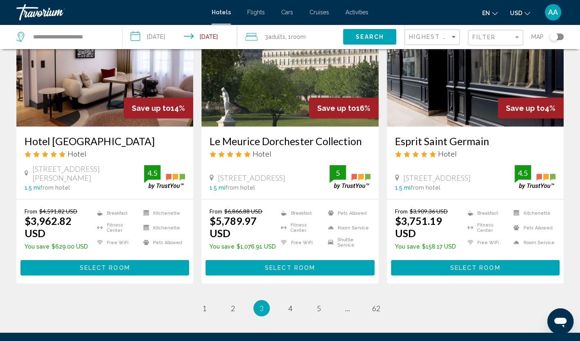
scroll to position [1072, 0]
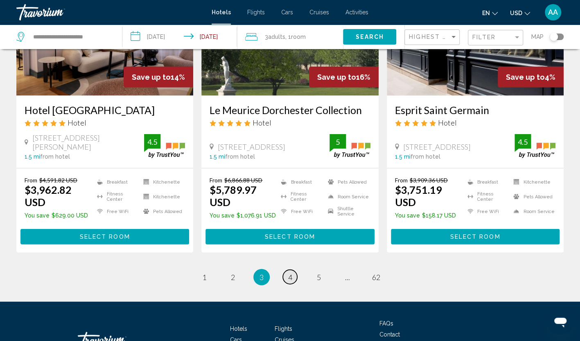
click at [289, 273] on span "4" at bounding box center [290, 277] width 4 height 9
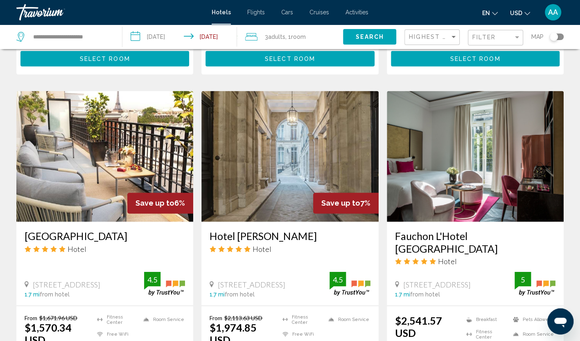
scroll to position [613, 0]
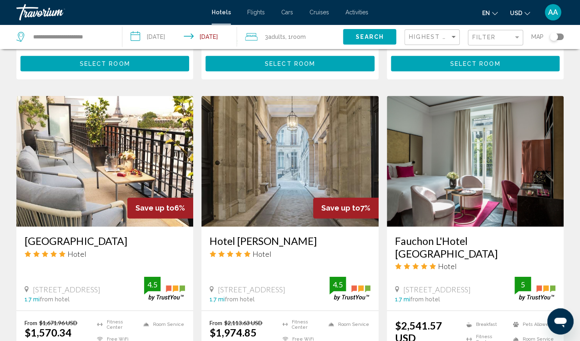
click at [143, 138] on img "Main content" at bounding box center [104, 161] width 177 height 131
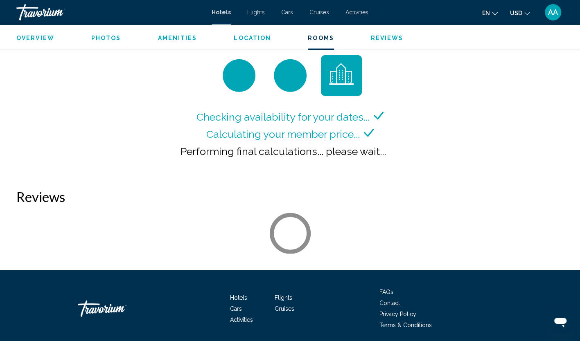
scroll to position [1104, 0]
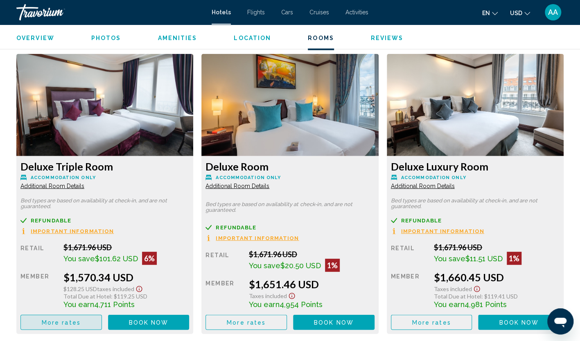
click at [80, 325] on button "More rates" at bounding box center [60, 322] width 81 height 15
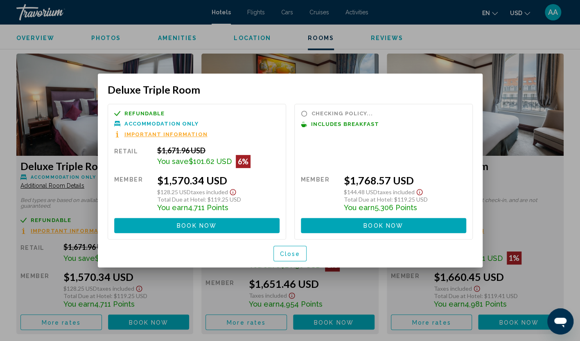
scroll to position [0, 0]
click at [303, 248] on button "Close" at bounding box center [290, 253] width 34 height 15
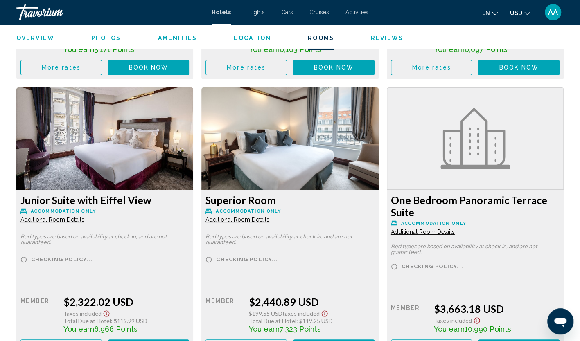
scroll to position [1636, 0]
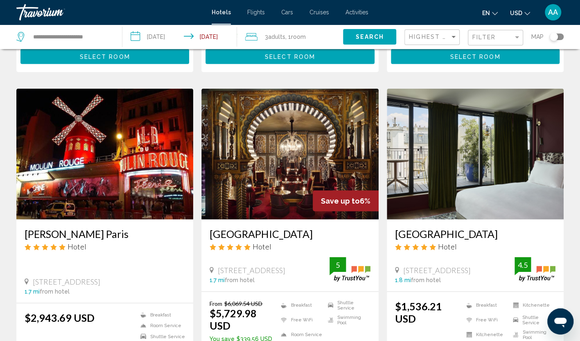
scroll to position [982, 0]
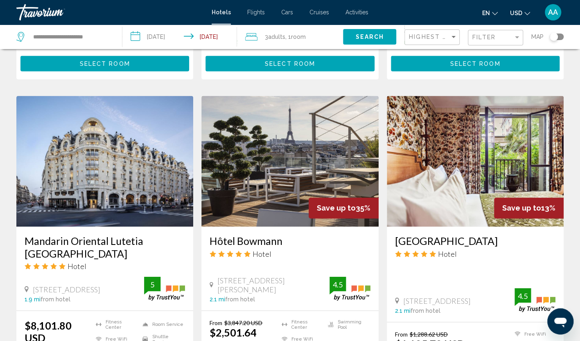
scroll to position [654, 0]
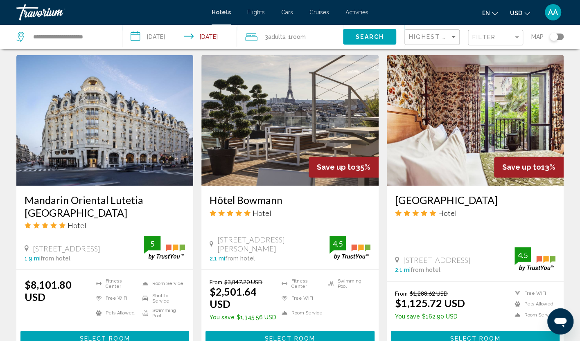
click at [443, 119] on img "Main content" at bounding box center [474, 120] width 177 height 131
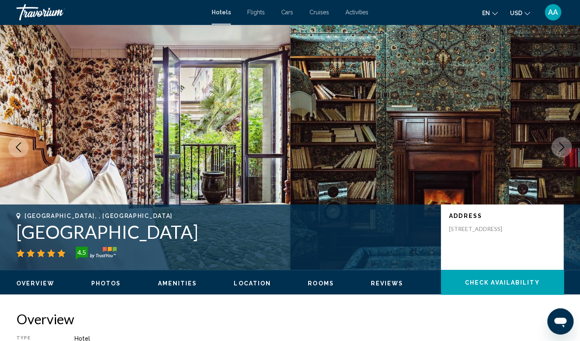
click at [559, 150] on icon "Next image" at bounding box center [561, 147] width 10 height 10
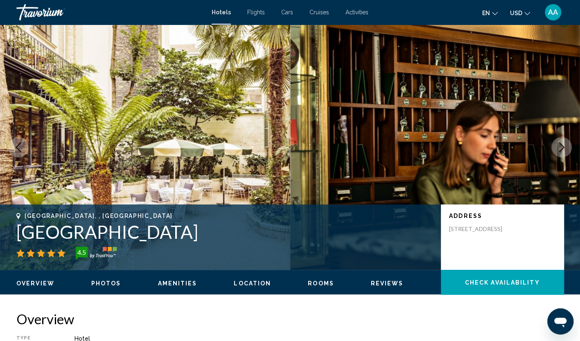
click at [559, 150] on icon "Next image" at bounding box center [561, 147] width 10 height 10
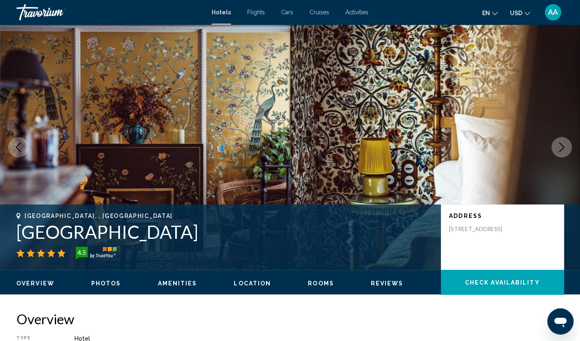
click at [559, 150] on icon "Next image" at bounding box center [561, 147] width 10 height 10
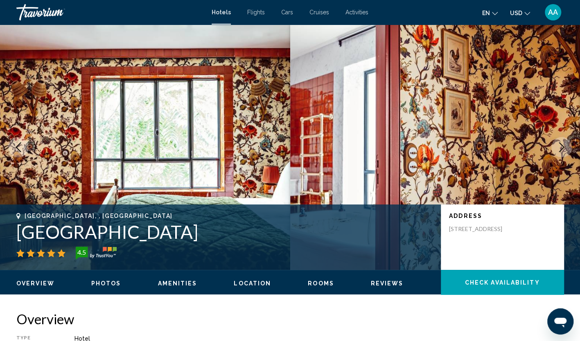
click at [559, 150] on icon "Next image" at bounding box center [561, 147] width 10 height 10
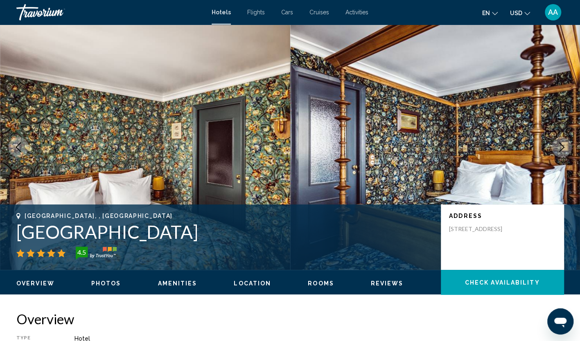
click at [559, 150] on icon "Next image" at bounding box center [561, 147] width 10 height 10
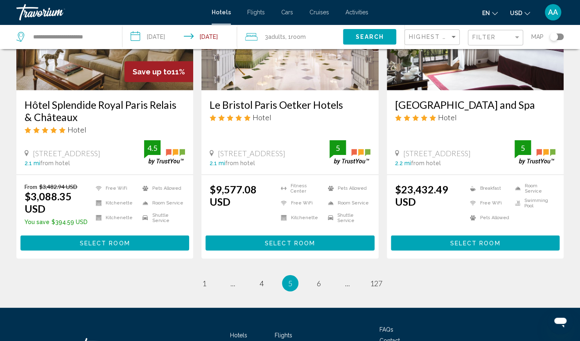
scroll to position [1071, 0]
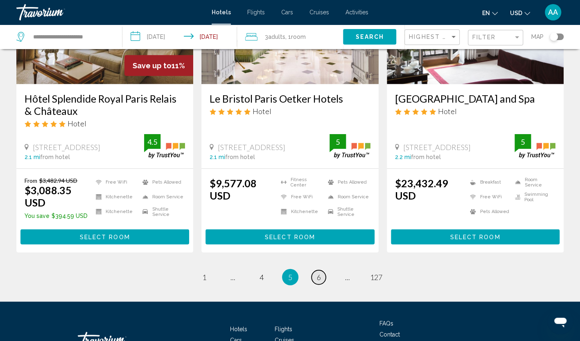
click at [320, 273] on span "6" at bounding box center [319, 277] width 4 height 9
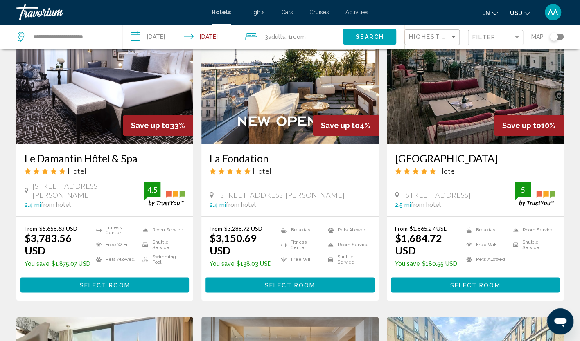
scroll to position [327, 0]
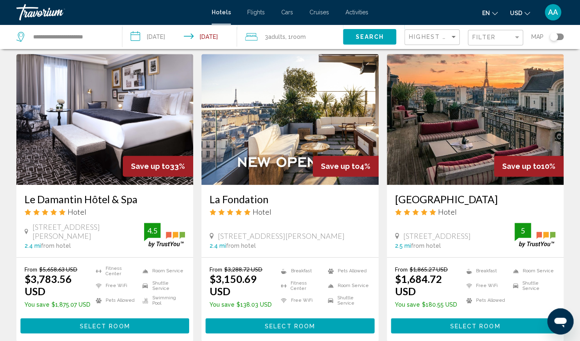
click at [430, 169] on img "Main content" at bounding box center [474, 119] width 177 height 131
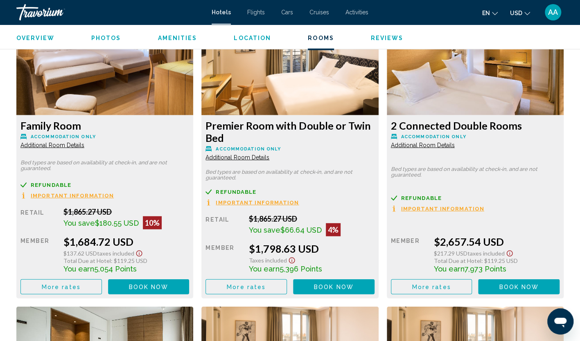
scroll to position [1145, 0]
click at [72, 285] on span "More rates" at bounding box center [61, 287] width 39 height 7
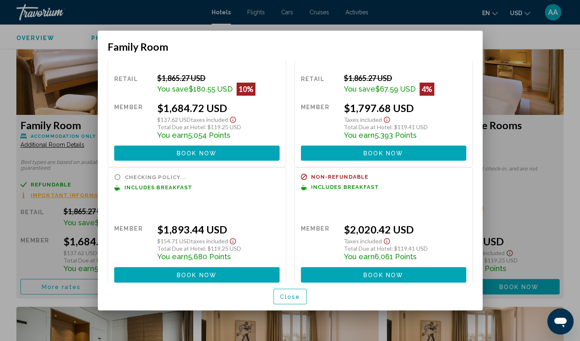
scroll to position [43, 0]
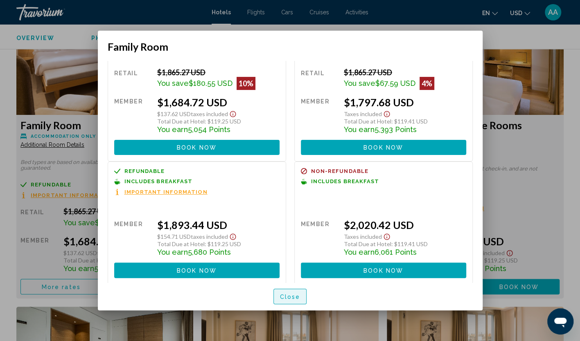
click at [284, 295] on span "Close" at bounding box center [290, 297] width 20 height 7
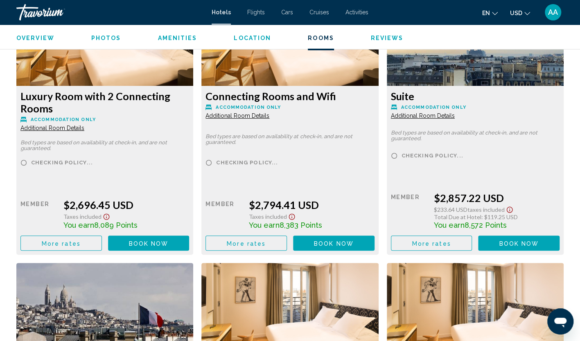
scroll to position [1759, 0]
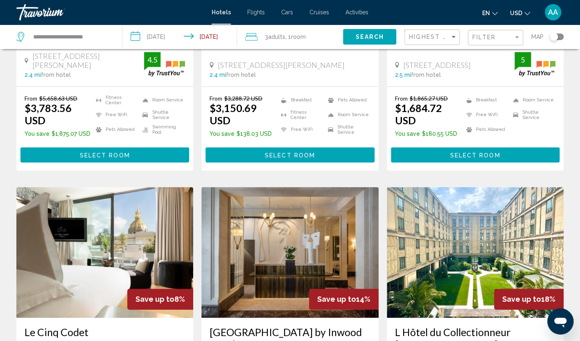
scroll to position [654, 0]
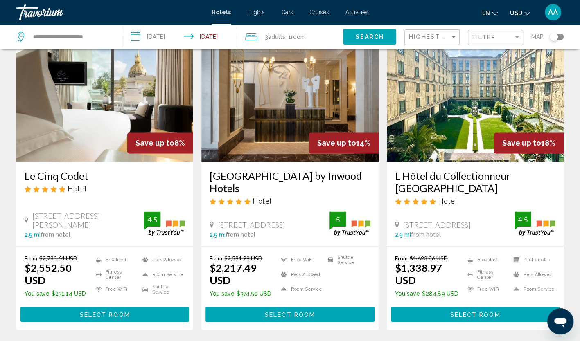
click at [444, 125] on img "Main content" at bounding box center [474, 96] width 177 height 131
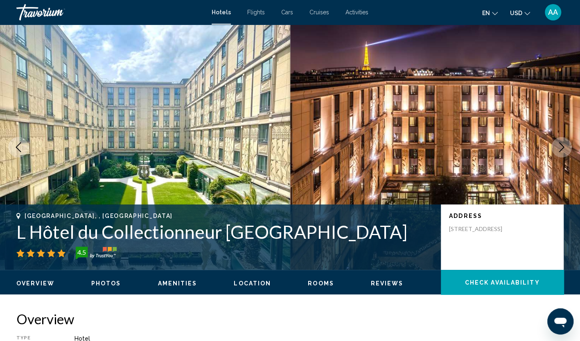
drag, startPoint x: 255, startPoint y: 238, endPoint x: 17, endPoint y: 233, distance: 238.1
click at [17, 233] on h1 "L Hôtel du Collectionneur [GEOGRAPHIC_DATA]" at bounding box center [224, 231] width 416 height 21
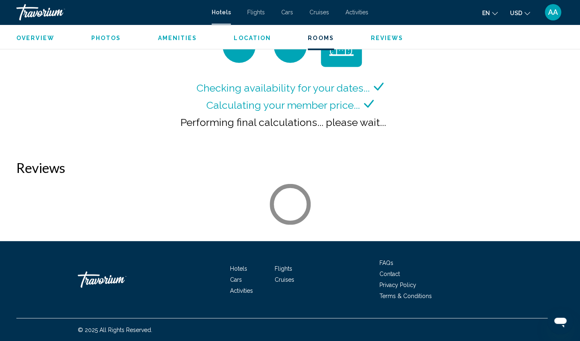
scroll to position [1132, 0]
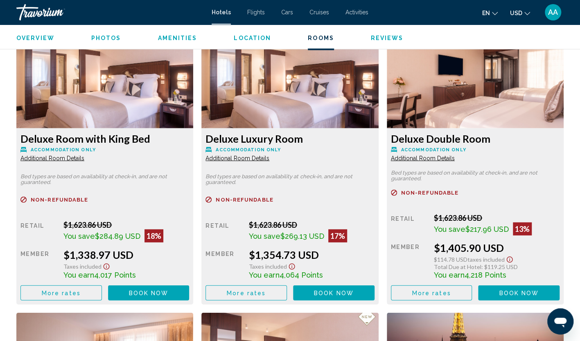
click at [68, 293] on span "More rates" at bounding box center [61, 293] width 39 height 7
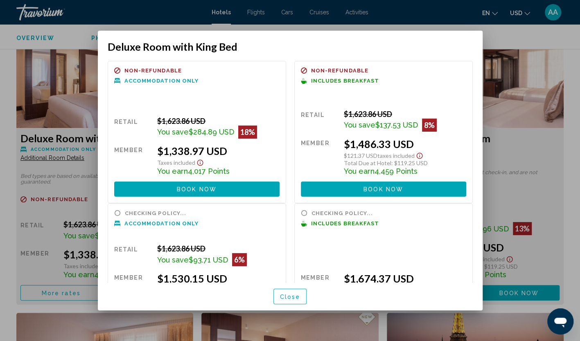
scroll to position [55, 0]
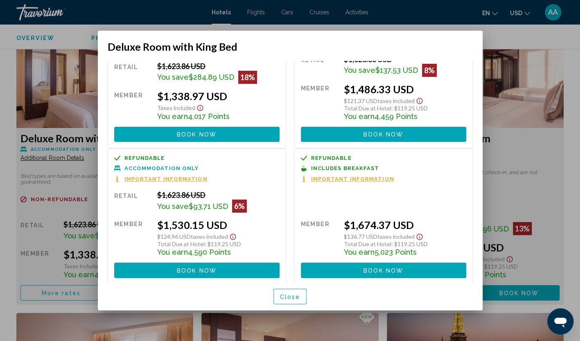
click at [288, 296] on span "Close" at bounding box center [290, 297] width 20 height 7
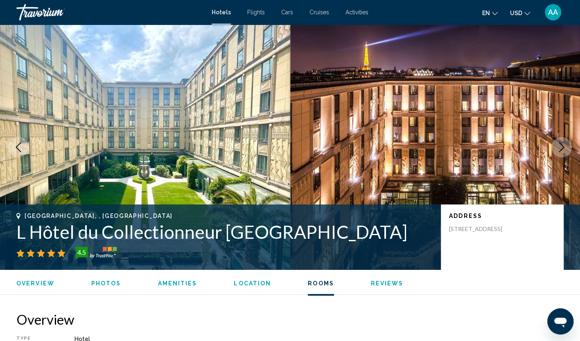
scroll to position [1132, 0]
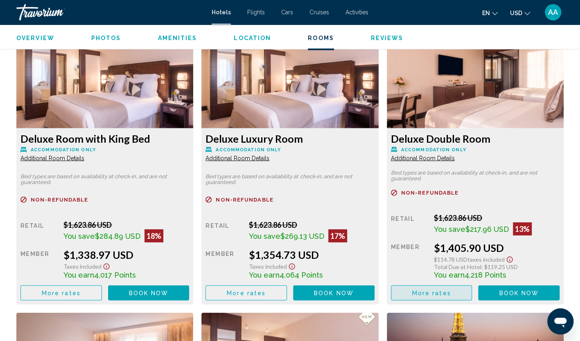
click at [446, 296] on span "More rates" at bounding box center [430, 293] width 39 height 7
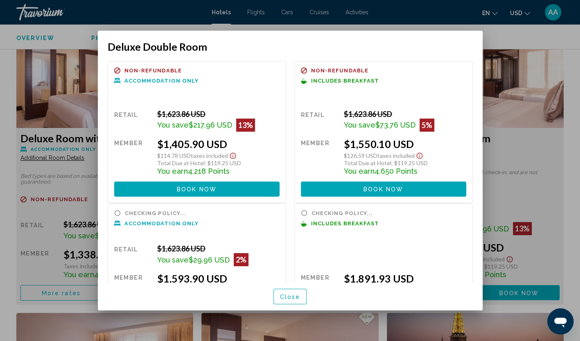
scroll to position [55, 0]
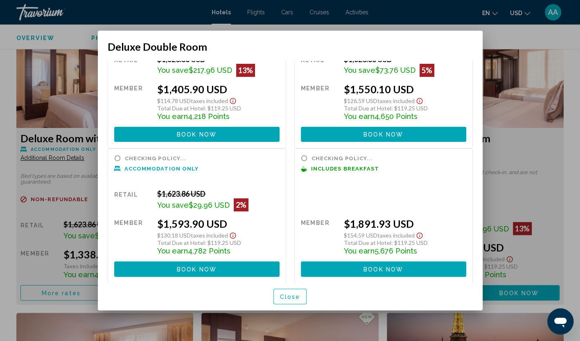
click at [293, 294] on span "Close" at bounding box center [290, 297] width 20 height 7
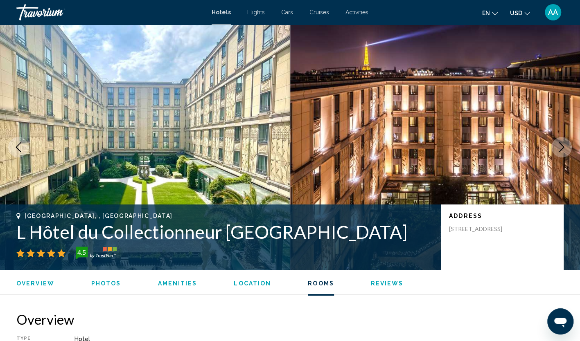
scroll to position [1132, 0]
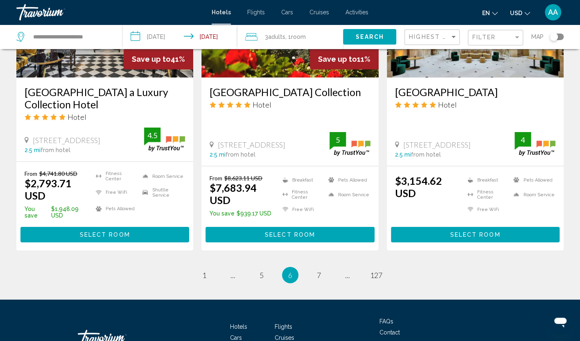
scroll to position [1063, 0]
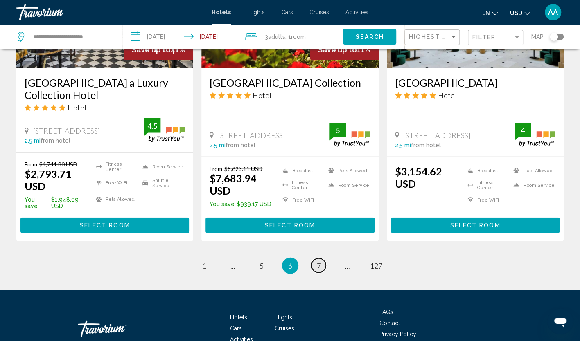
drag, startPoint x: 314, startPoint y: 229, endPoint x: 318, endPoint y: 228, distance: 4.3
click at [314, 258] on link "page 7" at bounding box center [318, 265] width 14 height 14
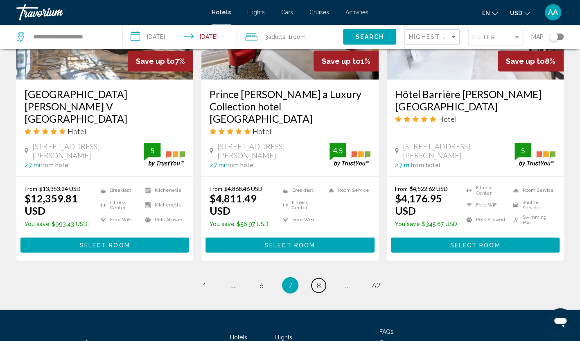
scroll to position [1073, 0]
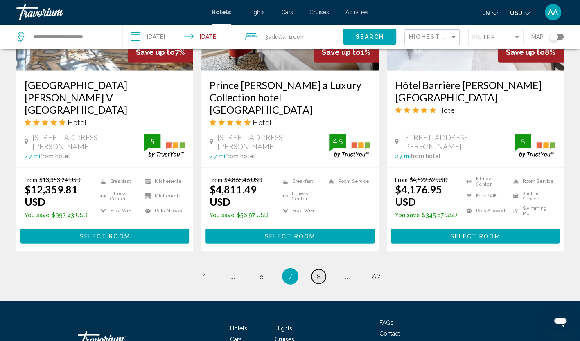
click at [318, 272] on span "8" at bounding box center [319, 276] width 4 height 9
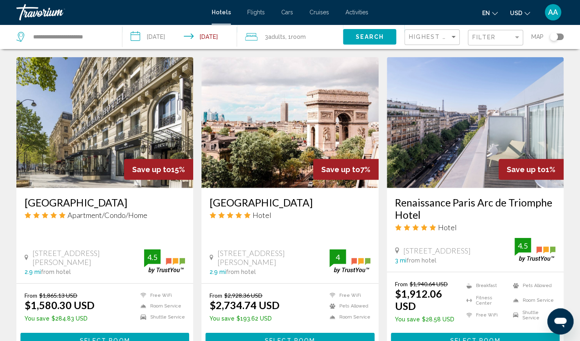
scroll to position [982, 0]
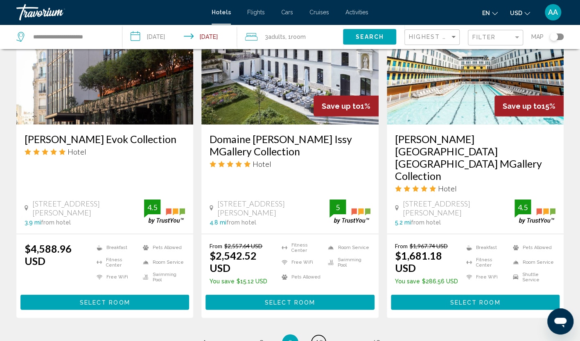
scroll to position [1096, 0]
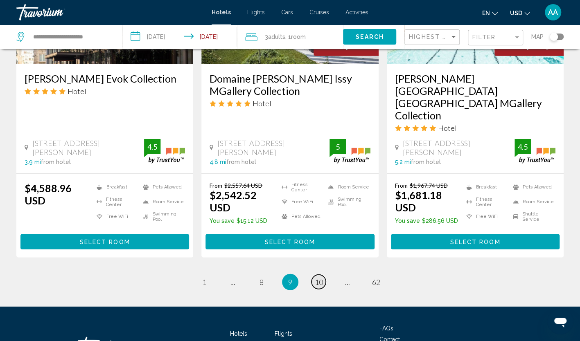
click at [322, 275] on link "page 10" at bounding box center [318, 282] width 14 height 14
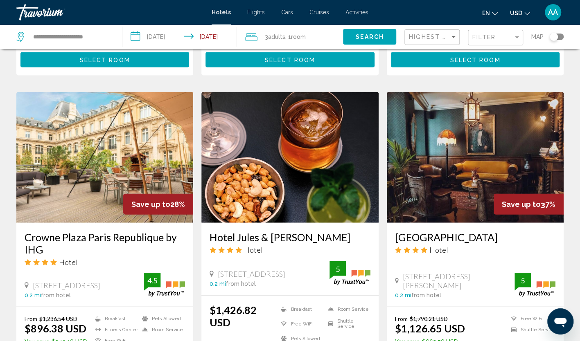
scroll to position [1097, 0]
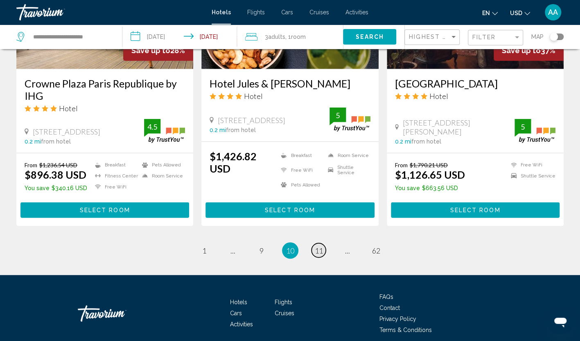
click at [321, 246] on span "11" at bounding box center [318, 250] width 8 height 9
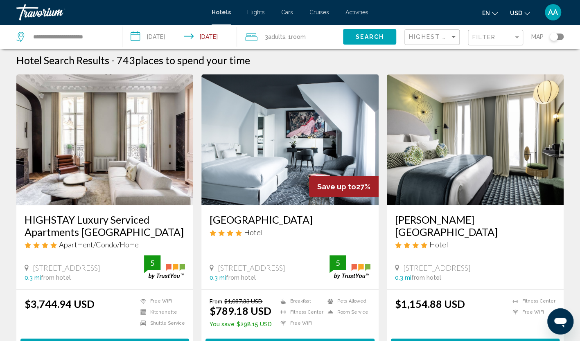
scroll to position [41, 0]
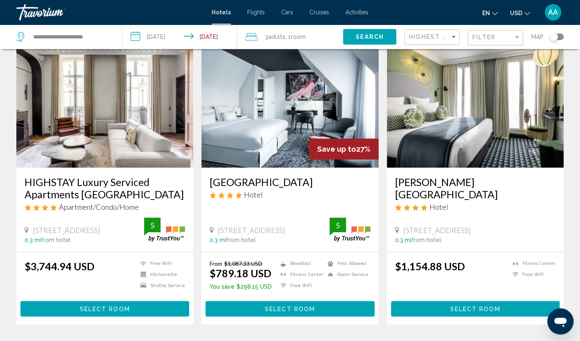
click at [329, 117] on img "Main content" at bounding box center [289, 102] width 177 height 131
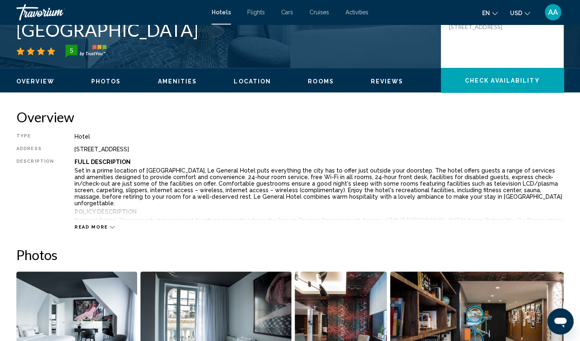
scroll to position [41, 0]
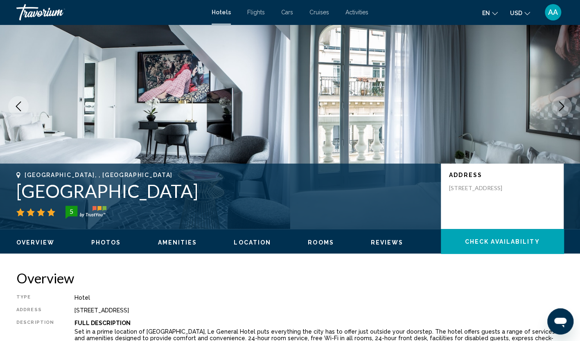
drag, startPoint x: 151, startPoint y: 191, endPoint x: 3, endPoint y: 189, distance: 148.1
click at [3, 189] on div "[GEOGRAPHIC_DATA], , [GEOGRAPHIC_DATA] [GEOGRAPHIC_DATA] 5 Address [STREET_ADDR…" at bounding box center [290, 196] width 580 height 49
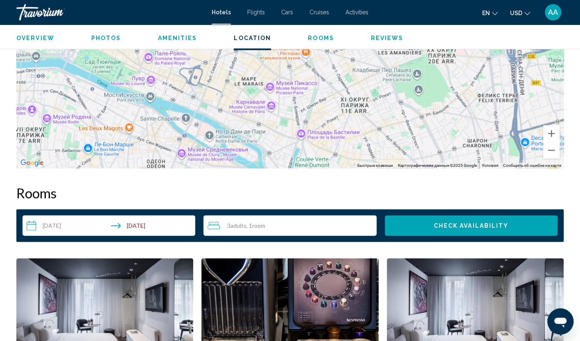
scroll to position [1145, 0]
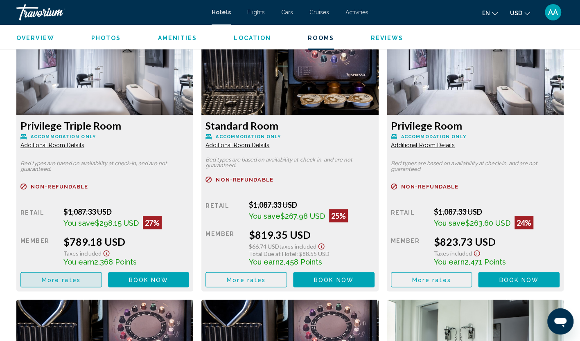
click at [92, 281] on button "More rates" at bounding box center [60, 279] width 81 height 15
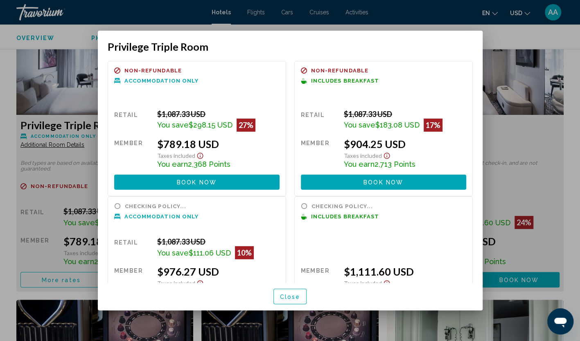
scroll to position [41, 0]
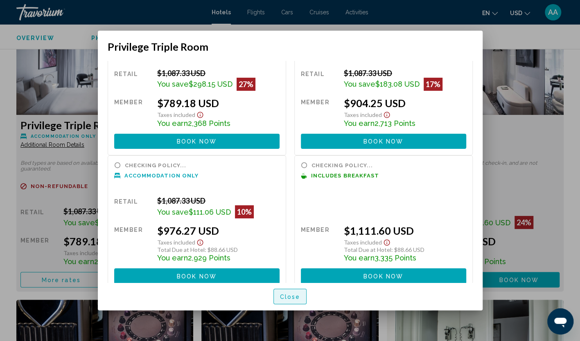
click at [285, 297] on span "Close" at bounding box center [290, 297] width 20 height 7
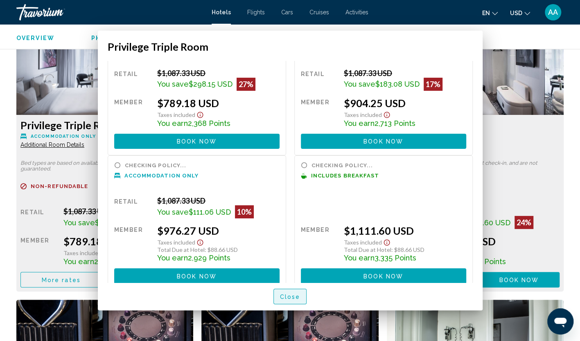
scroll to position [1145, 0]
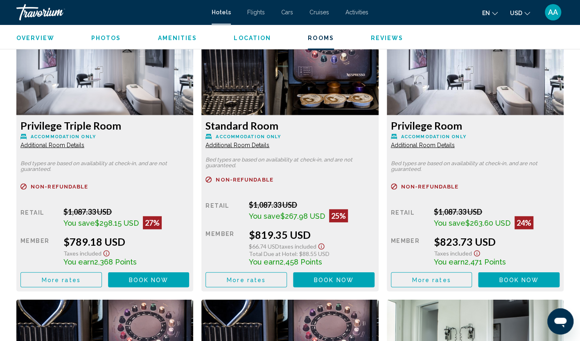
click at [81, 283] on span "More rates" at bounding box center [61, 280] width 39 height 7
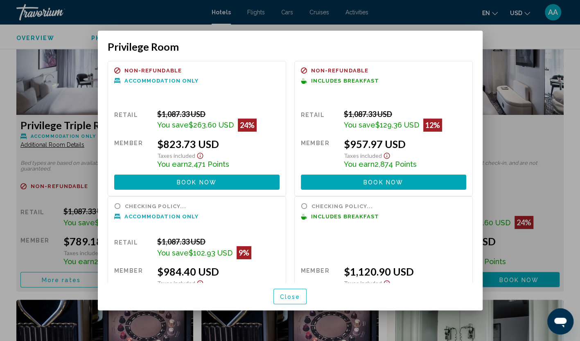
scroll to position [0, 0]
click at [280, 299] on span "Close" at bounding box center [290, 297] width 20 height 7
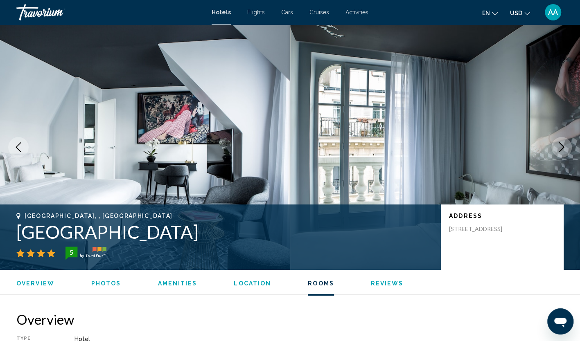
scroll to position [1145, 0]
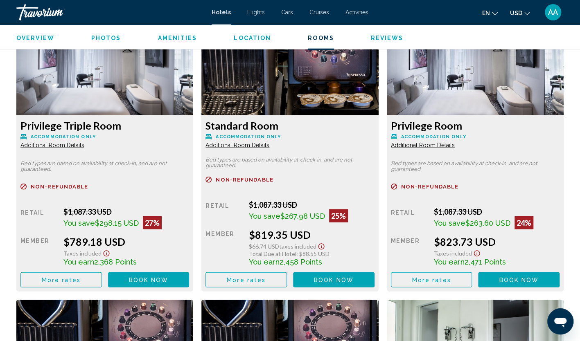
click at [85, 281] on button "More rates" at bounding box center [60, 279] width 81 height 15
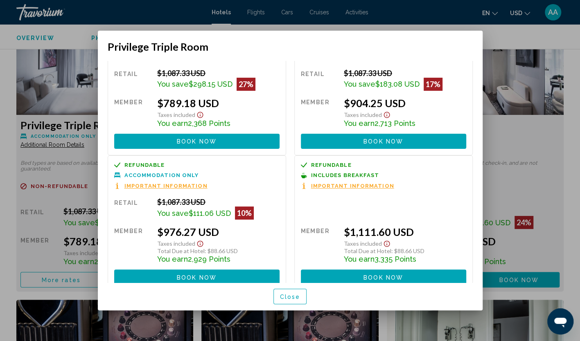
scroll to position [49, 0]
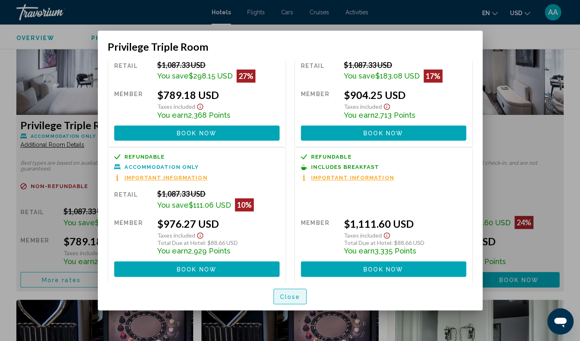
click at [281, 296] on span "Close" at bounding box center [290, 297] width 20 height 7
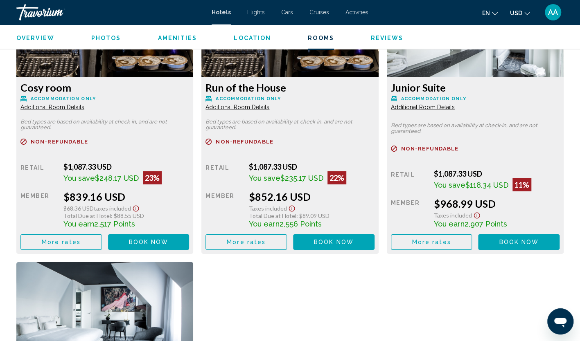
scroll to position [1472, 0]
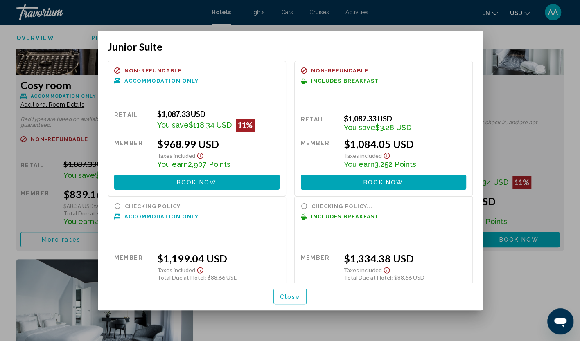
scroll to position [35, 0]
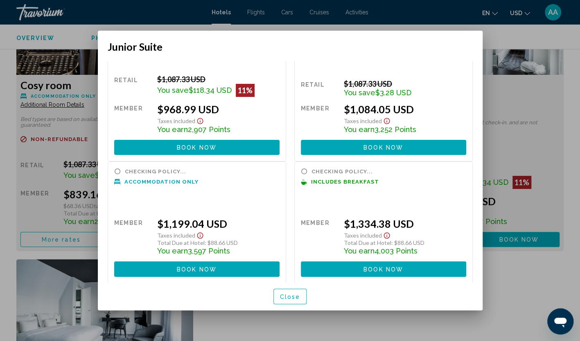
click at [297, 297] on span "Close" at bounding box center [290, 297] width 20 height 7
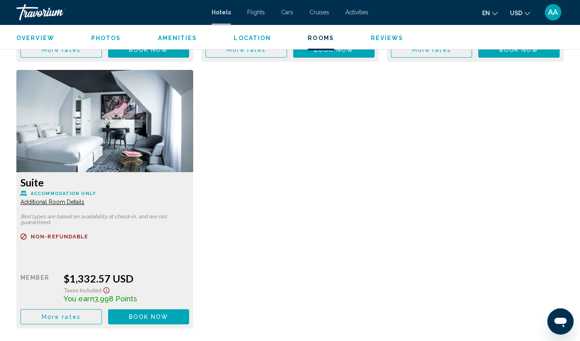
scroll to position [1718, 0]
